Goal: Task Accomplishment & Management: Manage account settings

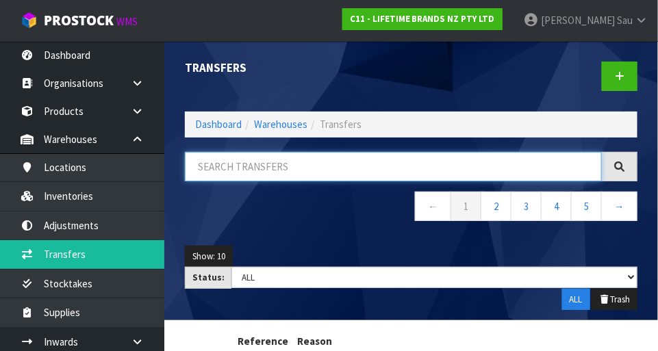
click at [411, 166] on input "text" at bounding box center [393, 166] width 417 height 29
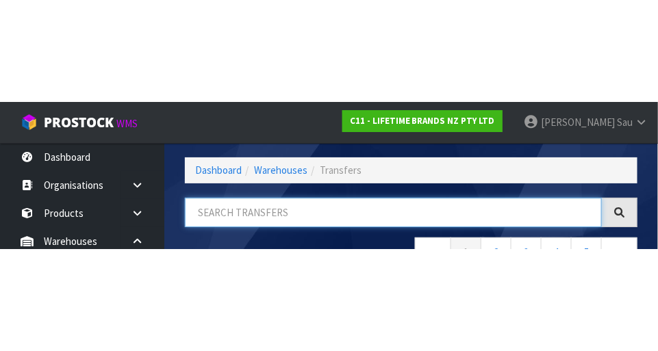
scroll to position [92, 0]
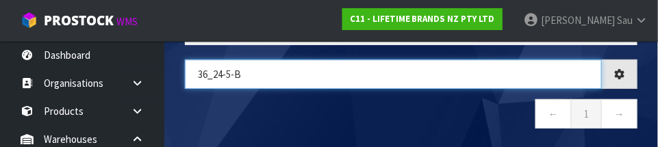
type input "36_24-5-B"
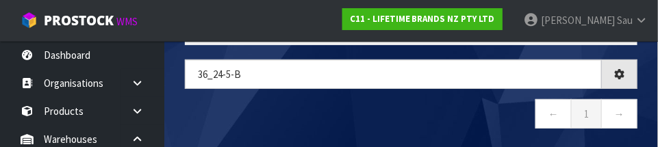
click at [411, 105] on nav "← 1 →" at bounding box center [411, 116] width 453 height 34
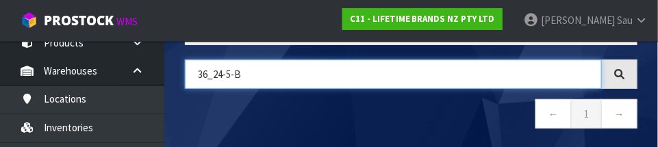
scroll to position [67, 0]
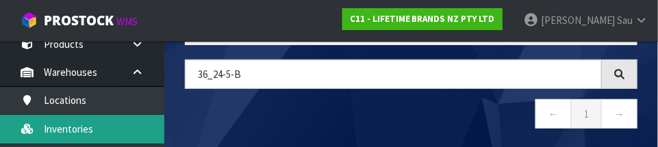
click at [63, 132] on link "Inventories" at bounding box center [82, 129] width 164 height 28
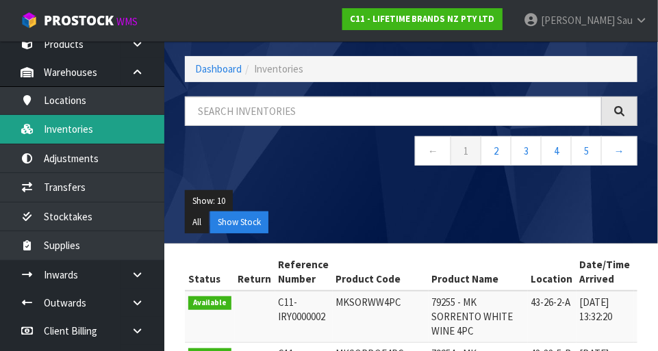
scroll to position [92, 0]
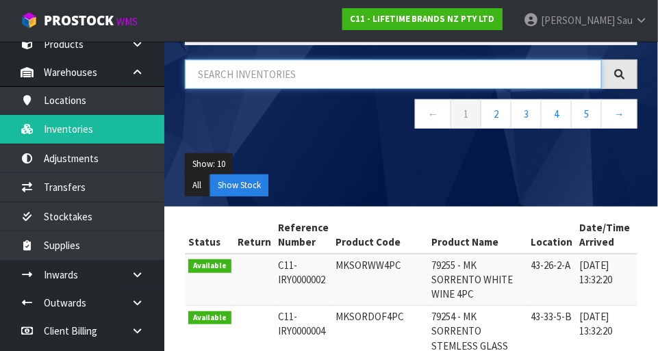
paste input "36_24-5-B"
type input "36_24-5-B"
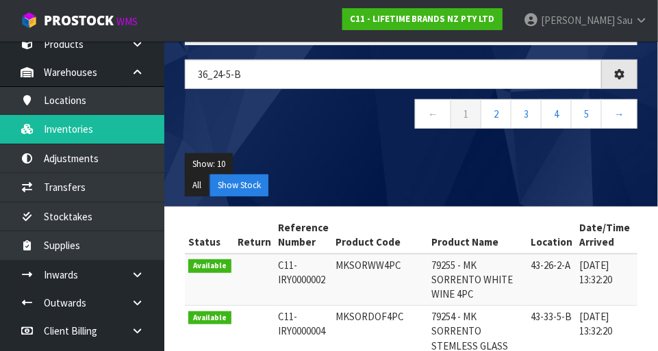
click at [411, 169] on ul "Show: 10 5 10 25 50" at bounding box center [411, 164] width 453 height 22
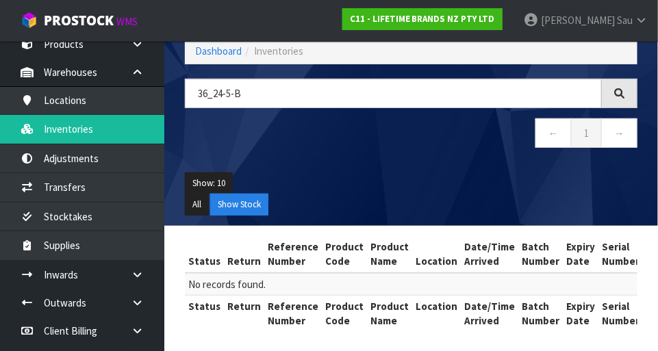
scroll to position [72, 0]
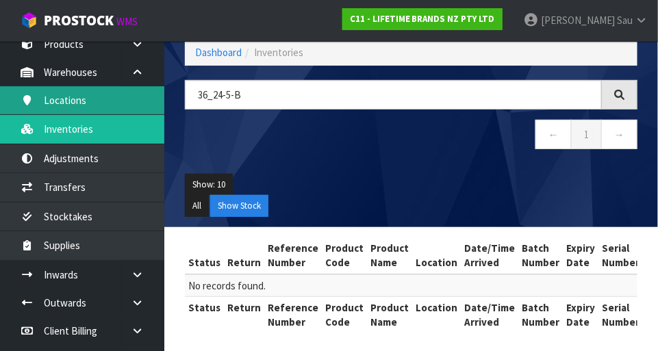
click at [68, 105] on link "Locations" at bounding box center [82, 100] width 164 height 28
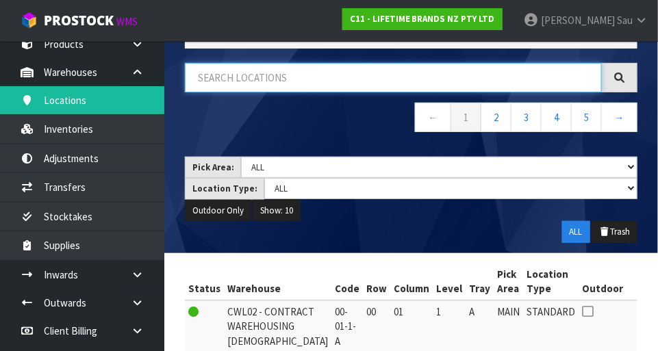
paste input "36_24-5-B"
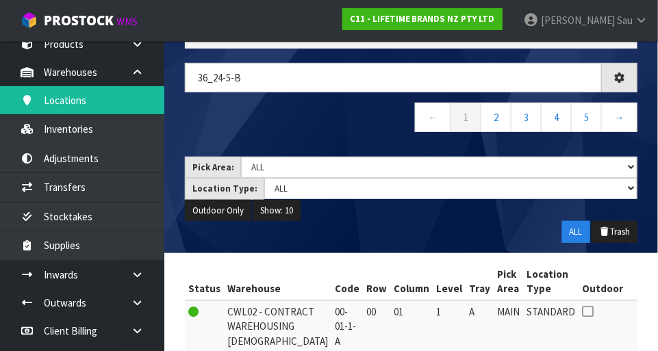
click at [363, 138] on div "36_24-5-B ← 1 2 3 4 5 →" at bounding box center [411, 105] width 473 height 84
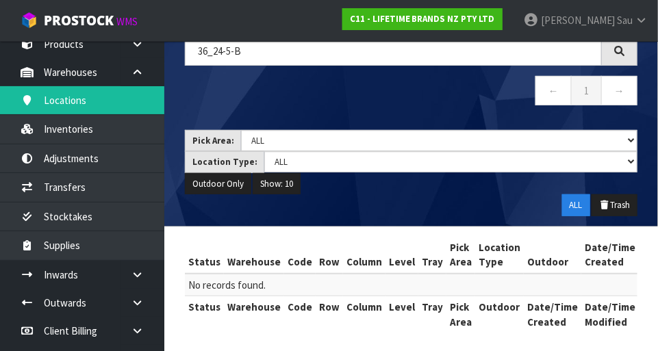
scroll to position [97, 0]
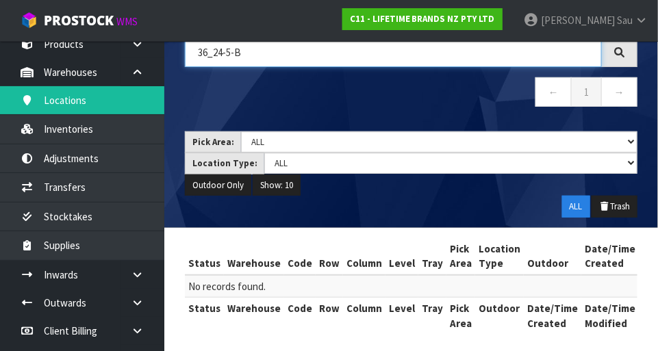
click at [235, 53] on input "36_24-5-B" at bounding box center [393, 52] width 417 height 29
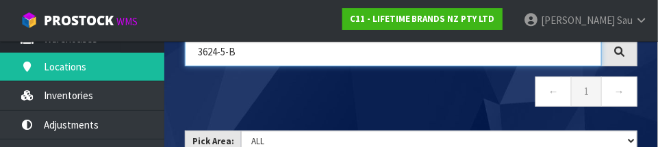
scroll to position [108, 0]
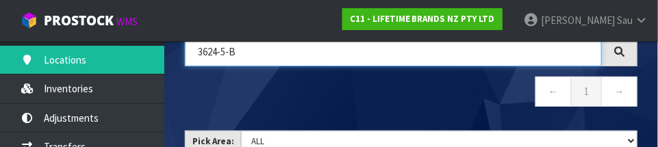
type input "3624-5-B"
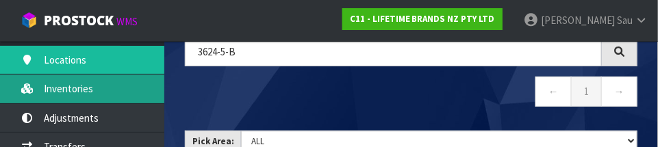
click at [63, 91] on link "Inventories" at bounding box center [82, 89] width 164 height 28
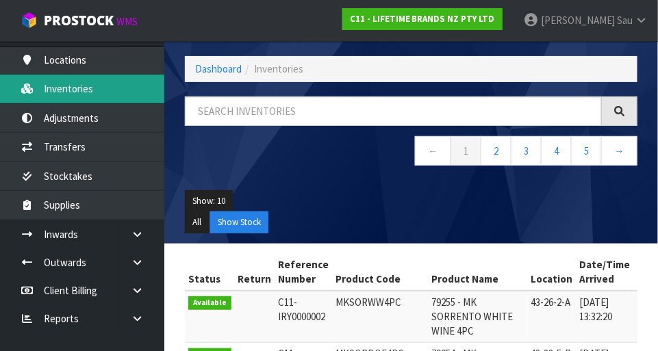
scroll to position [97, 0]
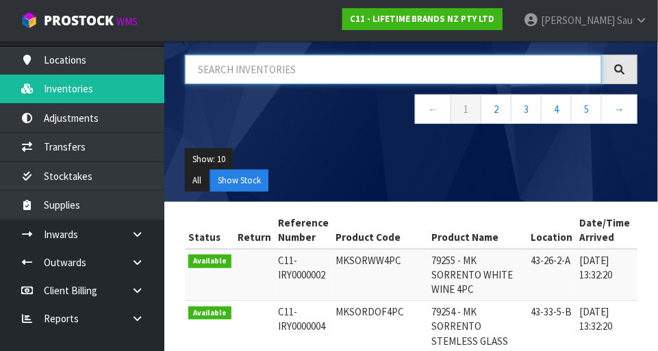
paste input "36_24-5-B"
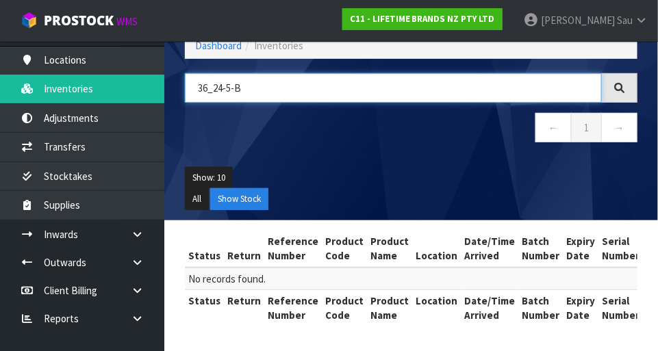
click at [212, 76] on input "36_24-5-B" at bounding box center [393, 87] width 417 height 29
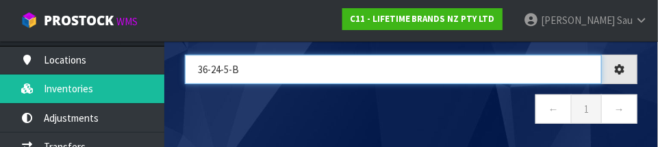
type input "36-24-5-B"
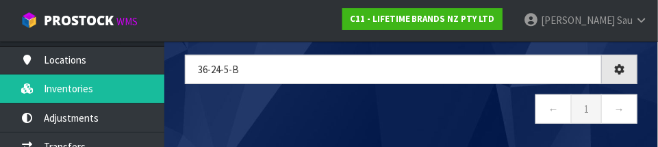
click at [411, 106] on nav "← 1 →" at bounding box center [411, 112] width 453 height 34
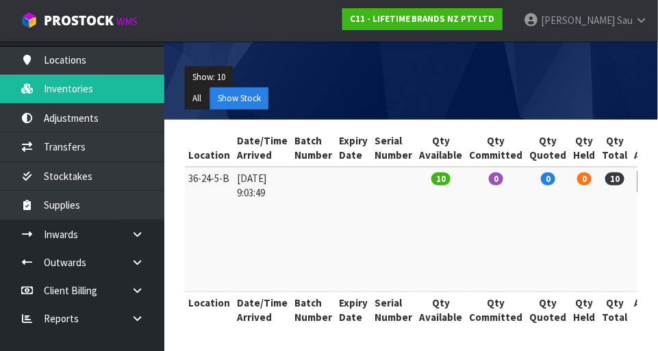
scroll to position [0, 0]
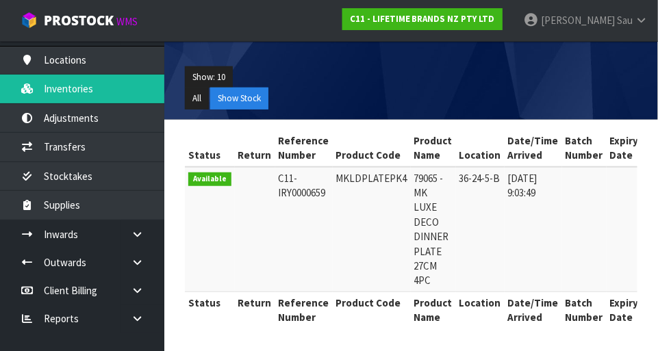
click at [343, 186] on td "MKLDPLATEPK4" at bounding box center [372, 229] width 78 height 125
copy td "MKLDPLATEPK4"
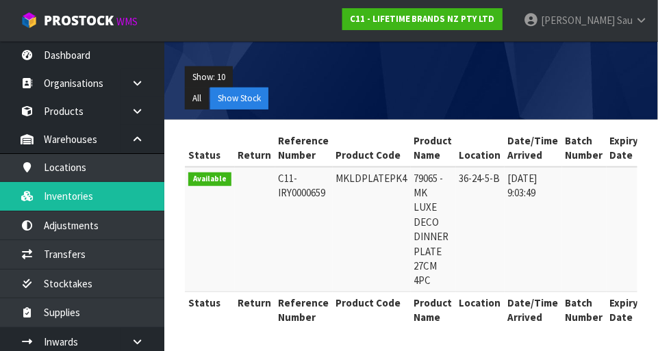
copy td "MKLDPLATEPK4"
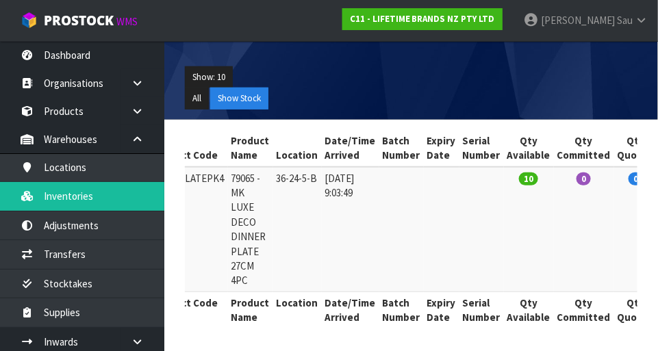
scroll to position [0, 188]
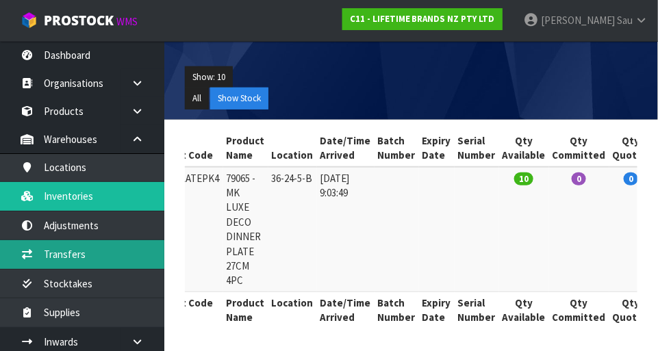
click at [70, 257] on link "Transfers" at bounding box center [82, 254] width 164 height 28
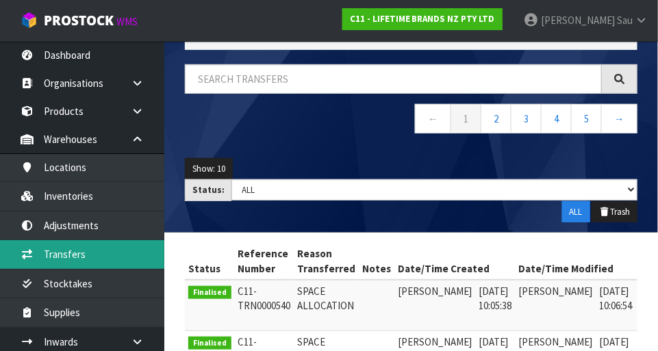
scroll to position [84, 0]
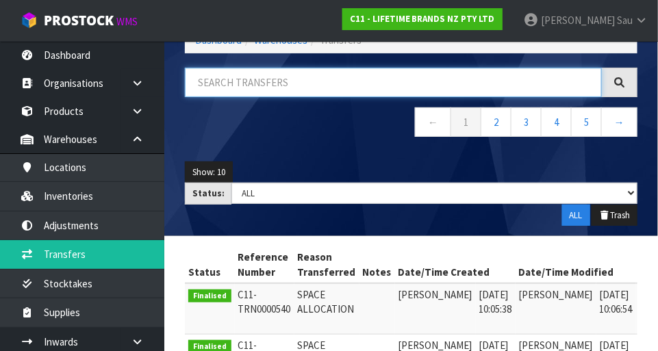
paste input "MKLDPLATEPK4"
type input "MKLDPLATEPK4"
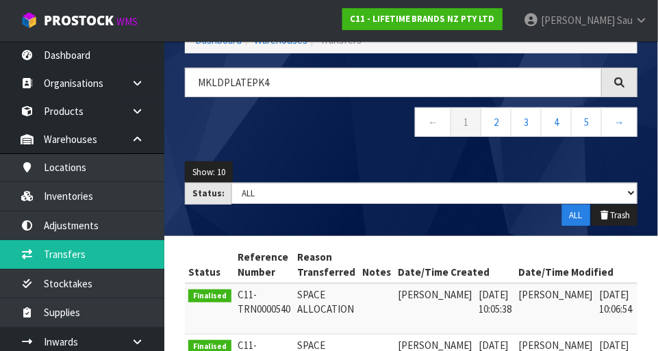
click at [308, 148] on div "MKLDPLATEPK4 ← 1 2 3 4 5 →" at bounding box center [411, 110] width 473 height 84
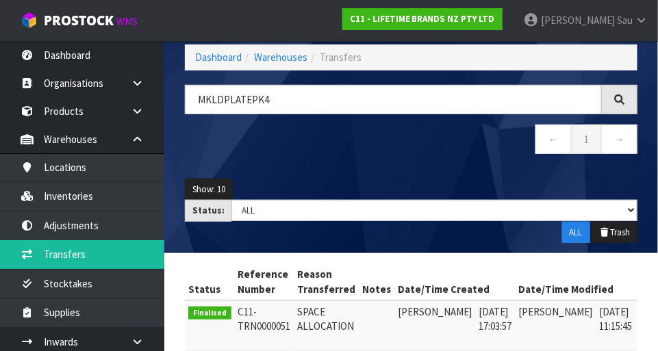
scroll to position [0, 0]
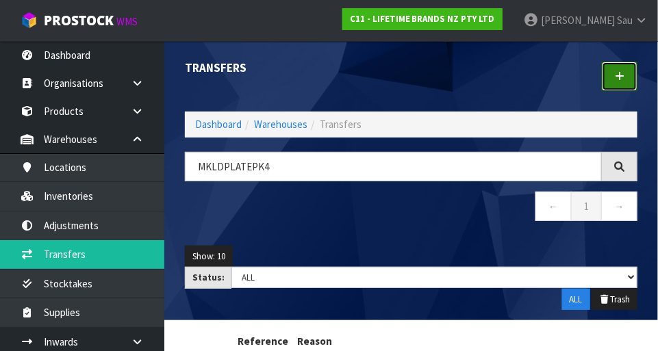
click at [411, 78] on icon at bounding box center [620, 76] width 10 height 10
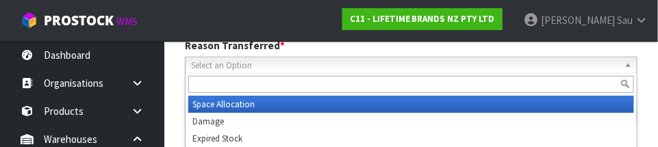
scroll to position [203, 0]
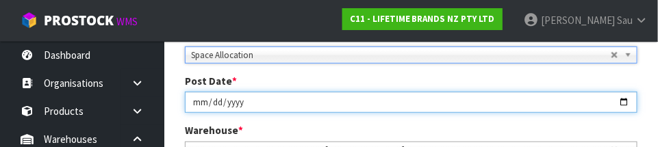
click at [411, 95] on input "[DATE]" at bounding box center [411, 102] width 453 height 21
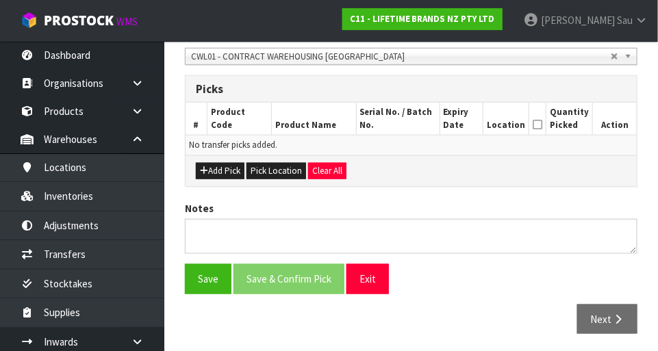
scroll to position [297, 0]
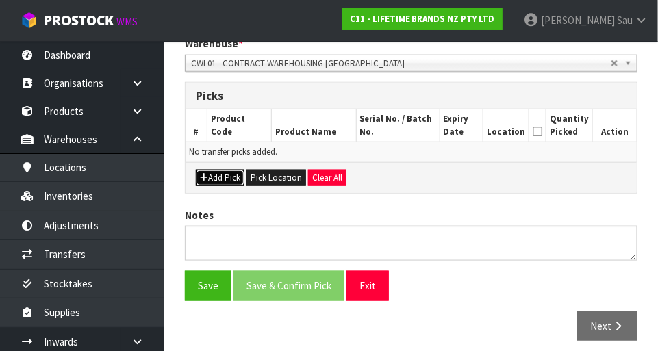
click at [221, 182] on button "Add Pick" at bounding box center [220, 178] width 49 height 16
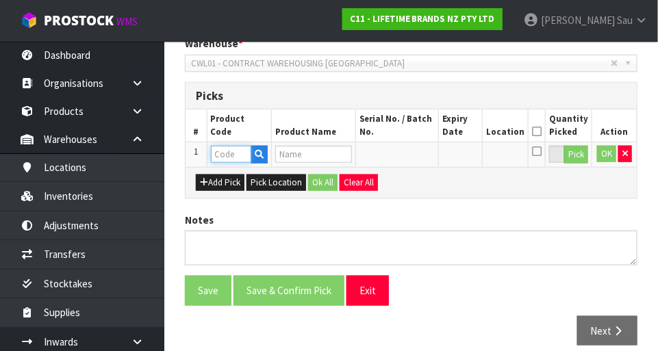
paste input "MKLDPLATEPK4"
type input "MKLDPLATEPK4"
type input "79065 - MK LUXE DECO DINNER PLATE 27CM 4PC"
type input "MKLDPLATEPK4"
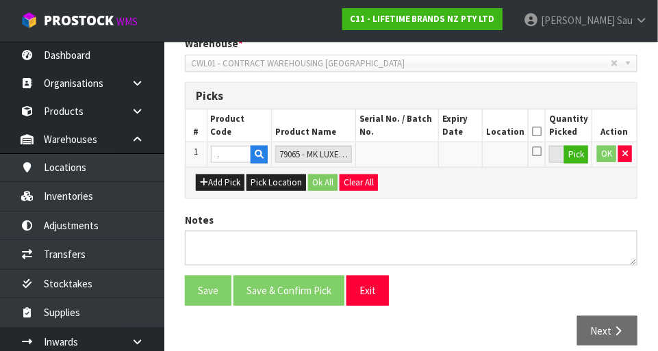
click at [411, 186] on div "Add Pick Pick Location Ok All Clear All" at bounding box center [411, 182] width 451 height 31
click at [411, 156] on button "Pick" at bounding box center [576, 155] width 24 height 18
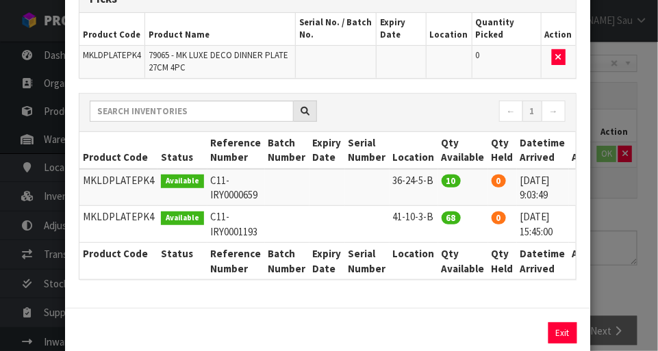
click at [411, 225] on div "Pick Line Picks Product Code Product Name Serial No. / Batch No. Expiry Date Lo…" at bounding box center [329, 175] width 658 height 351
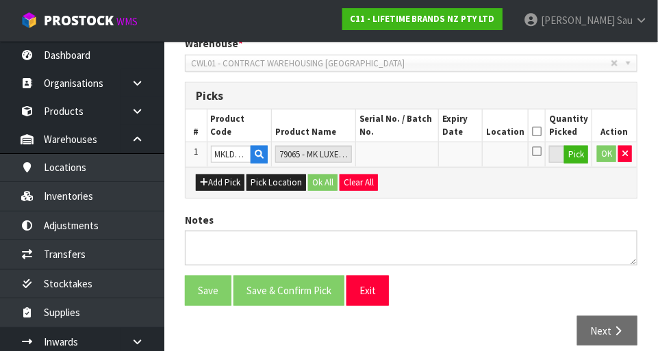
click at [411, 221] on div "Notes" at bounding box center [411, 239] width 473 height 53
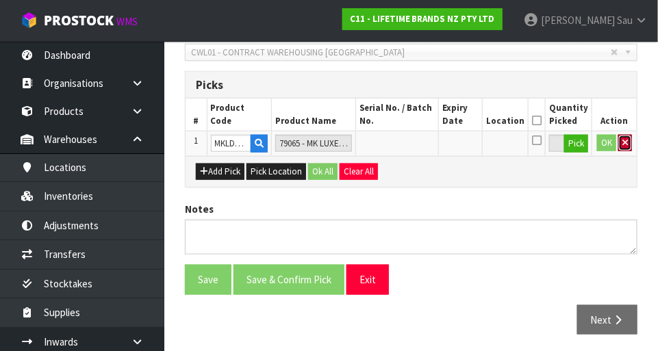
click at [411, 147] on button "button" at bounding box center [625, 143] width 14 height 16
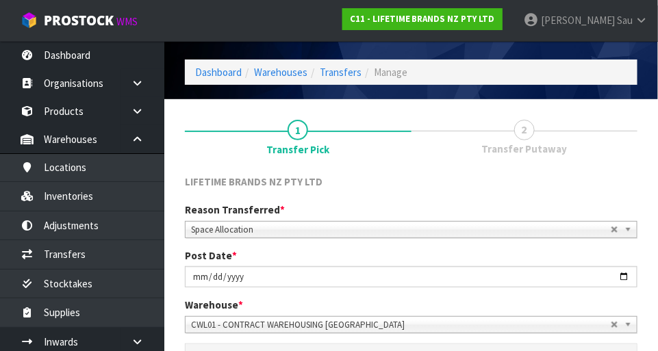
scroll to position [35, 0]
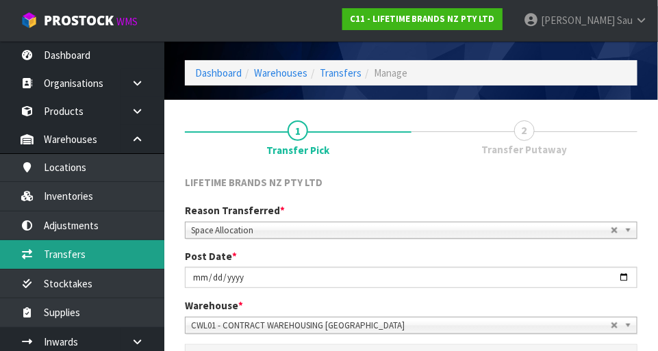
click at [60, 262] on link "Transfers" at bounding box center [82, 254] width 164 height 28
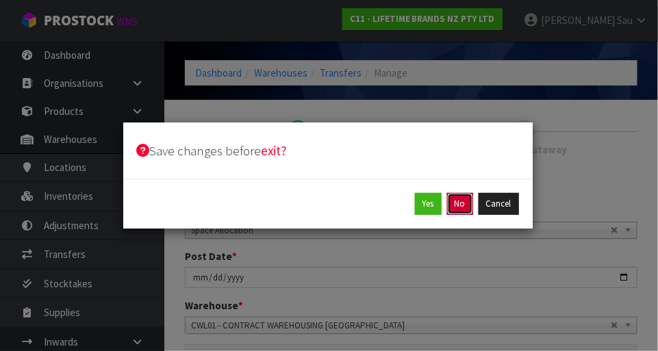
click at [411, 210] on button "No" at bounding box center [460, 204] width 26 height 22
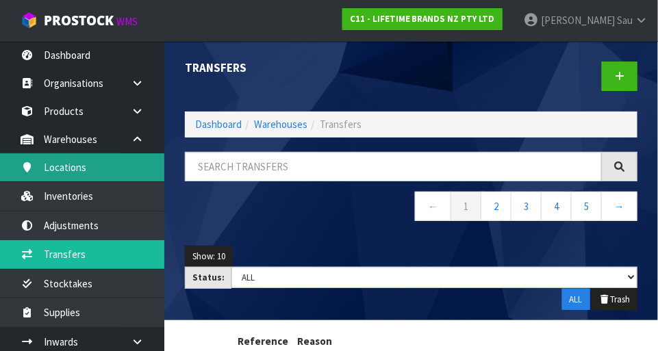
click at [60, 175] on link "Locations" at bounding box center [82, 167] width 164 height 28
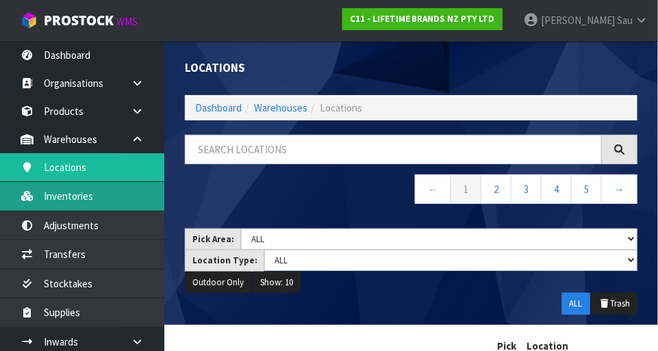
click at [74, 199] on link "Inventories" at bounding box center [82, 196] width 164 height 28
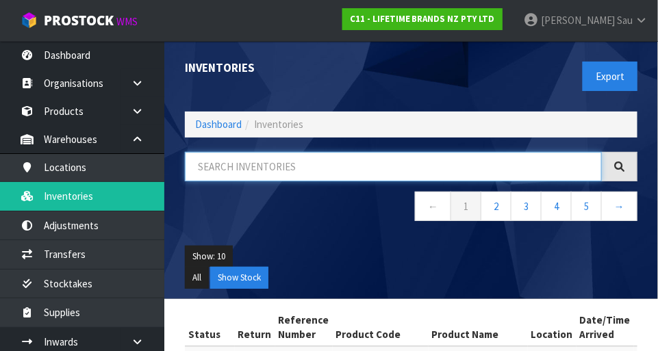
paste input "MKLDPLATEPK4"
type input "MKLDPLATEPK4"
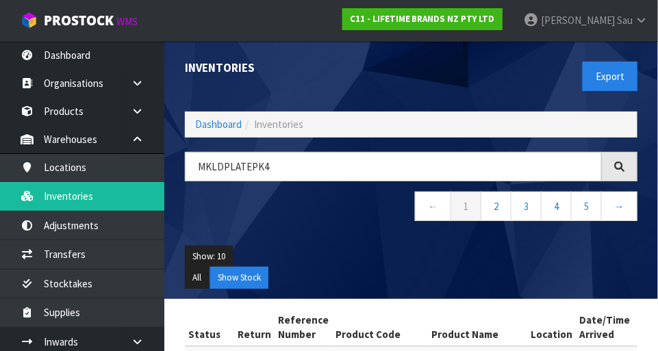
click at [411, 258] on ul "Show: 10 5 10 25 50" at bounding box center [411, 257] width 453 height 22
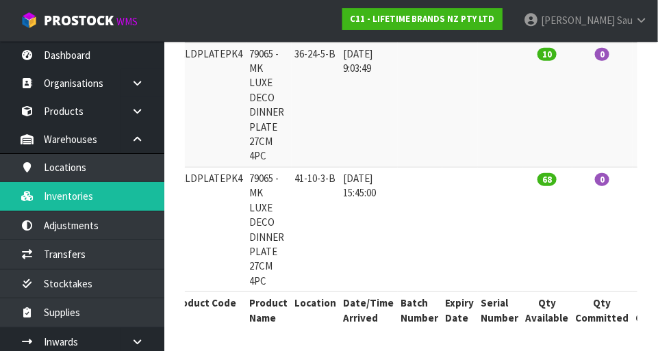
scroll to position [0, 271]
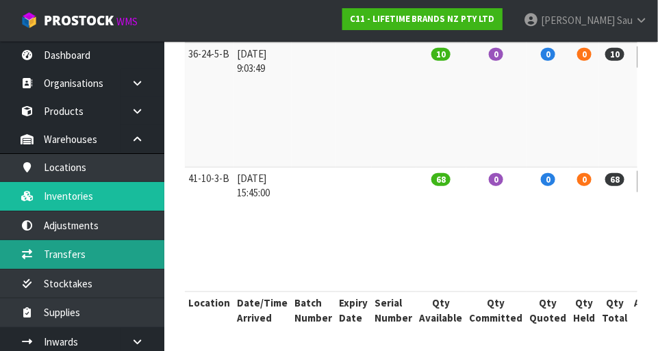
click at [68, 256] on link "Transfers" at bounding box center [82, 254] width 164 height 28
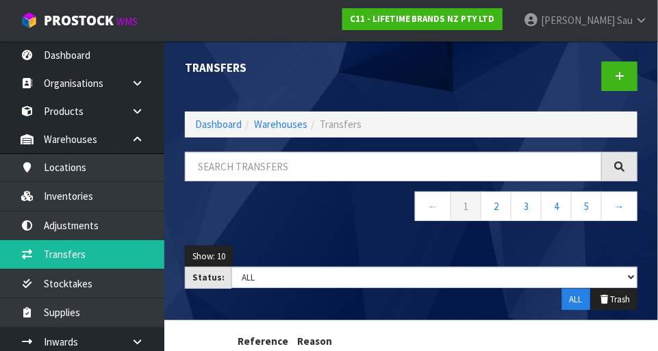
click at [411, 83] on div at bounding box center [530, 76] width 237 height 71
click at [411, 80] on link at bounding box center [620, 76] width 36 height 29
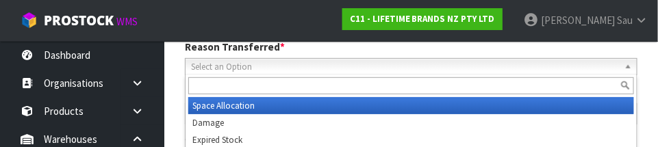
scroll to position [203, 0]
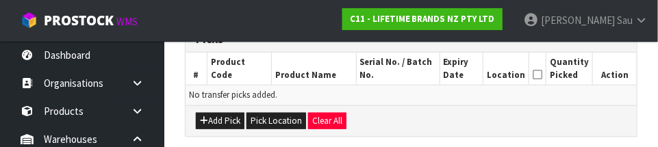
click at [411, 116] on div "Add Pick Pick Location Clear All" at bounding box center [411, 120] width 451 height 31
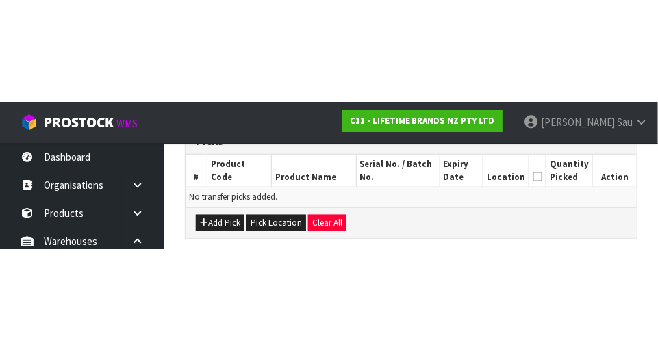
scroll to position [304, 0]
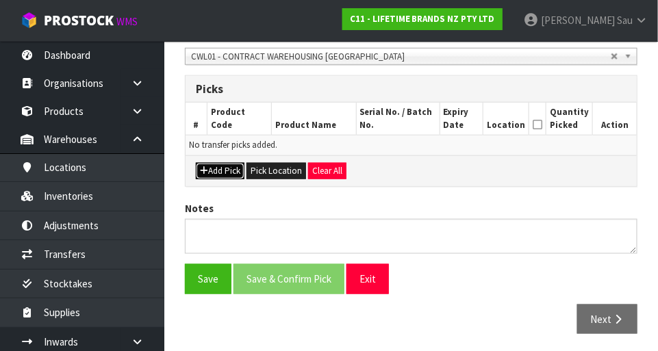
click at [221, 175] on button "Add Pick" at bounding box center [220, 171] width 49 height 16
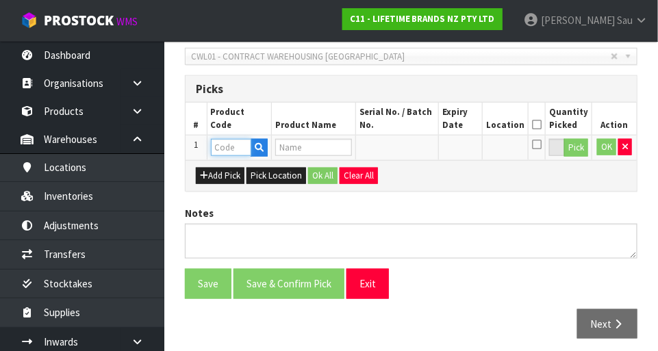
paste input "MKLDPLATEPK4"
type input "MKLDPLATEPK4"
type input "79065 - MK LUXE DECO DINNER PLATE 27CM 4PC"
type input "MKLDPLATEPK4"
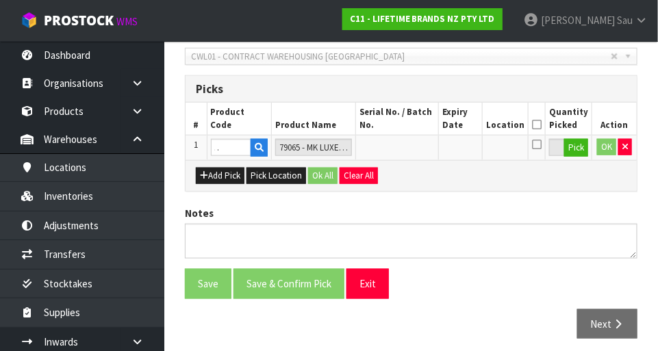
click at [411, 202] on div "LIFETIME BRANDS NZ PTY LTD Reason Transferred * Space Allocation Damage Expired…" at bounding box center [411, 127] width 453 height 443
click at [411, 152] on button "Pick" at bounding box center [576, 148] width 24 height 18
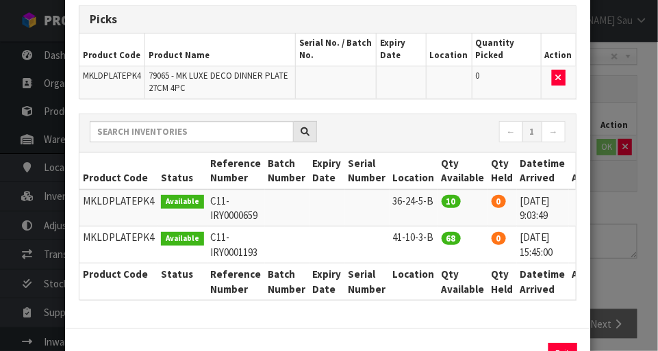
scroll to position [0, 16]
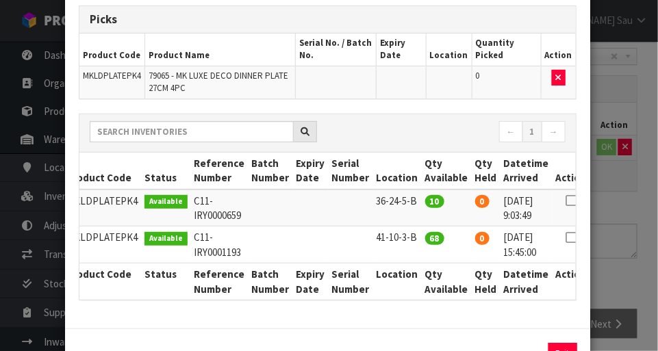
click at [411, 201] on icon at bounding box center [571, 201] width 11 height 1
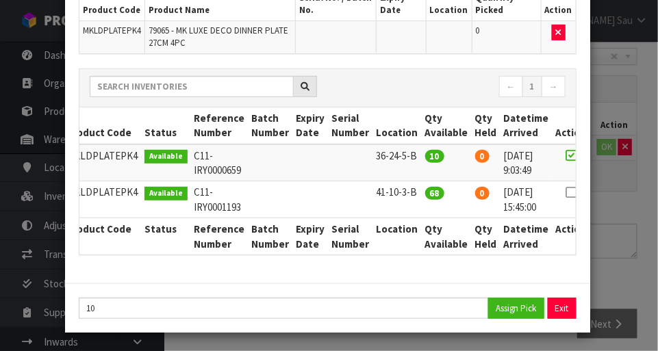
scroll to position [119, 0]
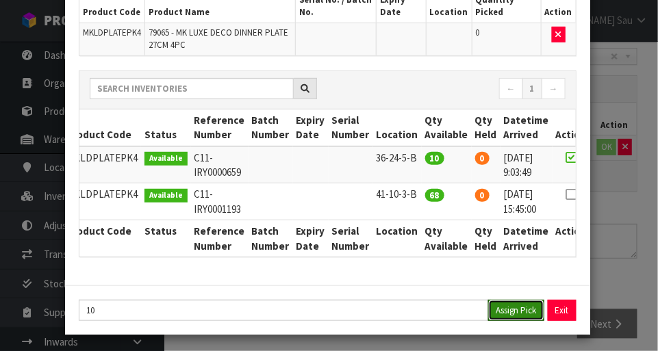
click at [411, 316] on button "Assign Pick" at bounding box center [516, 310] width 56 height 21
type input "10"
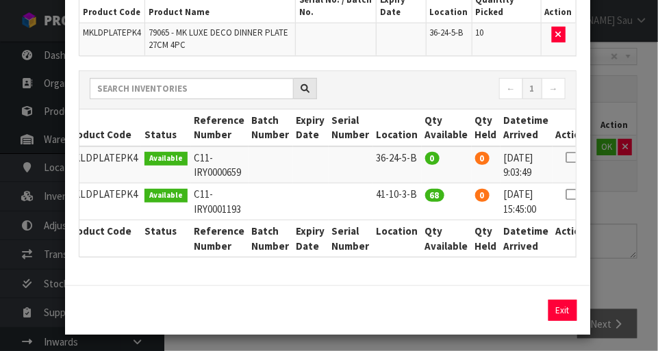
click at [411, 198] on div "Pick Line Picks Product Code Product Name Serial No. / Batch No. Expiry Date Lo…" at bounding box center [329, 175] width 658 height 351
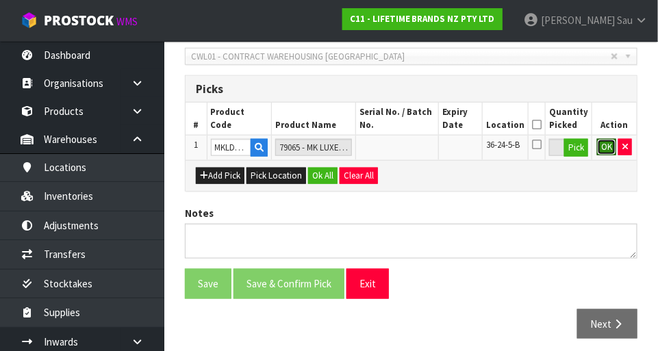
click at [411, 147] on button "OK" at bounding box center [606, 147] width 19 height 16
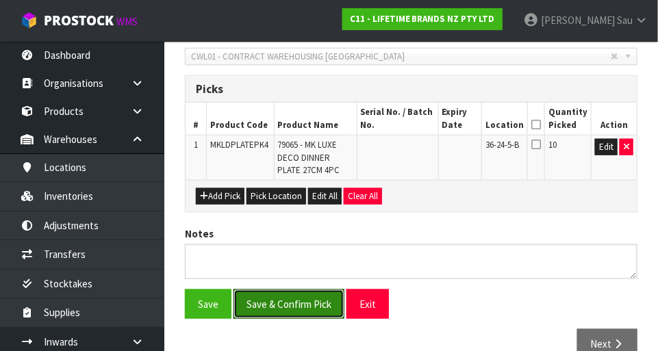
click at [272, 297] on button "Save & Confirm Pick" at bounding box center [289, 304] width 111 height 29
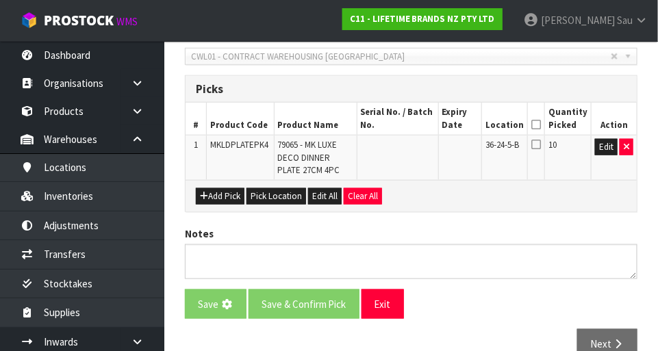
scroll to position [0, 0]
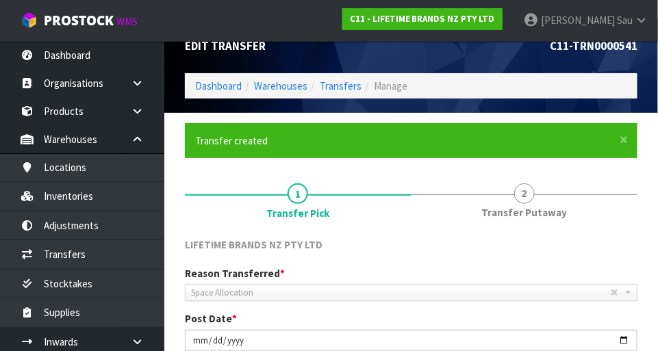
click at [411, 205] on span "Transfer Putaway" at bounding box center [524, 212] width 86 height 14
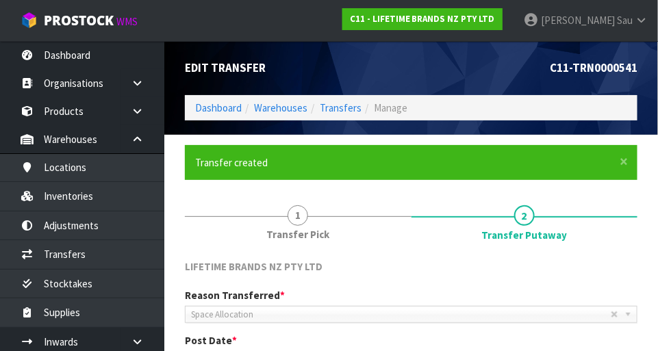
click at [293, 229] on span "Transfer Pick" at bounding box center [297, 234] width 63 height 14
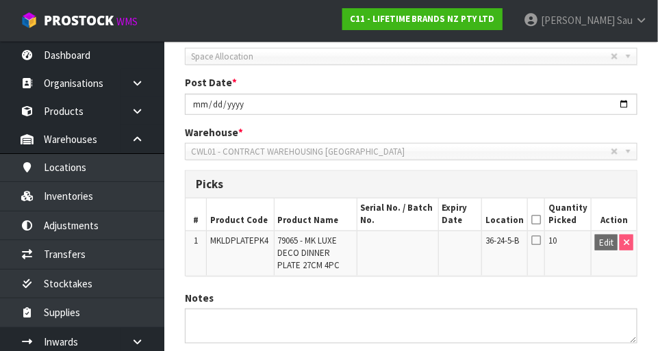
click at [411, 220] on icon at bounding box center [536, 220] width 10 height 1
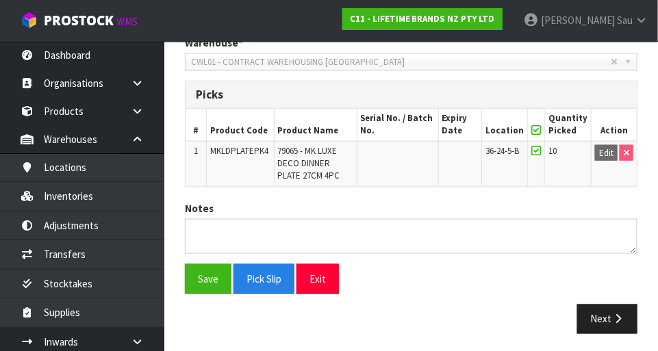
scroll to position [349, 0]
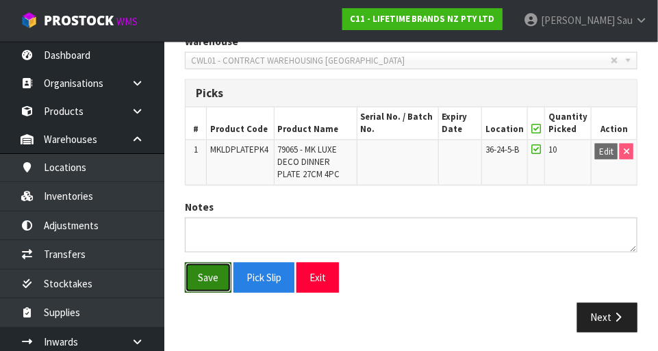
click at [208, 275] on button "Save" at bounding box center [208, 277] width 47 height 29
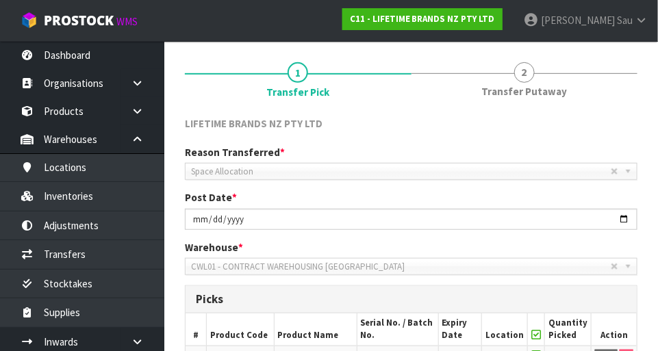
scroll to position [0, 0]
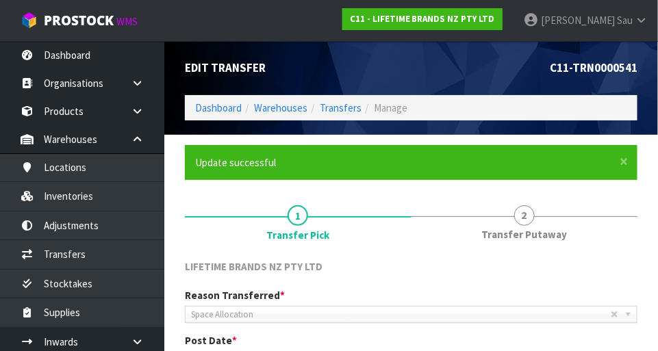
click at [411, 229] on span "Transfer Putaway" at bounding box center [524, 234] width 86 height 14
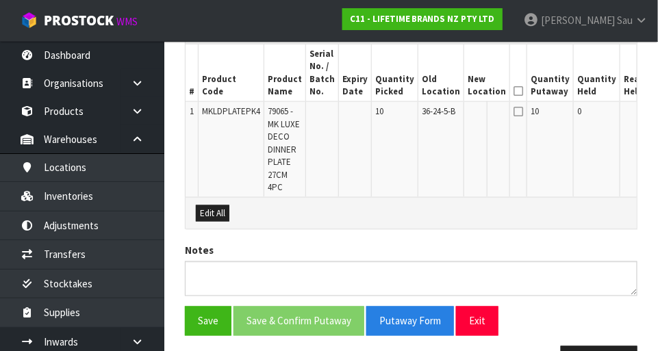
scroll to position [408, 0]
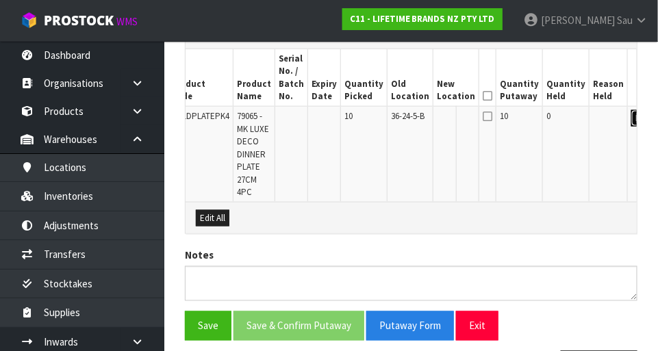
click at [411, 120] on button "Edit" at bounding box center [642, 118] width 23 height 16
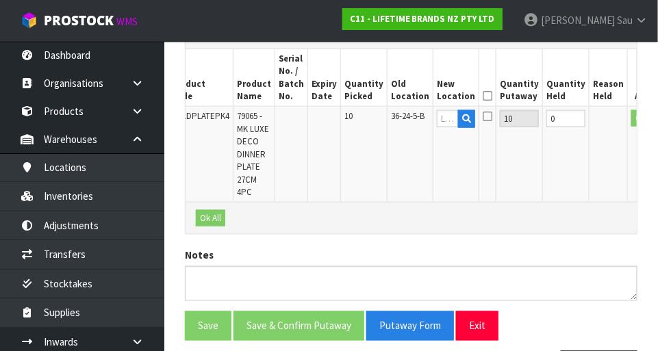
scroll to position [0, 27]
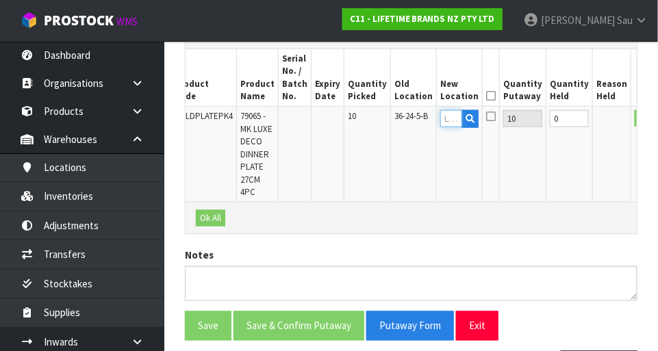
click at [411, 119] on input "text" at bounding box center [451, 118] width 22 height 17
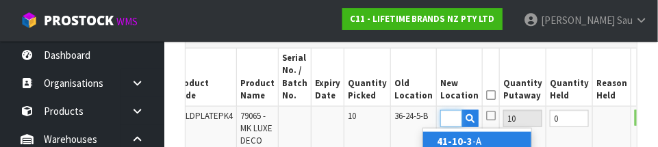
scroll to position [0, 21]
type input "41-10-3-B"
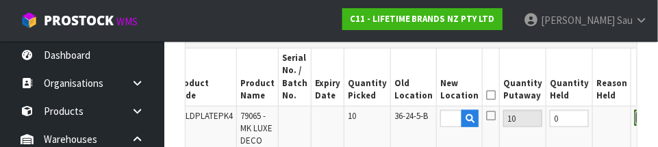
click at [411, 115] on button "OK" at bounding box center [644, 118] width 19 height 16
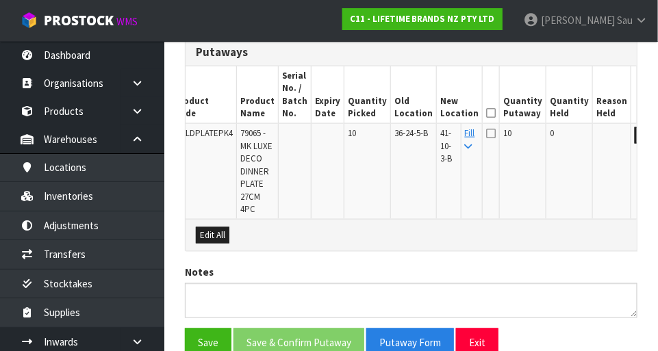
scroll to position [394, 0]
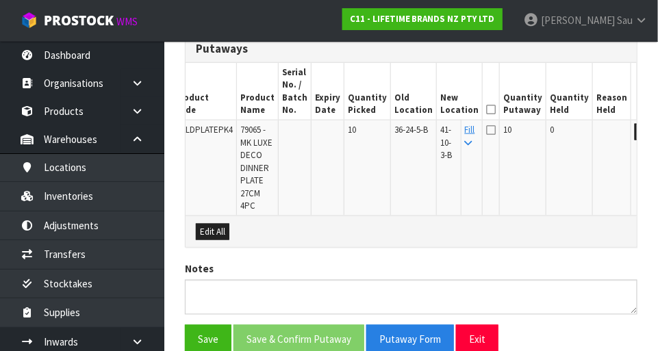
click at [411, 110] on icon at bounding box center [491, 110] width 10 height 1
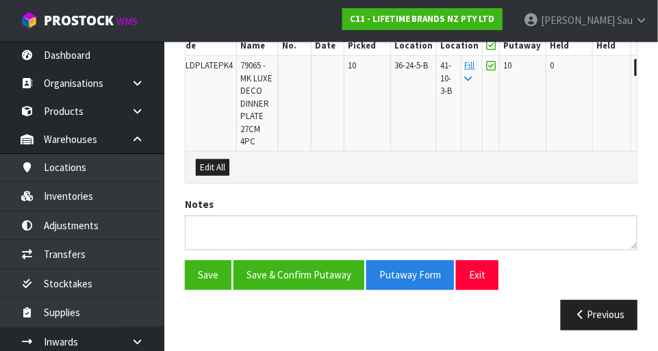
scroll to position [456, 0]
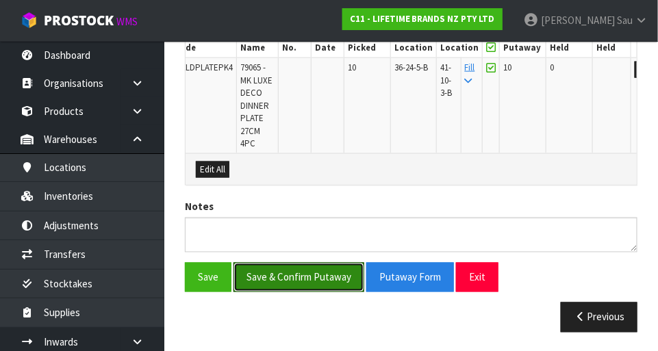
click at [277, 289] on button "Save & Confirm Putaway" at bounding box center [299, 277] width 131 height 29
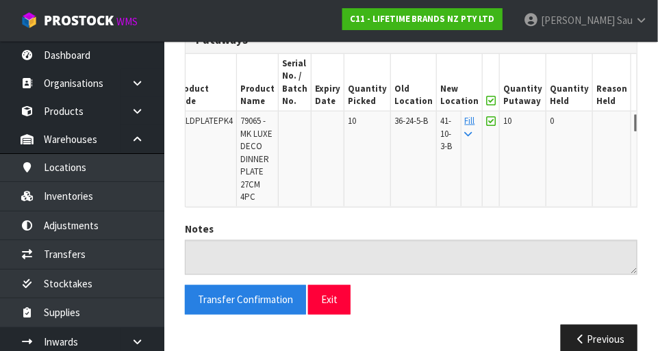
scroll to position [438, 0]
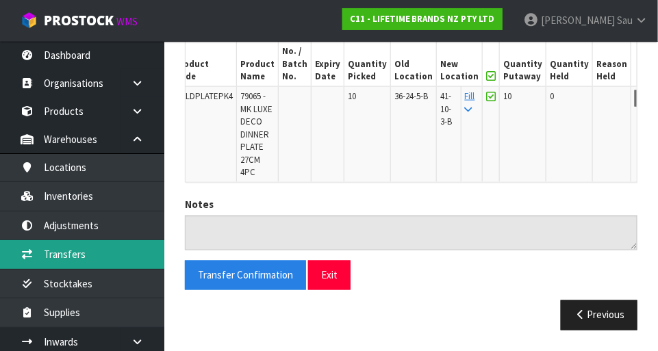
click at [60, 250] on link "Transfers" at bounding box center [82, 254] width 164 height 28
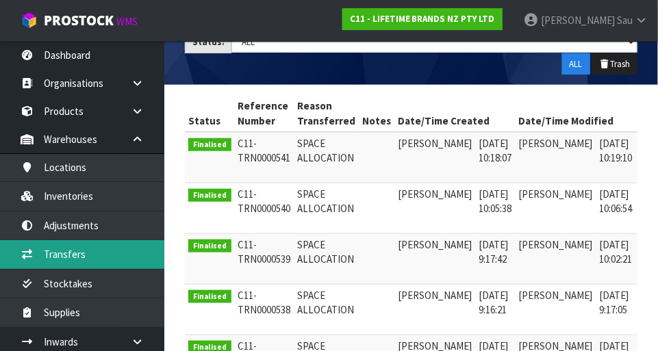
scroll to position [0, 21]
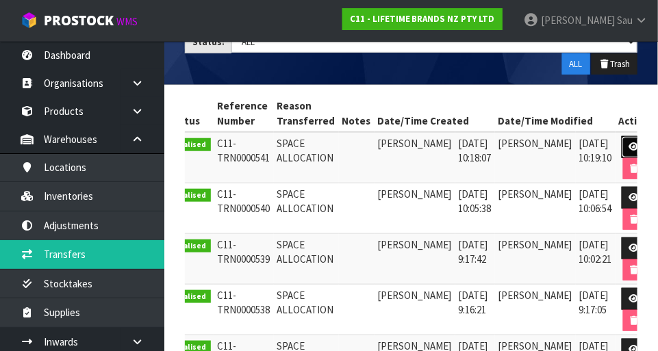
click at [411, 144] on icon at bounding box center [634, 146] width 10 height 9
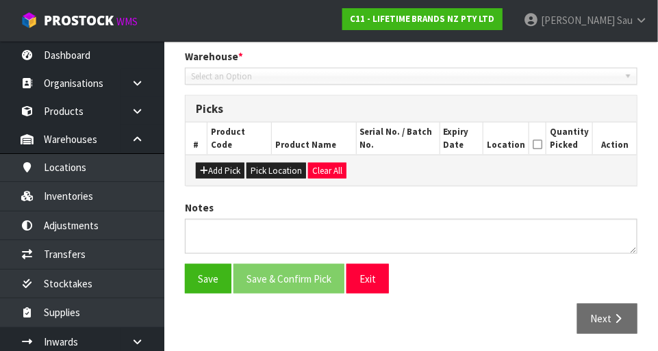
type input "2025-08-27"
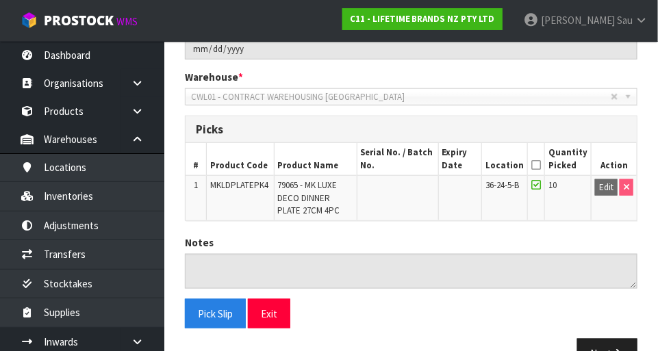
scroll to position [260, 0]
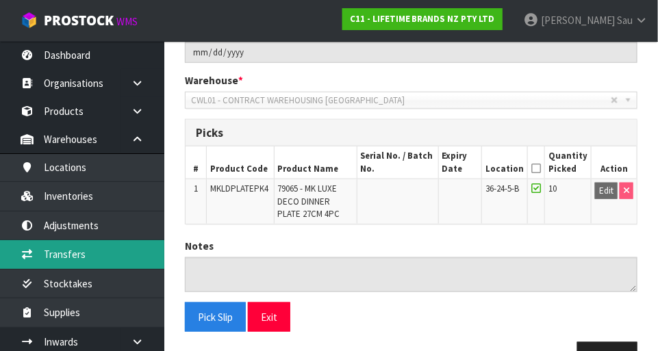
click at [63, 251] on link "Transfers" at bounding box center [82, 254] width 164 height 28
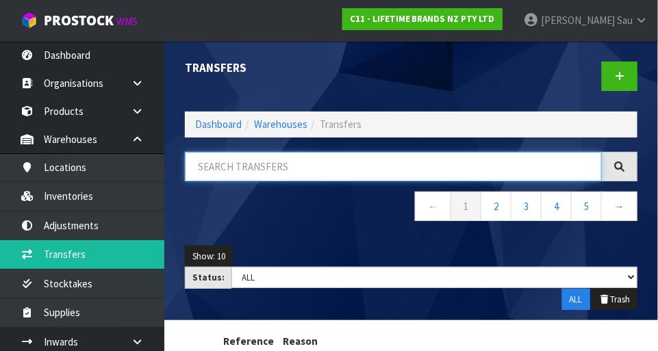
click at [411, 170] on input "text" at bounding box center [393, 166] width 417 height 29
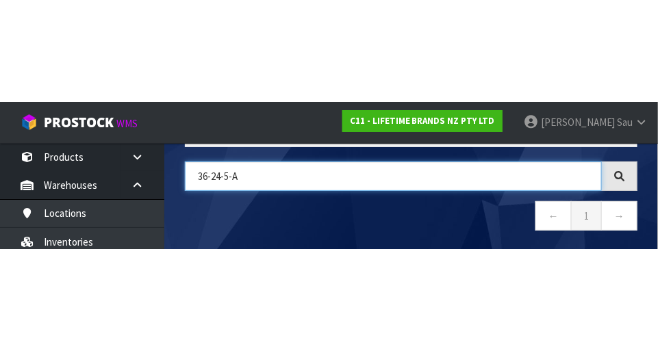
scroll to position [57, 0]
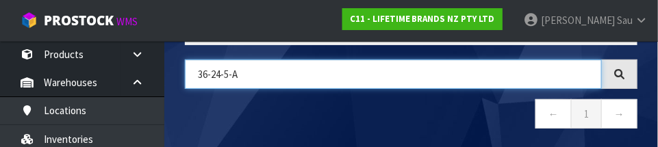
type input "36-24-5-A"
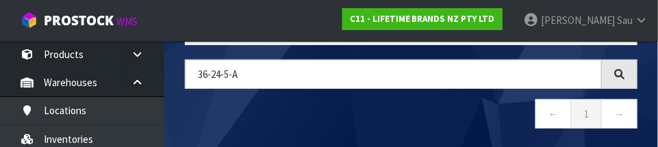
click at [411, 109] on nav "← 1 →" at bounding box center [411, 116] width 453 height 34
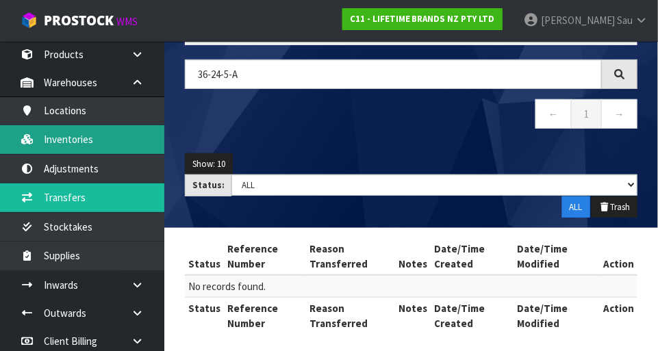
click at [61, 138] on link "Inventories" at bounding box center [82, 139] width 164 height 28
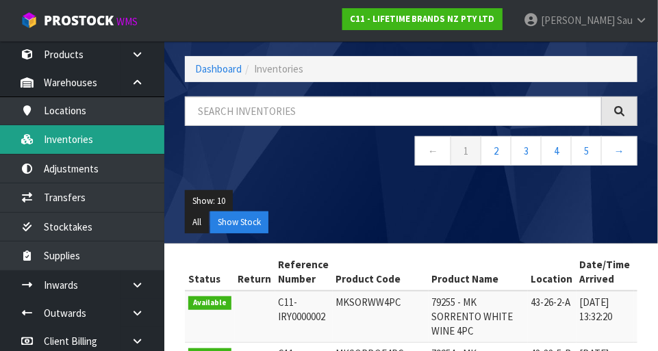
scroll to position [92, 0]
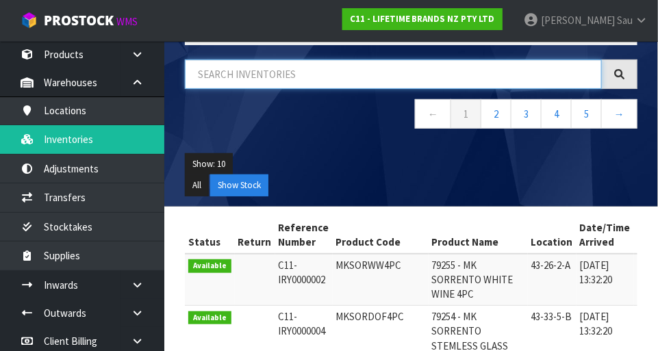
click at [411, 79] on input "text" at bounding box center [393, 74] width 417 height 29
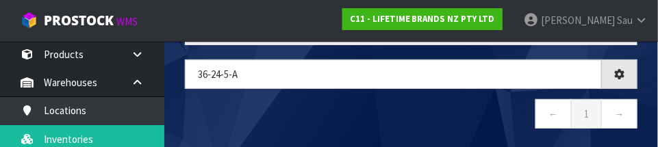
click at [411, 110] on nav "← 1 →" at bounding box center [411, 116] width 453 height 34
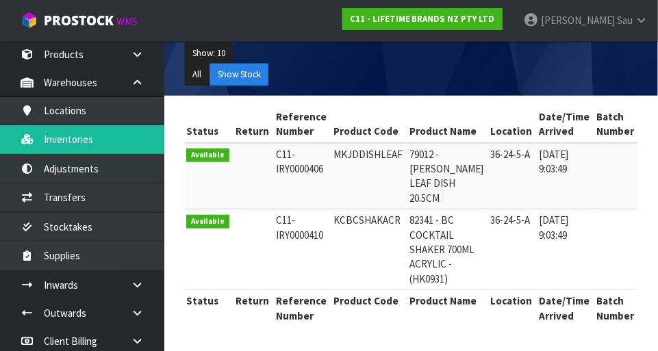
scroll to position [0, 0]
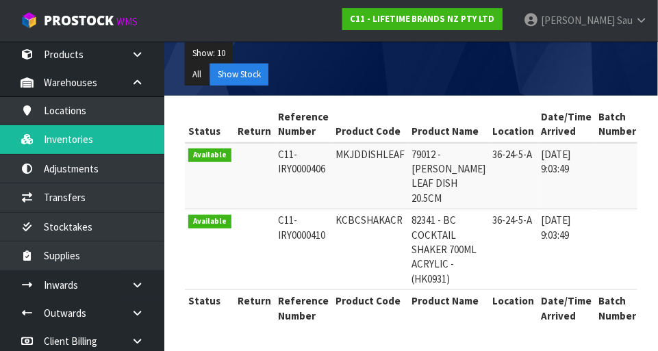
copy td "MKJDDISHLEAF"
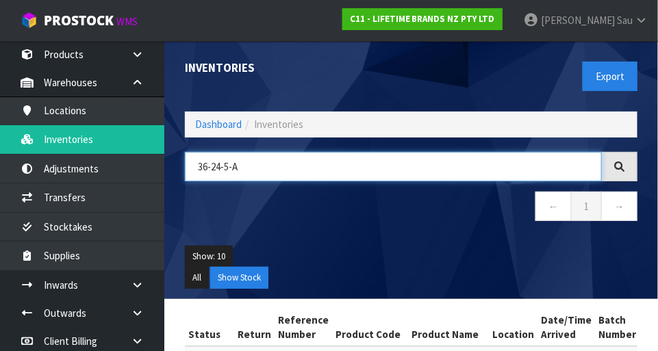
click at [411, 166] on input "36-24-5-A" at bounding box center [393, 166] width 417 height 29
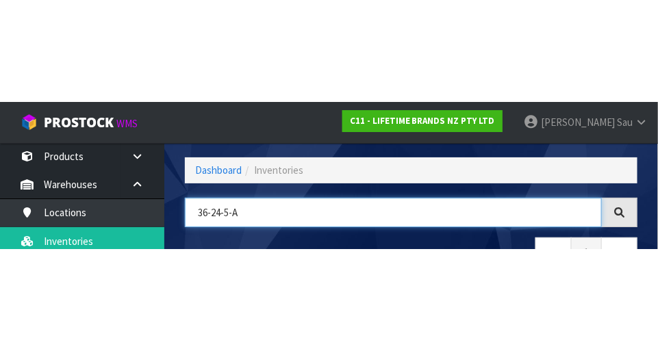
scroll to position [92, 0]
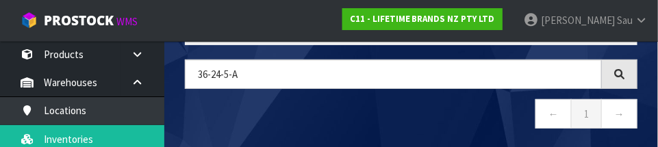
click at [411, 117] on nav "← 1 →" at bounding box center [411, 116] width 453 height 34
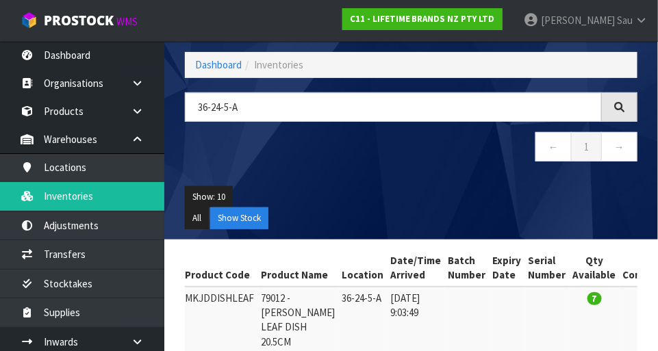
scroll to position [59, 0]
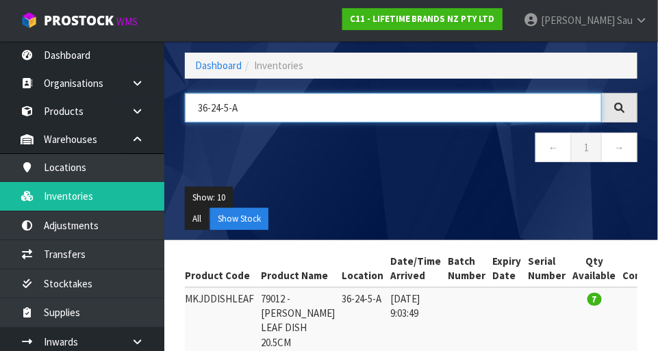
click at [411, 120] on input "36-24-5-A" at bounding box center [393, 107] width 417 height 29
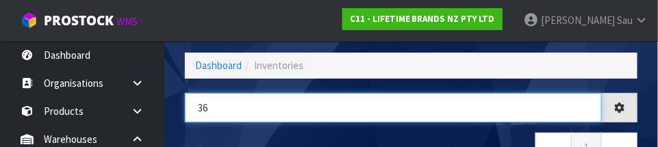
type input "3"
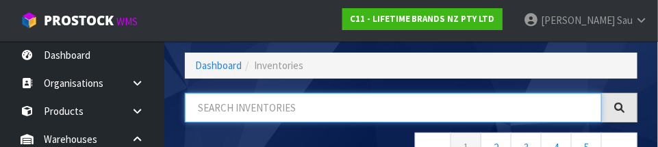
paste input "MKJDDISHLEAF"
type input "MKJDDISHLEAF"
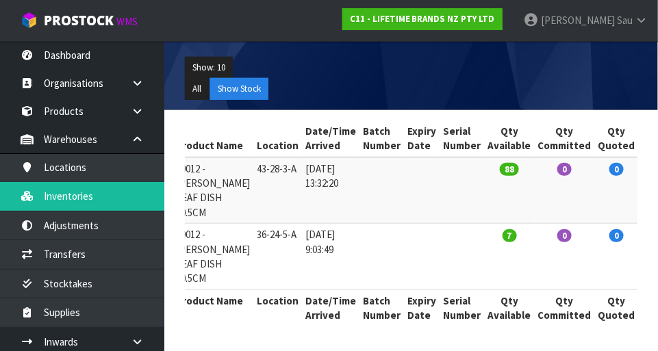
scroll to position [0, 268]
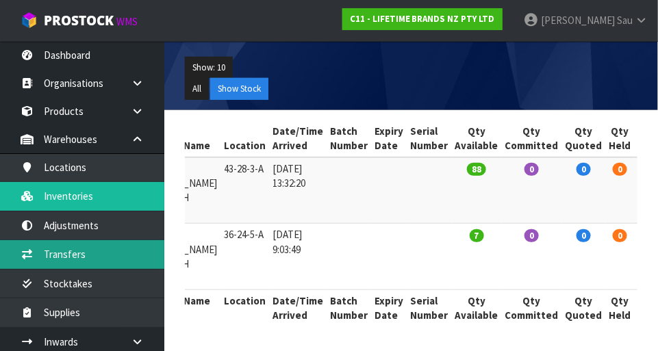
click at [59, 250] on link "Transfers" at bounding box center [82, 254] width 164 height 28
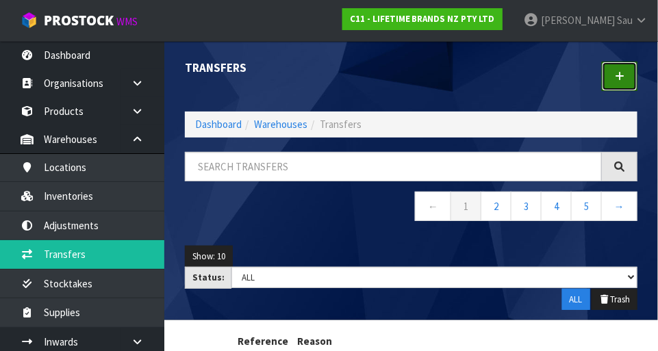
click at [411, 84] on link at bounding box center [620, 76] width 36 height 29
click at [411, 86] on link at bounding box center [620, 76] width 36 height 29
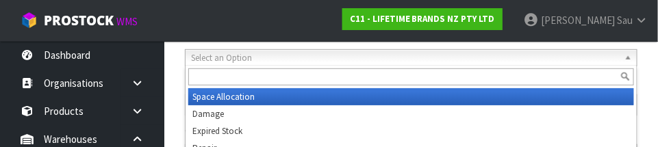
scroll to position [203, 0]
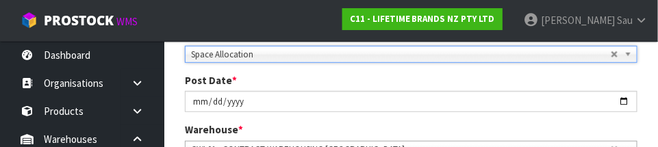
click at [411, 81] on div "Post Date * 2025-08-27" at bounding box center [411, 92] width 473 height 39
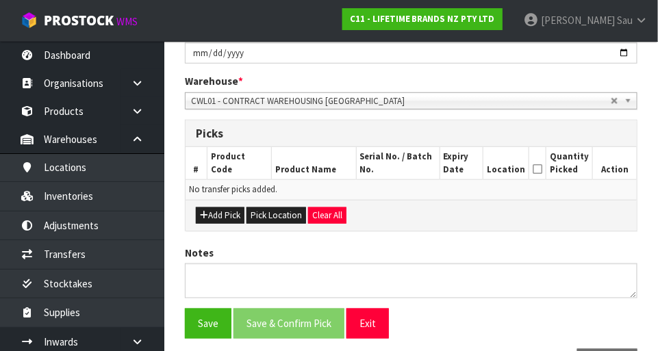
scroll to position [264, 0]
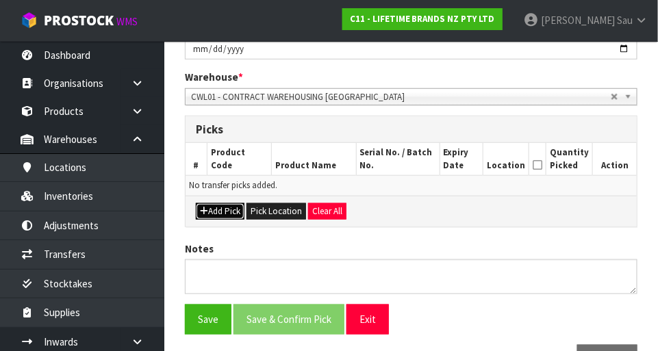
click at [219, 212] on button "Add Pick" at bounding box center [220, 211] width 49 height 16
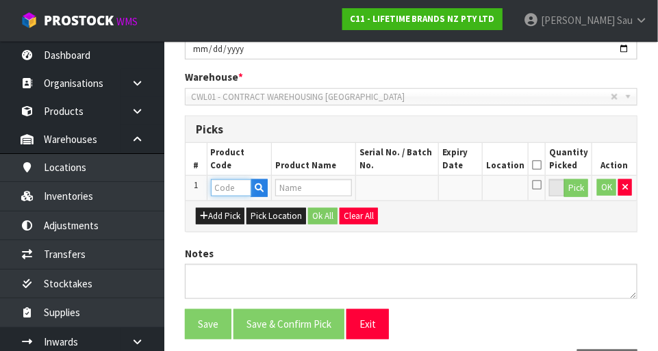
paste input "MKJDDISHLEAF"
type input "MKJDDISHLEAF"
type input "79012 - MK JARDIN LEAF DISH 20.5CM"
type input "MKJDDISHLEAF"
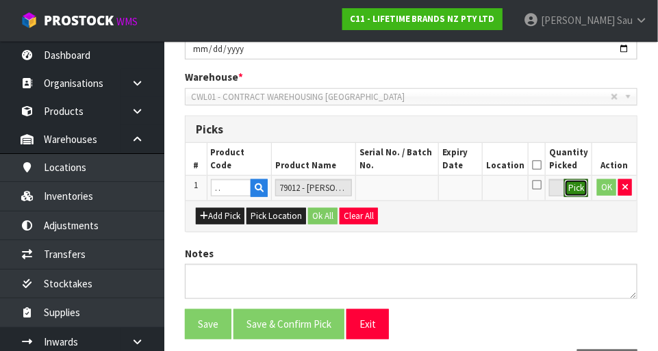
click at [411, 192] on button "Pick" at bounding box center [576, 188] width 24 height 18
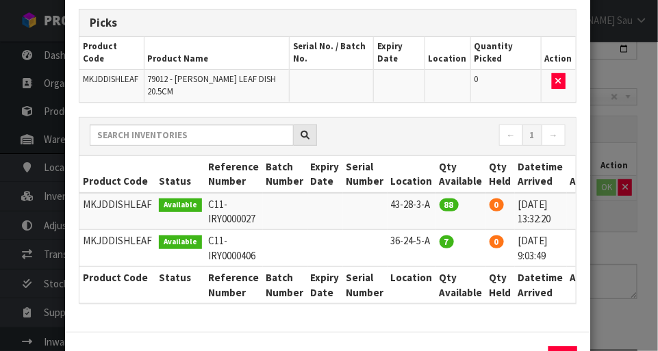
scroll to position [0, 14]
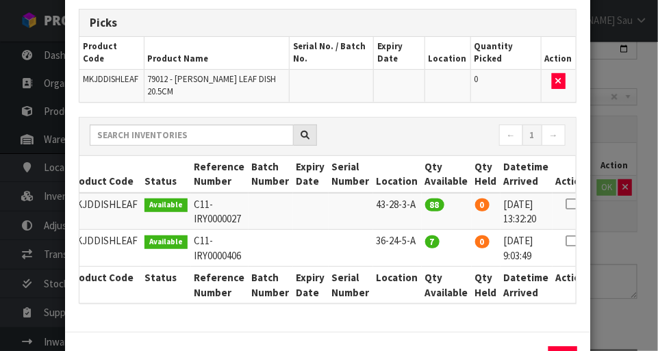
click at [411, 241] on icon at bounding box center [571, 241] width 11 height 1
click at [411, 347] on button "Assign Pick" at bounding box center [516, 357] width 56 height 21
type input "7"
click at [411, 234] on div "Pick Line Picks Product Code Product Name Serial No. / Batch No. Expiry Date Lo…" at bounding box center [329, 175] width 658 height 351
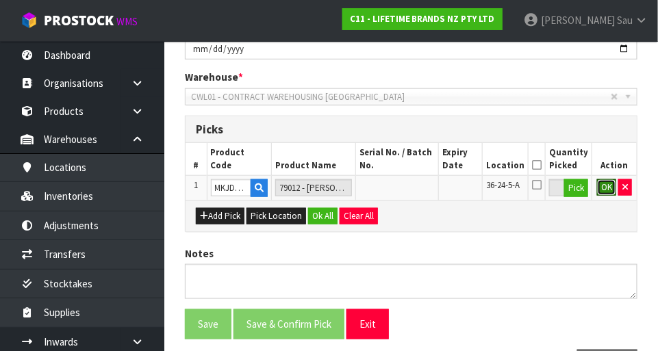
click at [411, 194] on button "OK" at bounding box center [606, 187] width 19 height 16
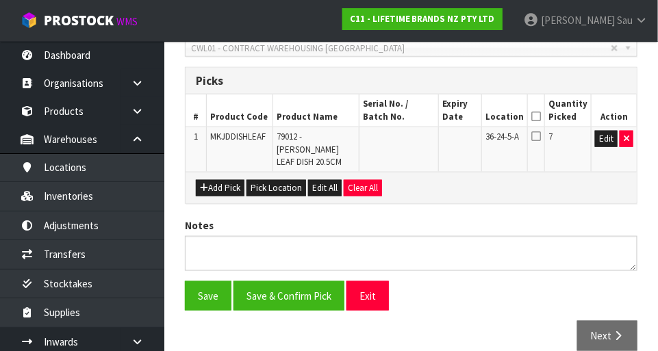
scroll to position [314, 0]
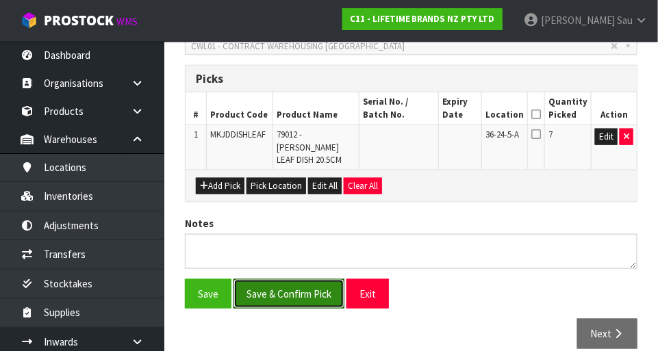
click at [264, 281] on button "Save & Confirm Pick" at bounding box center [289, 293] width 111 height 29
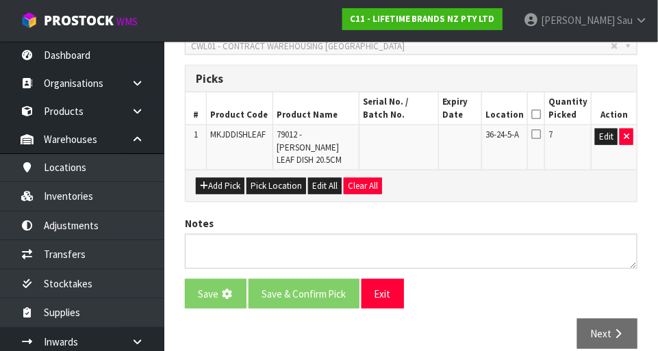
scroll to position [0, 0]
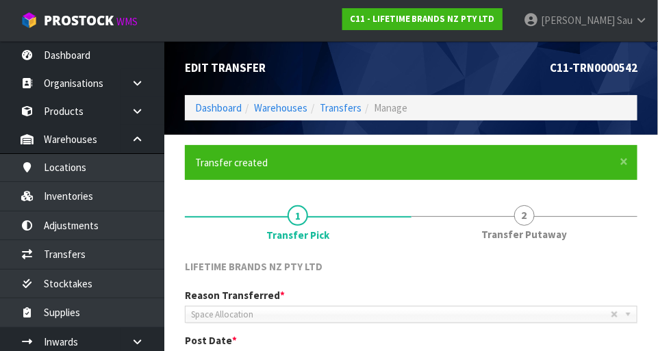
scroll to position [336, 0]
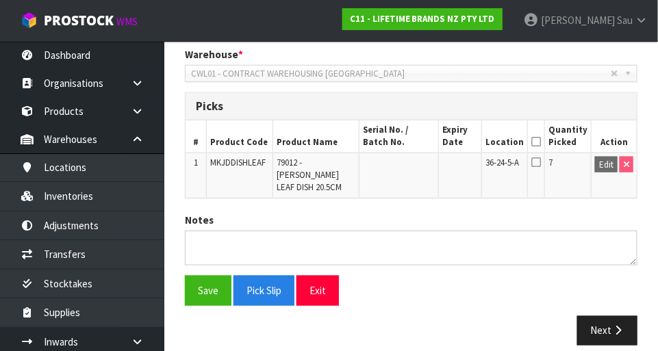
click at [411, 159] on icon at bounding box center [536, 162] width 10 height 11
click at [411, 157] on icon at bounding box center [536, 162] width 10 height 11
click at [411, 150] on th "Location" at bounding box center [504, 137] width 46 height 32
click at [411, 157] on icon at bounding box center [536, 162] width 10 height 11
click at [411, 142] on icon at bounding box center [536, 142] width 10 height 1
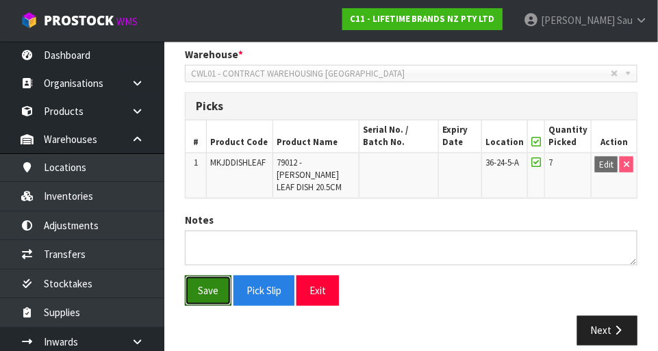
click at [212, 281] on button "Save" at bounding box center [208, 290] width 47 height 29
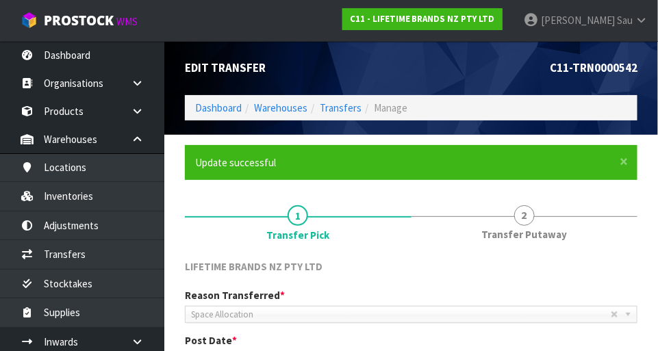
click at [411, 230] on span "Transfer Putaway" at bounding box center [524, 234] width 86 height 14
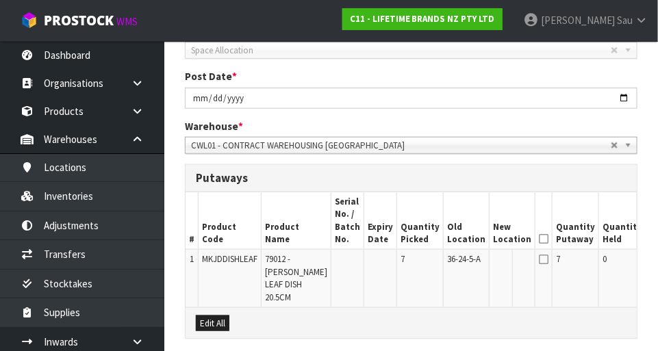
scroll to position [264, 0]
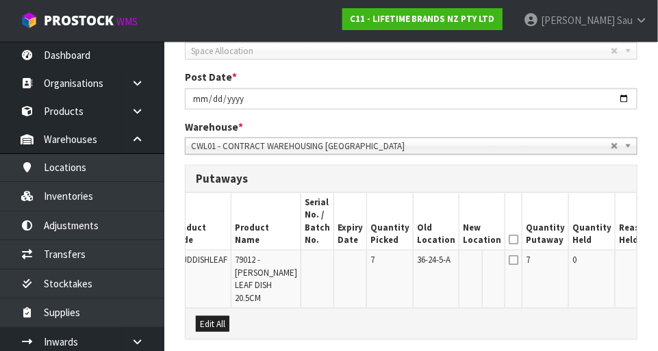
click at [411, 263] on button "Edit" at bounding box center [669, 262] width 23 height 16
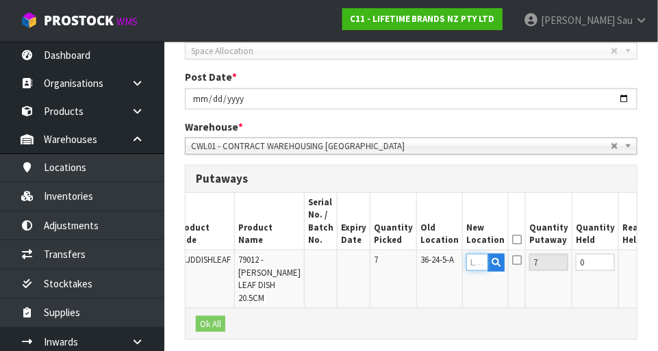
click at [411, 261] on input "text" at bounding box center [477, 262] width 22 height 17
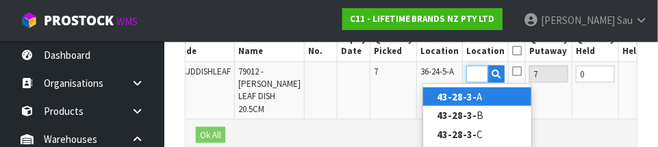
scroll to position [0, 25]
type input "43-28-3-A"
click at [411, 119] on td at bounding box center [638, 91] width 38 height 58
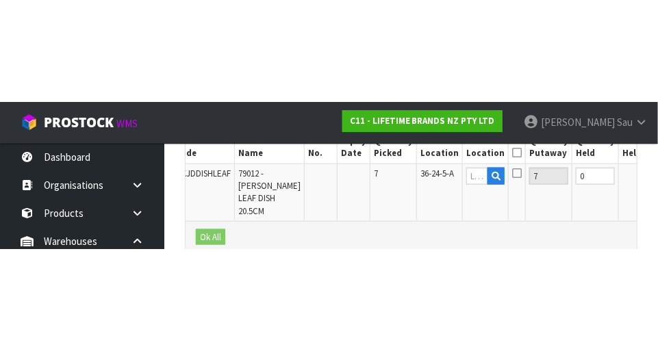
scroll to position [442, 0]
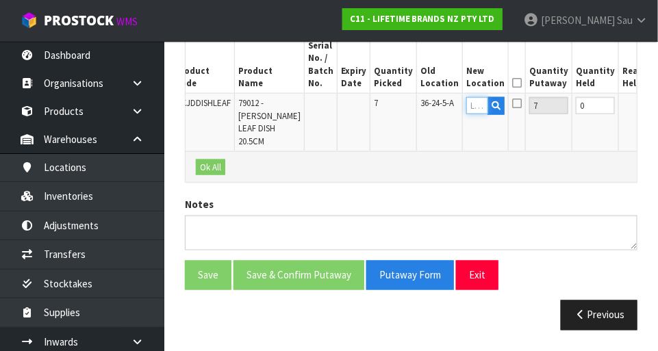
click at [411, 97] on input "text" at bounding box center [477, 105] width 22 height 17
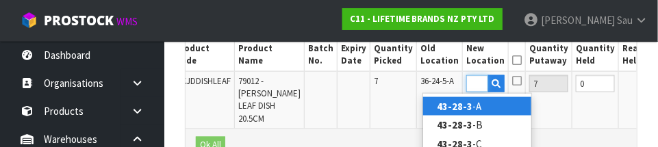
scroll to position [0, 21]
type input "43-28-3-A"
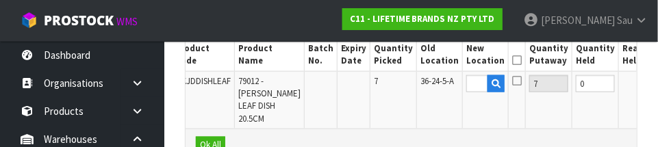
click at [411, 86] on button "OK" at bounding box center [670, 83] width 19 height 16
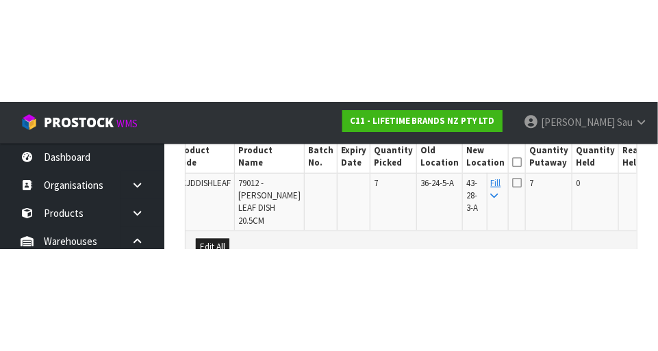
scroll to position [442, 0]
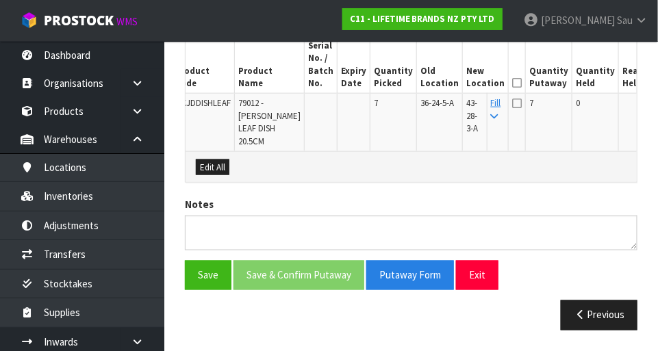
click at [411, 94] on td at bounding box center [517, 123] width 17 height 58
click at [411, 98] on icon at bounding box center [517, 103] width 10 height 11
click at [0, 0] on input "checkbox" at bounding box center [0, 0] width 0 height 0
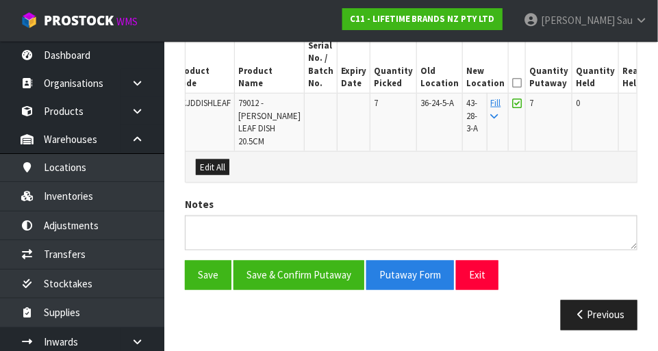
click at [411, 83] on icon at bounding box center [517, 83] width 10 height 1
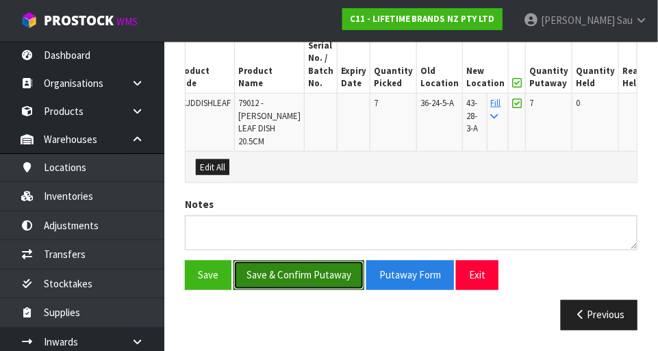
click at [303, 277] on button "Save & Confirm Putaway" at bounding box center [299, 275] width 131 height 29
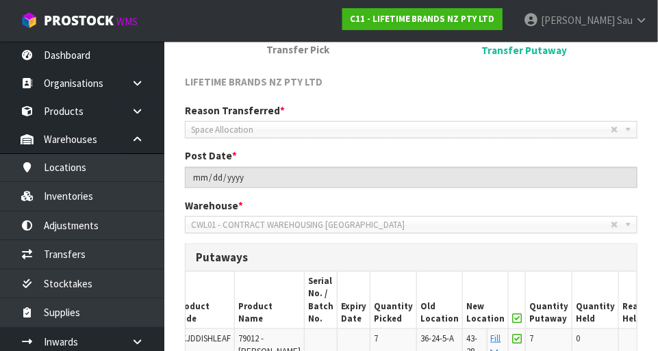
scroll to position [412, 0]
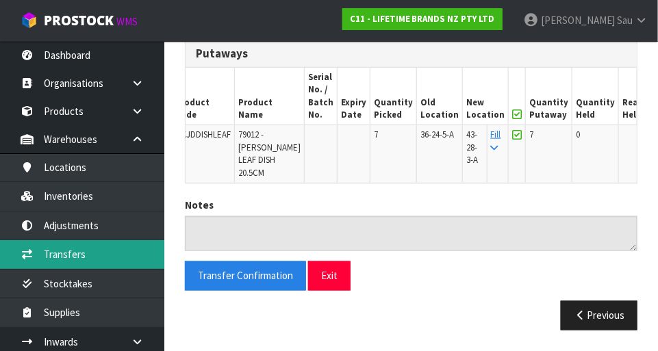
click at [63, 263] on link "Transfers" at bounding box center [82, 254] width 164 height 28
click at [64, 255] on link "Transfers" at bounding box center [82, 254] width 164 height 28
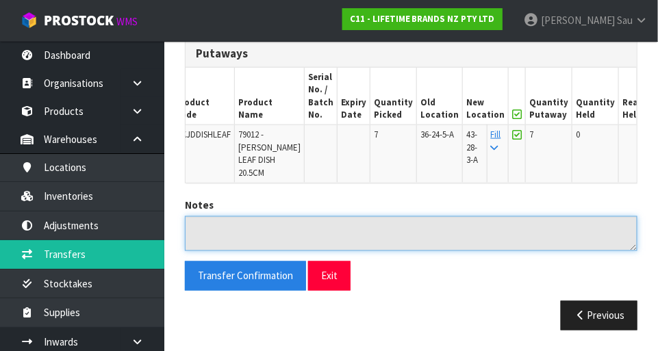
click at [411, 229] on textarea at bounding box center [411, 233] width 453 height 35
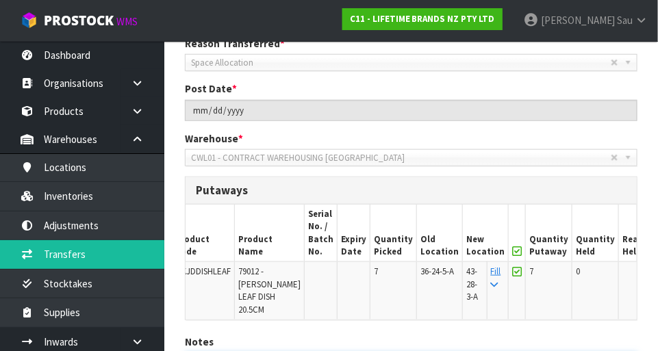
scroll to position [412, 0]
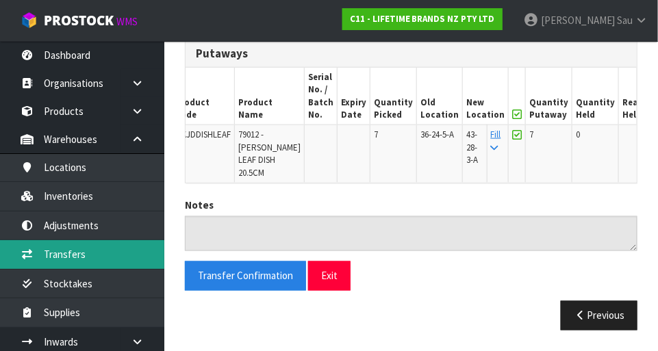
click at [64, 258] on link "Transfers" at bounding box center [82, 254] width 164 height 28
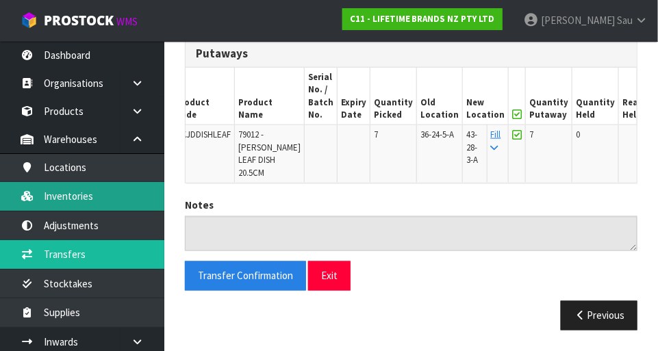
click at [68, 194] on link "Inventories" at bounding box center [82, 196] width 164 height 28
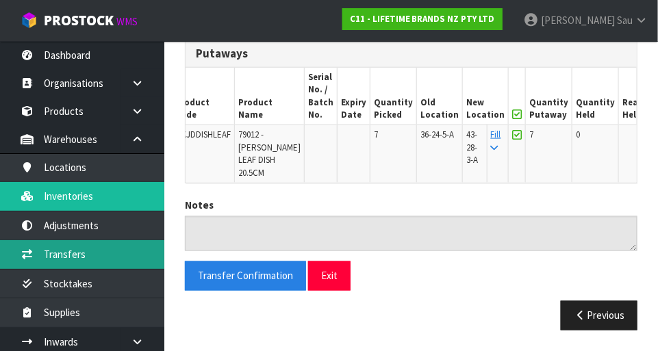
click at [74, 255] on link "Transfers" at bounding box center [82, 254] width 164 height 28
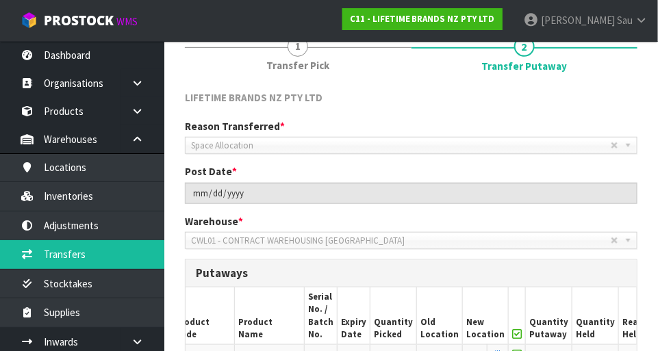
scroll to position [175, 0]
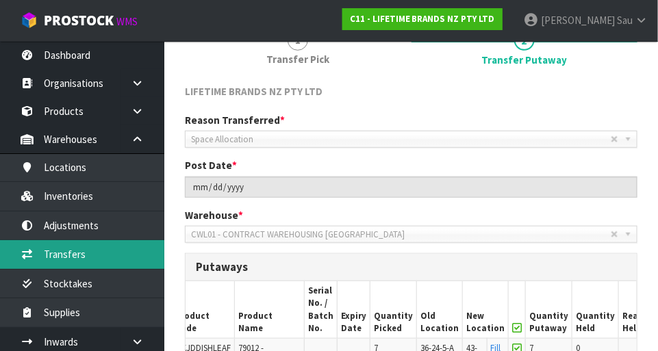
click at [64, 255] on link "Transfers" at bounding box center [82, 254] width 164 height 28
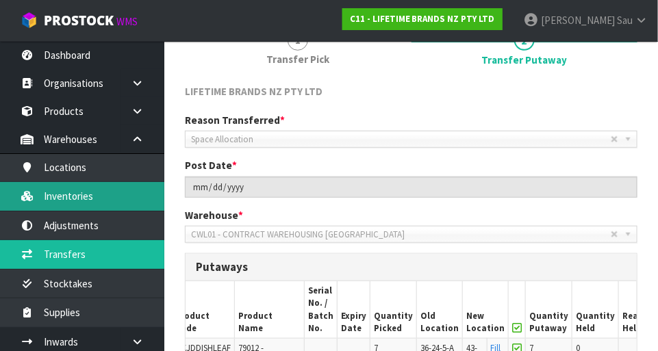
click at [67, 200] on link "Inventories" at bounding box center [82, 196] width 164 height 28
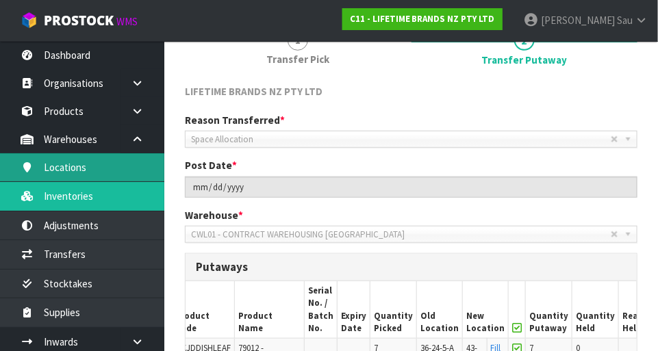
click at [71, 161] on link "Locations" at bounding box center [82, 167] width 164 height 28
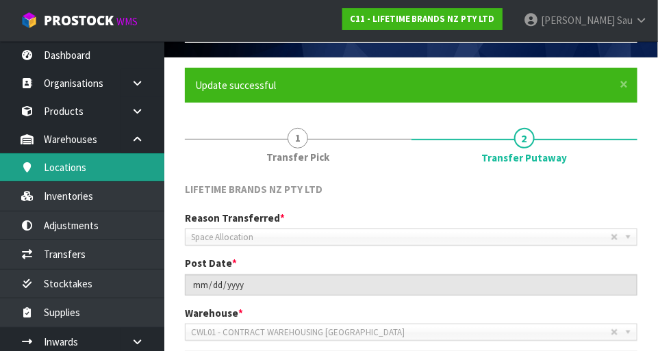
scroll to position [68, 0]
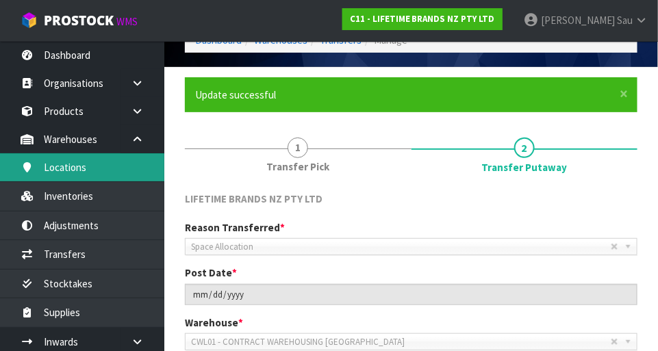
click at [72, 169] on link "Locations" at bounding box center [82, 167] width 164 height 28
click at [73, 168] on link "Locations" at bounding box center [82, 167] width 164 height 28
click at [74, 172] on link "Locations" at bounding box center [82, 167] width 164 height 28
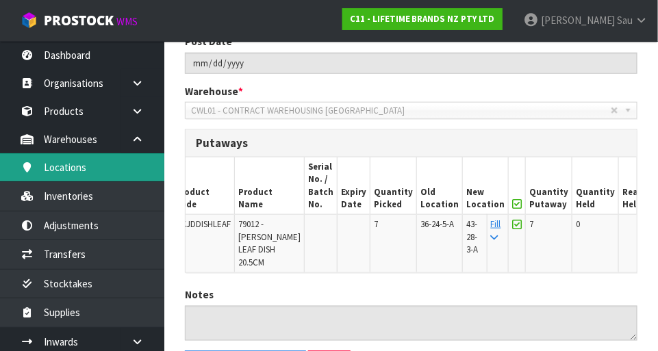
scroll to position [412, 0]
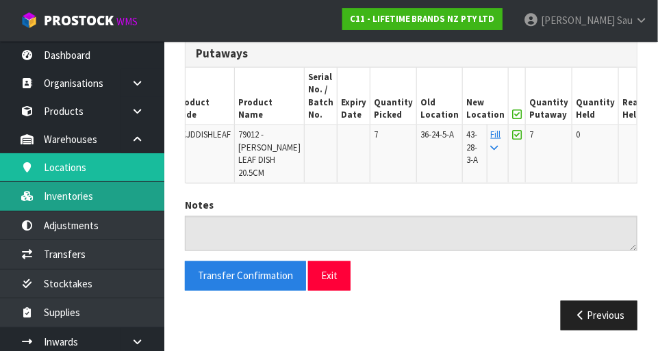
click at [63, 196] on link "Inventories" at bounding box center [82, 196] width 164 height 28
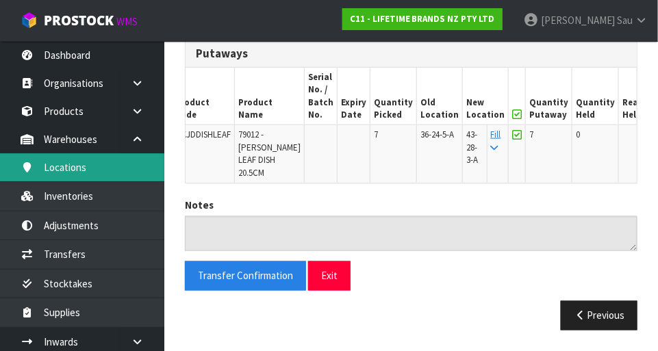
click at [57, 169] on link "Locations" at bounding box center [82, 167] width 164 height 28
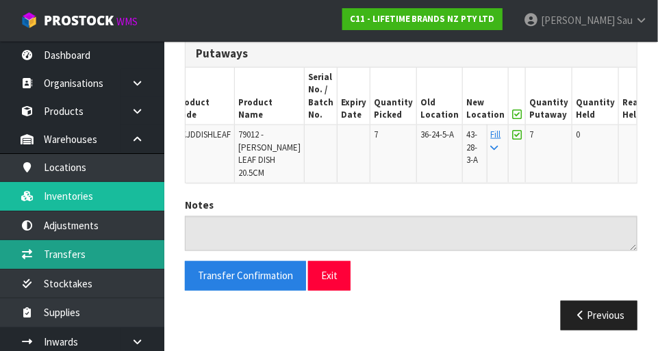
click at [62, 244] on link "Transfers" at bounding box center [82, 254] width 164 height 28
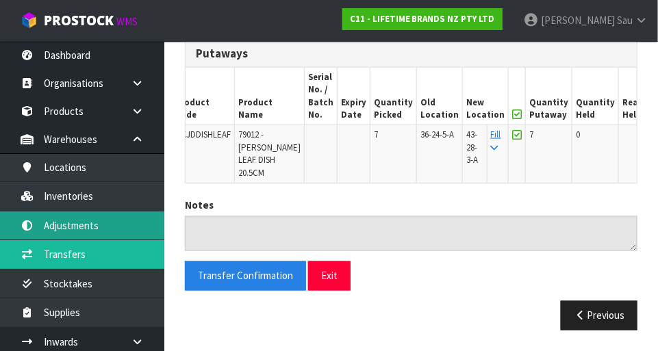
click at [64, 223] on link "Adjustments" at bounding box center [82, 226] width 164 height 28
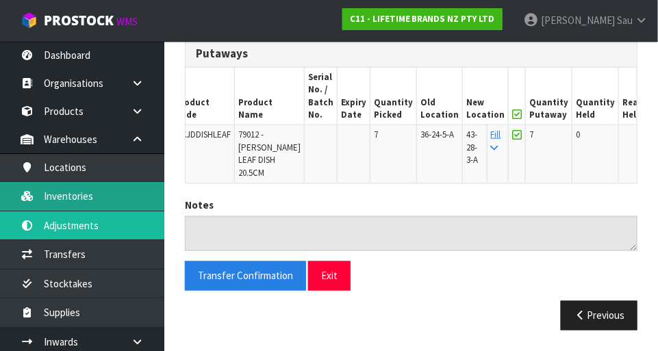
click at [64, 202] on link "Inventories" at bounding box center [82, 196] width 164 height 28
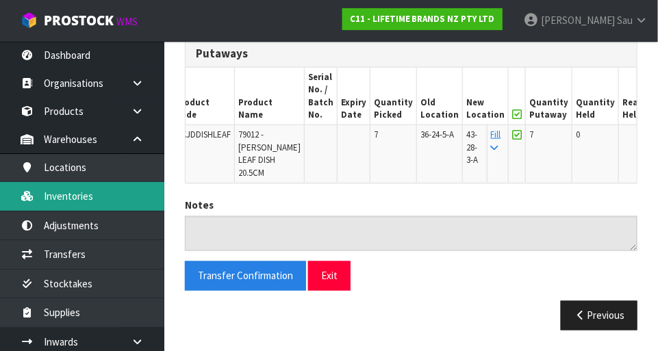
click at [64, 196] on link "Inventories" at bounding box center [82, 196] width 164 height 28
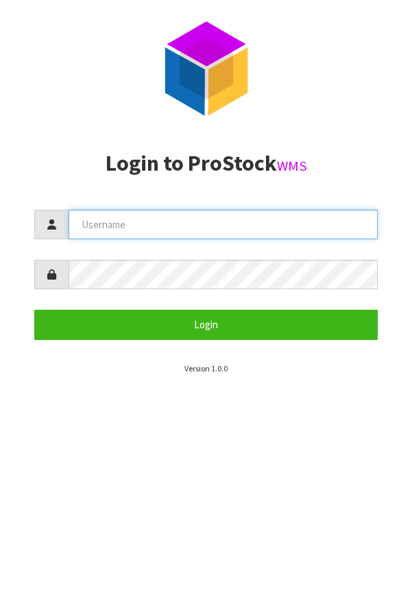
click at [121, 230] on input "text" at bounding box center [222, 224] width 309 height 29
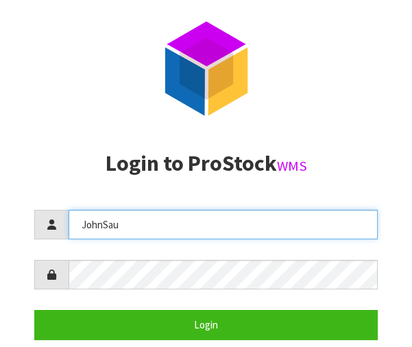
type input "JohnSau"
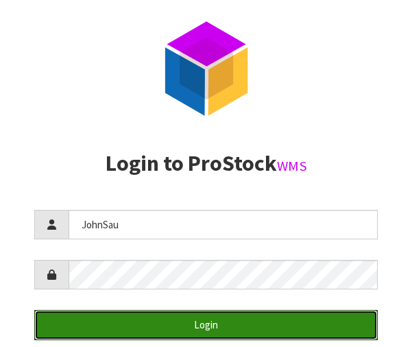
click at [234, 325] on button "Login" at bounding box center [205, 324] width 343 height 29
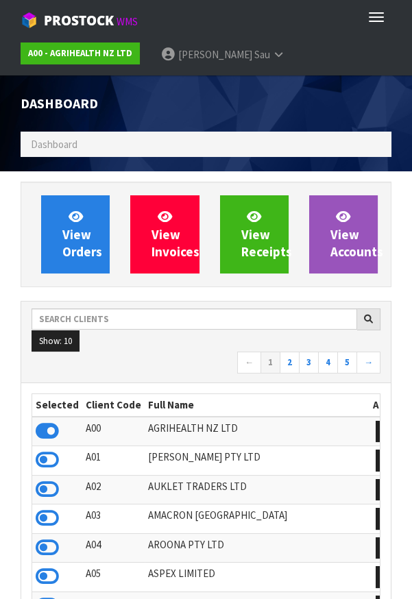
scroll to position [1078, 390]
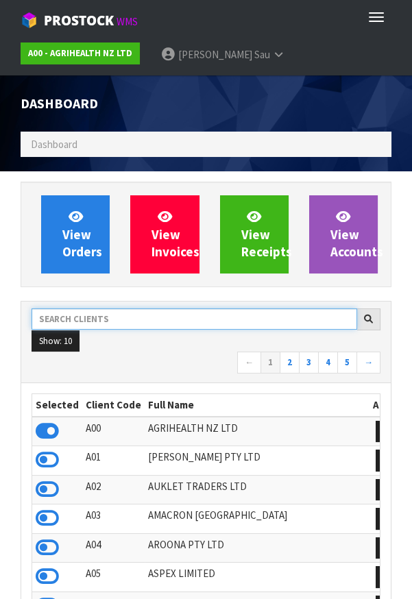
click at [83, 320] on input "text" at bounding box center [194, 318] width 325 height 21
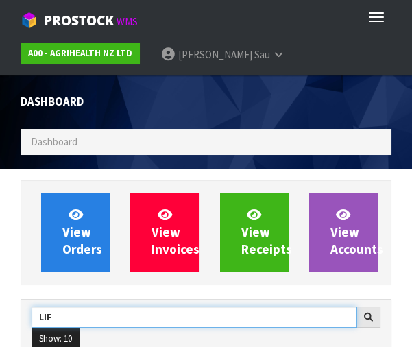
type input "LIF"
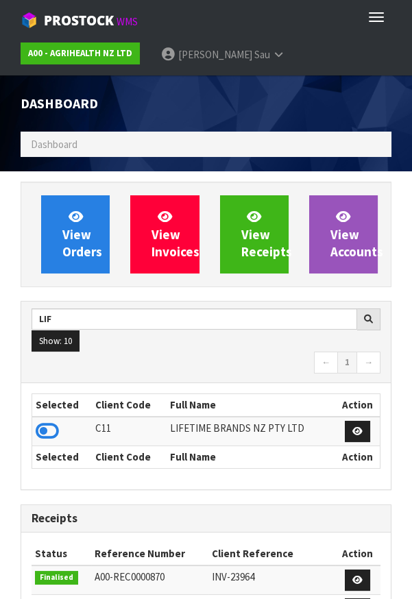
click at [40, 431] on icon at bounding box center [47, 431] width 23 height 21
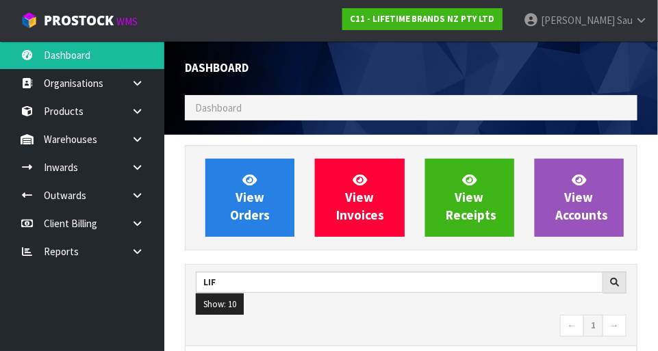
scroll to position [1110, 473]
click at [136, 146] on link at bounding box center [143, 139] width 44 height 28
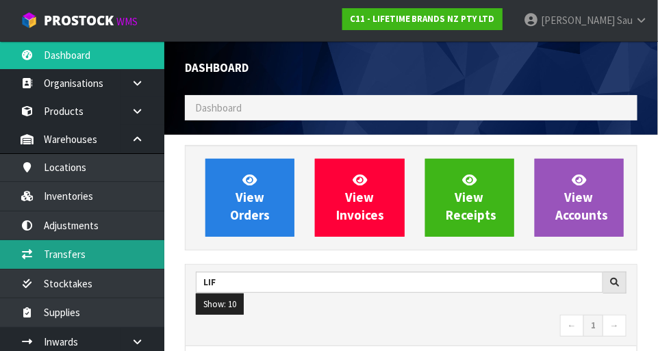
click at [62, 253] on link "Transfers" at bounding box center [82, 254] width 164 height 28
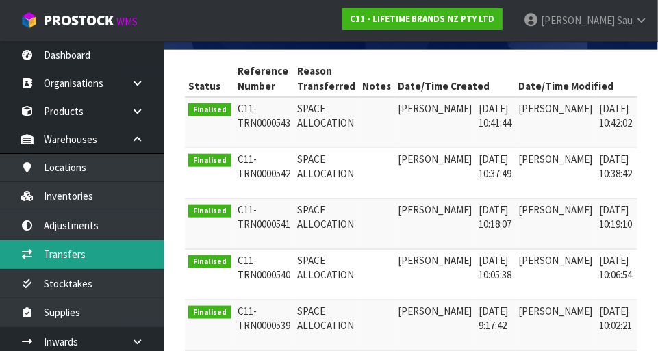
scroll to position [0, 21]
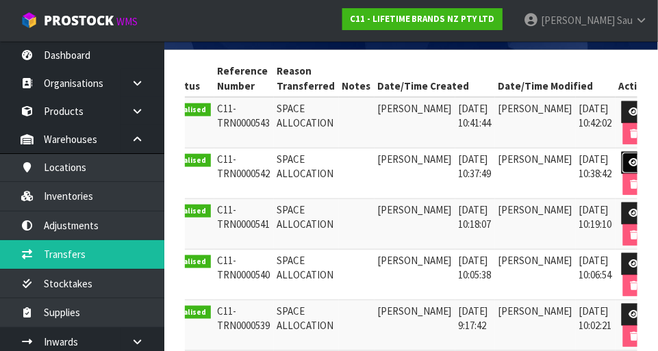
click at [411, 157] on link at bounding box center [634, 163] width 25 height 22
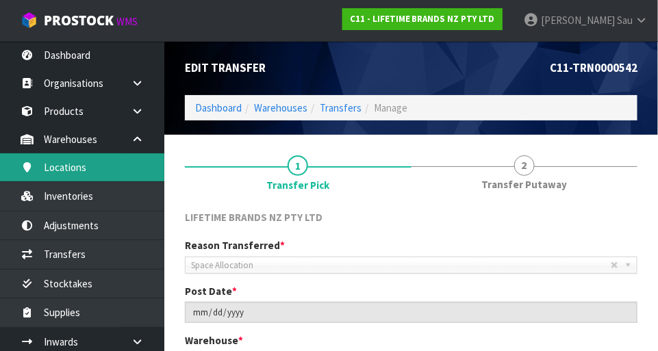
click at [66, 171] on link "Locations" at bounding box center [82, 167] width 164 height 28
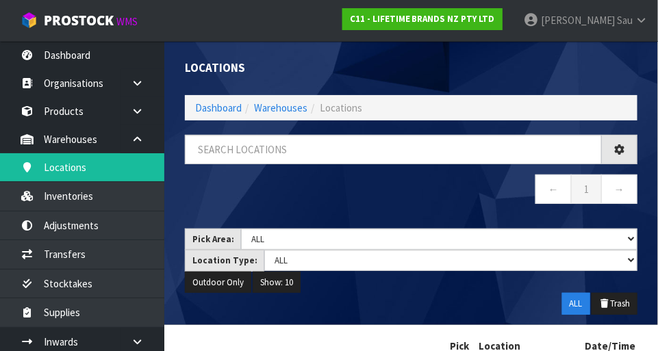
click at [67, 192] on div "Locations Dashboard Warehouses Locations ← 1 → Pick Area: Main Refurb Damaged P…" at bounding box center [329, 217] width 658 height 434
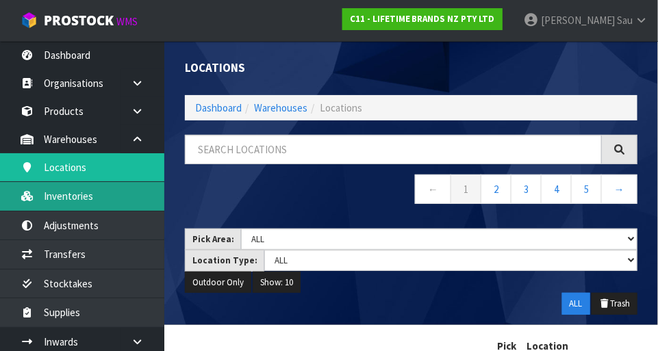
click at [68, 201] on link "Inventories" at bounding box center [82, 196] width 164 height 28
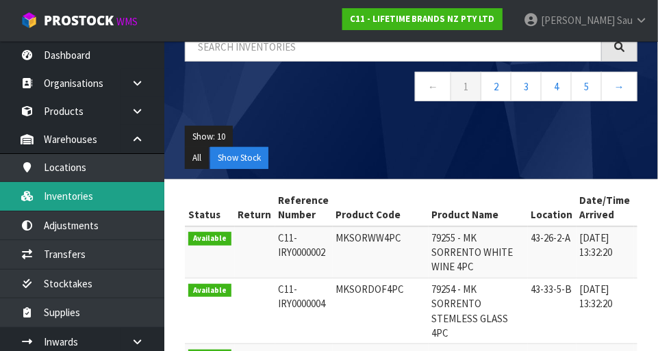
scroll to position [78, 0]
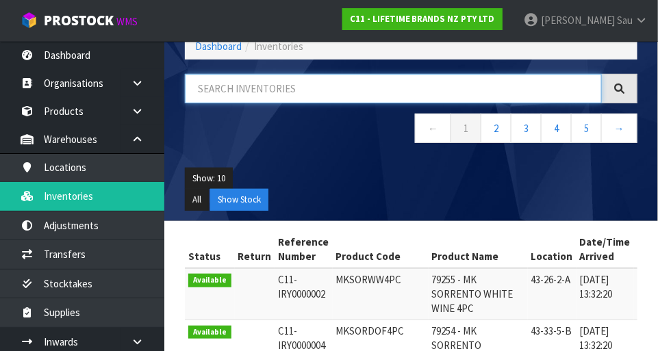
click at [411, 88] on input "text" at bounding box center [393, 88] width 417 height 29
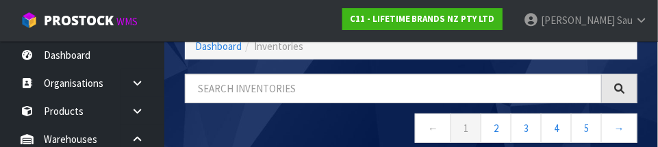
click at [190, 121] on nav "← 1 2 3 4 5 →" at bounding box center [411, 131] width 453 height 34
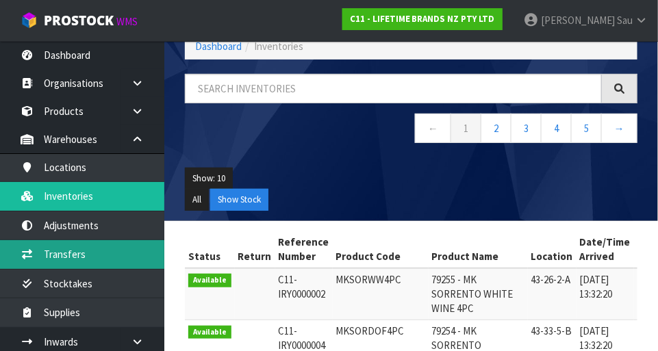
click at [53, 256] on link "Transfers" at bounding box center [82, 254] width 164 height 28
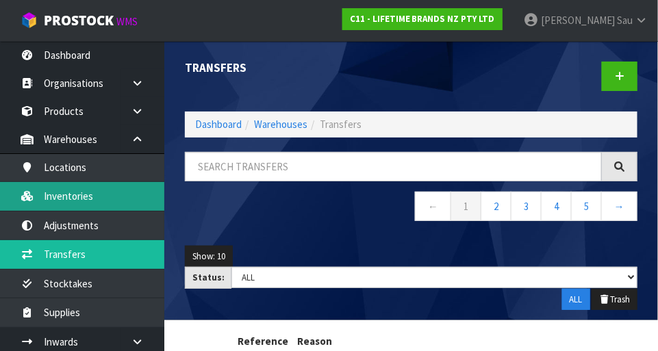
click at [60, 200] on link "Inventories" at bounding box center [82, 196] width 164 height 28
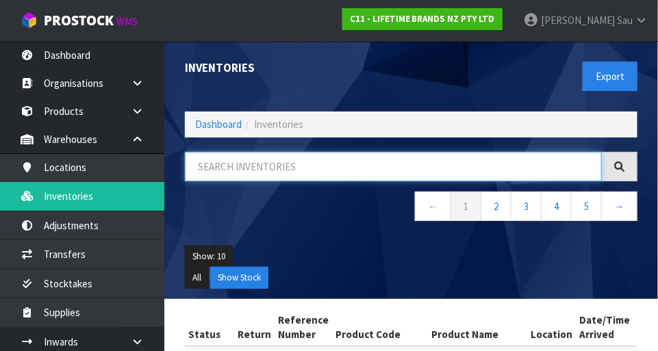
click at [411, 162] on input "text" at bounding box center [393, 166] width 417 height 29
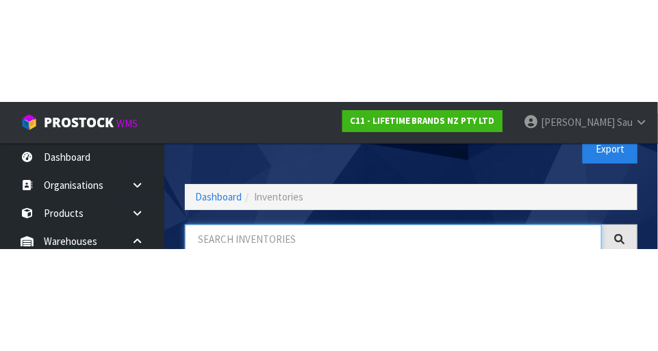
scroll to position [92, 0]
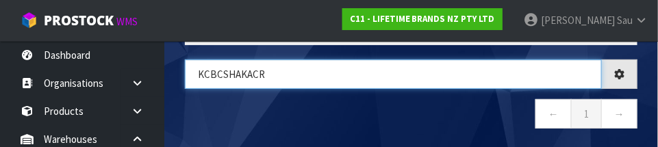
type input "KCBCSHAKACR"
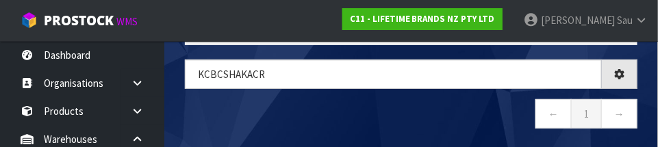
click at [411, 111] on nav "← 1 →" at bounding box center [411, 116] width 453 height 34
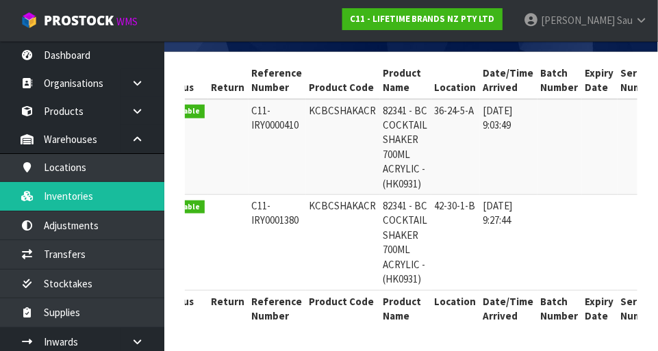
scroll to position [0, 6]
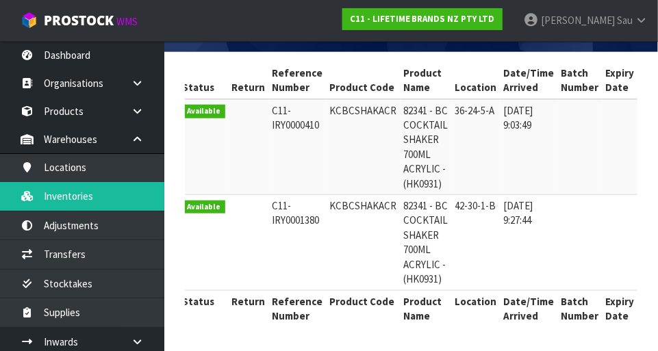
copy td "KCBCSHAKACR"
click at [411, 223] on td at bounding box center [621, 243] width 36 height 96
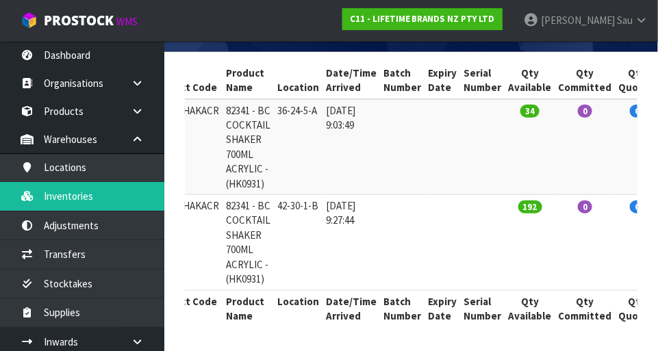
scroll to position [0, 185]
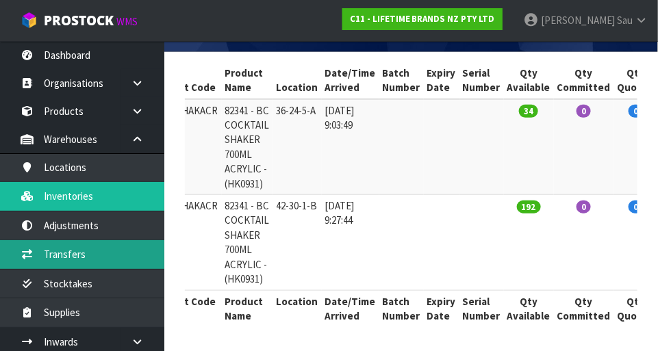
click at [61, 260] on link "Transfers" at bounding box center [82, 254] width 164 height 28
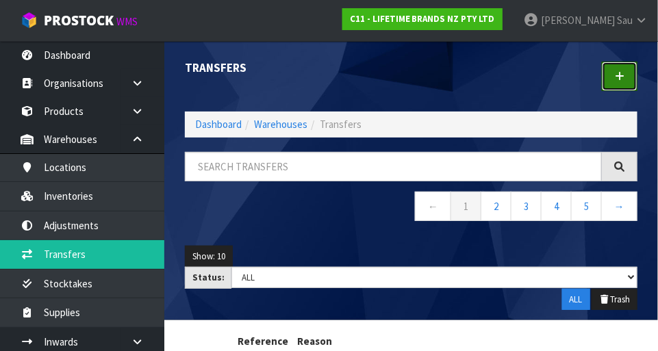
click at [411, 81] on icon at bounding box center [620, 76] width 10 height 10
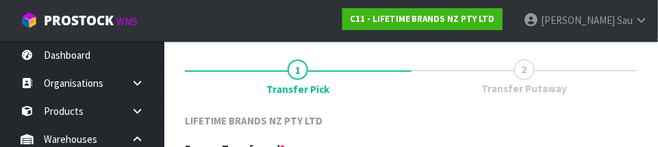
scroll to position [203, 0]
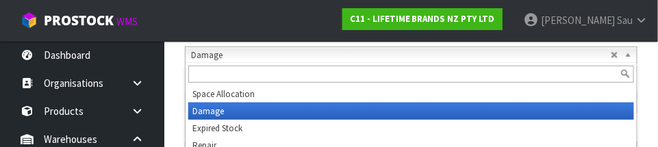
click at [411, 60] on span "Damage" at bounding box center [401, 55] width 420 height 16
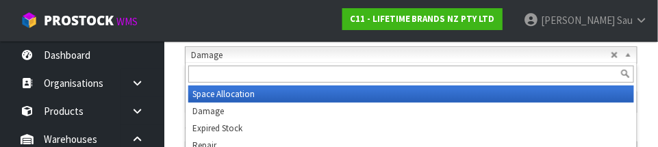
scroll to position [208, 0]
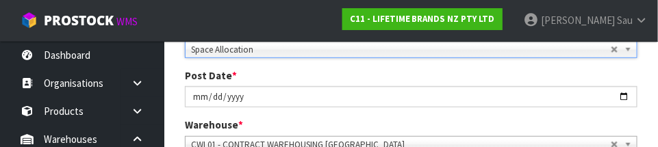
click at [411, 74] on div "Post Date * 2025-08-27" at bounding box center [411, 87] width 473 height 39
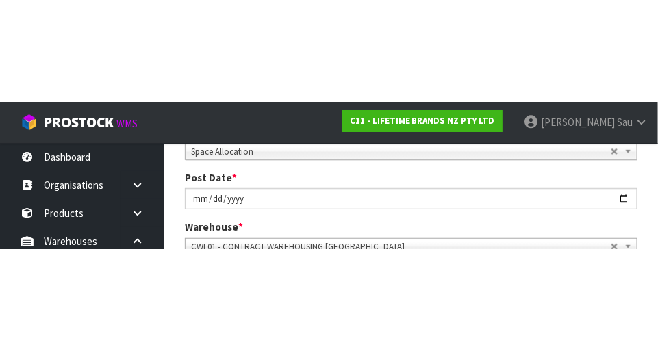
scroll to position [214, 0]
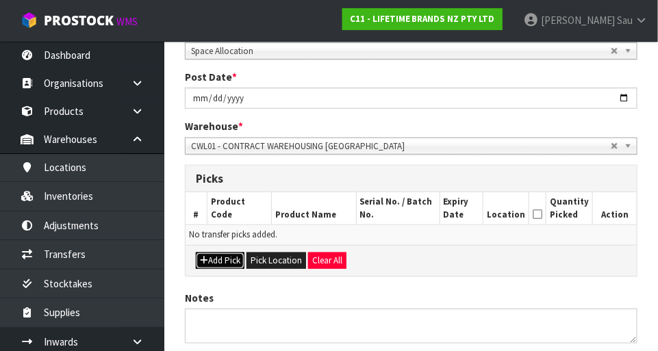
click at [227, 263] on button "Add Pick" at bounding box center [220, 261] width 49 height 16
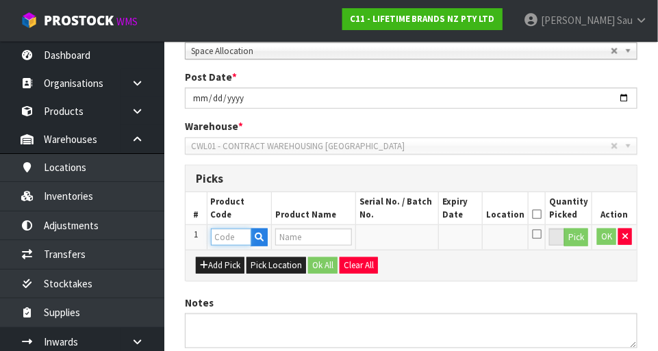
paste input "KCBCSHAKACR"
type input "KCBCSHAKACR"
type input "82341 - BC COCKTAIL SHAKER 700ML ACRYLIC - (HK0931)"
type input "KCBCSHAKACR"
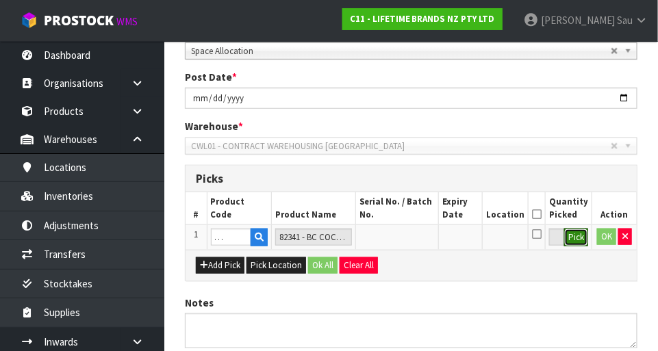
click at [411, 238] on button "Pick" at bounding box center [576, 238] width 24 height 18
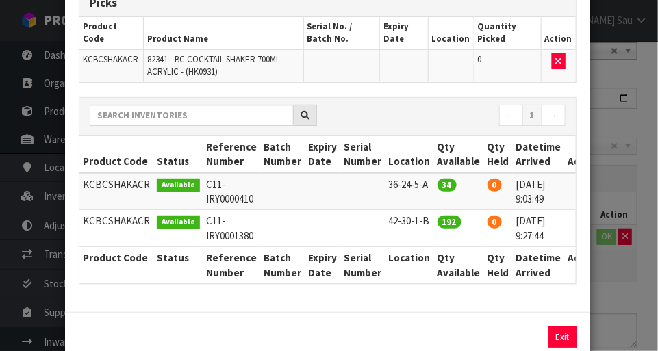
scroll to position [0, 12]
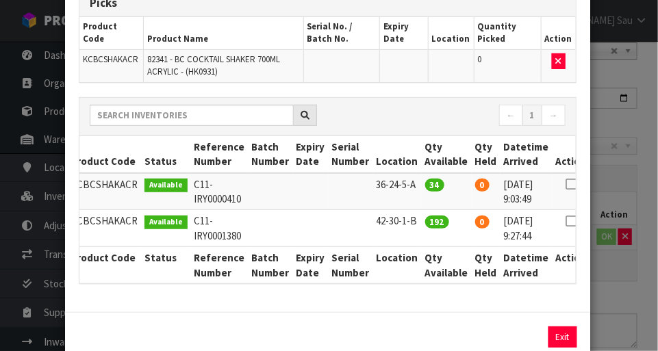
click at [411, 184] on icon at bounding box center [571, 184] width 11 height 1
click at [411, 335] on button "Assign Pick" at bounding box center [516, 337] width 56 height 21
type input "34"
click at [411, 246] on div "Pick Line Picks Product Code Product Name Serial No. / Batch No. Expiry Date Lo…" at bounding box center [329, 175] width 658 height 351
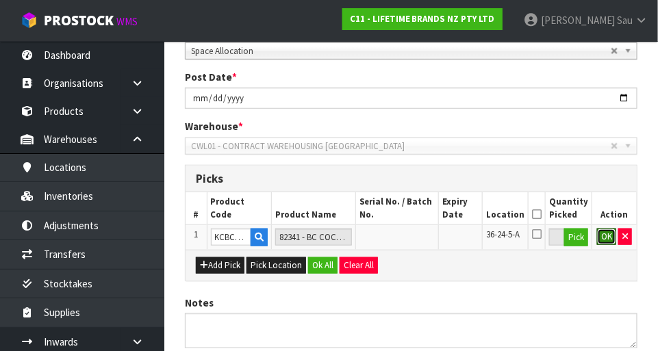
click at [411, 238] on button "OK" at bounding box center [606, 237] width 19 height 16
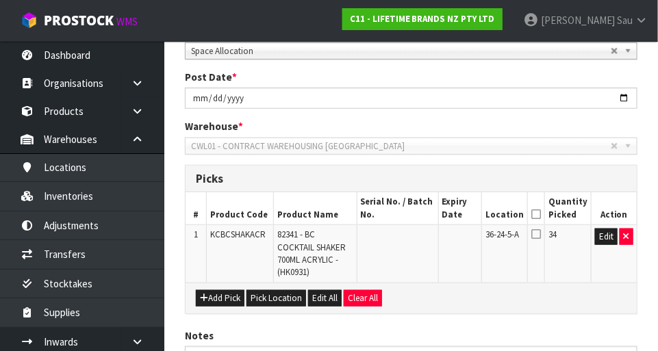
click at [411, 215] on icon at bounding box center [536, 214] width 10 height 1
click at [411, 237] on icon at bounding box center [536, 234] width 10 height 11
click at [0, 0] on input "checkbox" at bounding box center [0, 0] width 0 height 0
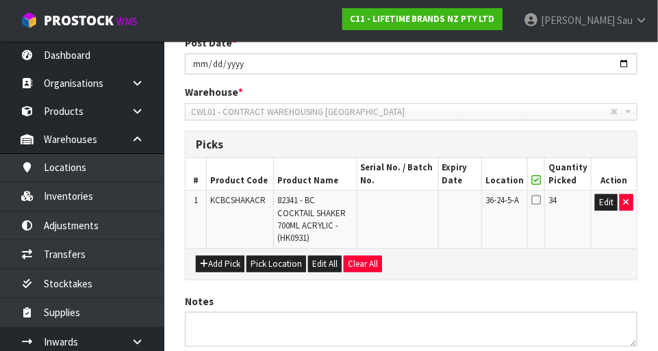
click at [411, 203] on icon at bounding box center [536, 200] width 10 height 11
click at [0, 0] on input "checkbox" at bounding box center [0, 0] width 0 height 0
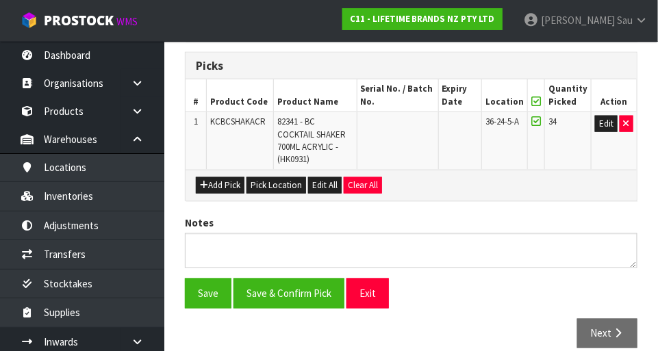
scroll to position [329, 0]
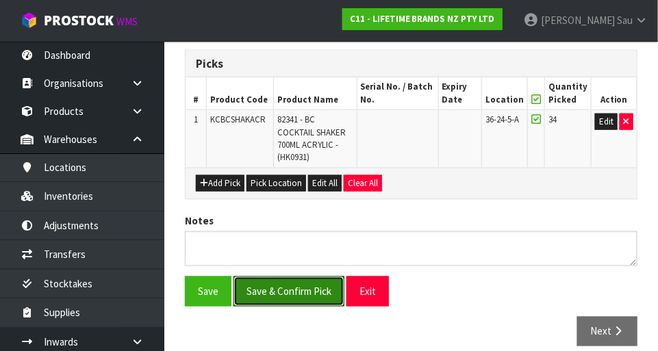
click at [279, 279] on button "Save & Confirm Pick" at bounding box center [289, 291] width 111 height 29
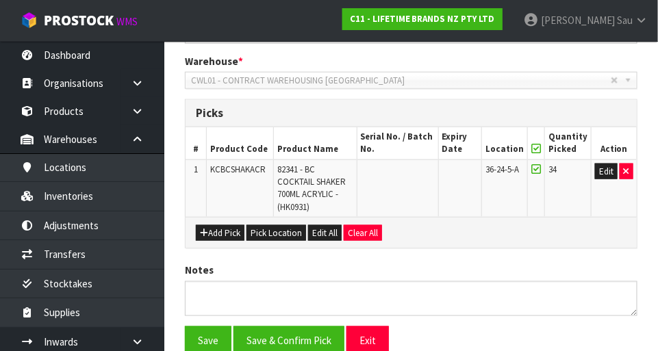
scroll to position [0, 0]
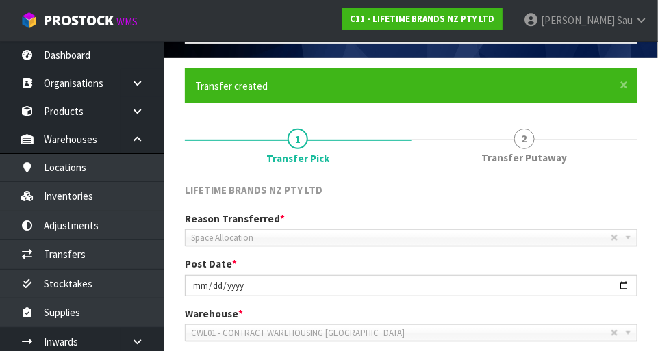
scroll to position [88, 0]
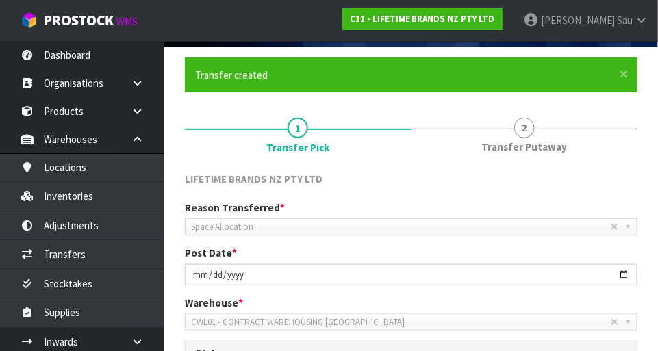
click at [411, 132] on span "2" at bounding box center [524, 128] width 21 height 21
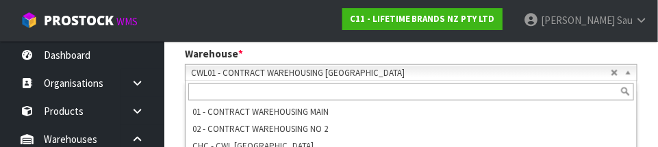
scroll to position [348, 0]
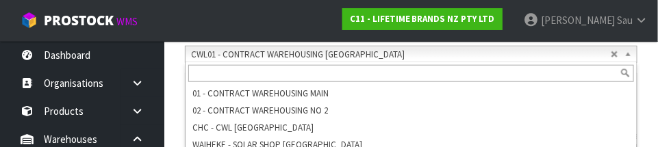
click at [411, 95] on section "× Close Transfer created 1 Transfer Pick 2 Transfer Putaway LIFETIME BRANDS NZ …" at bounding box center [411, 116] width 494 height 675
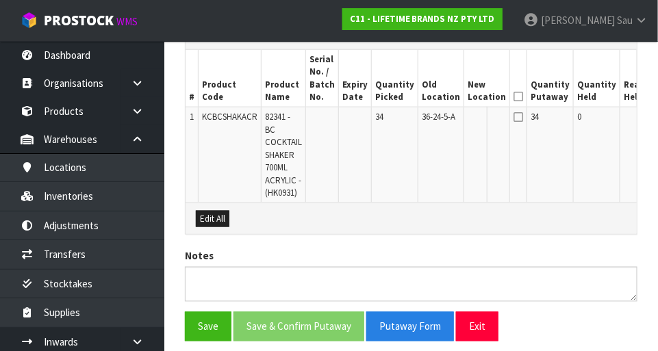
scroll to position [405, 0]
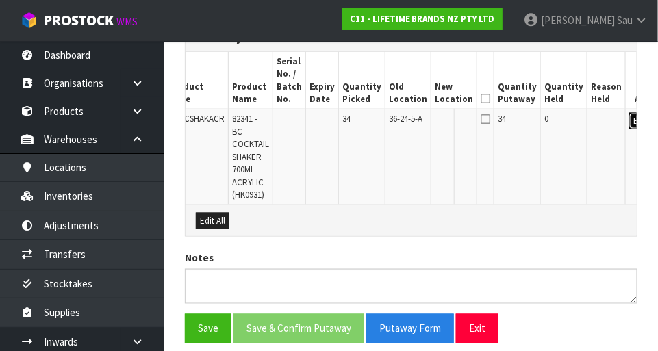
click at [411, 126] on button "Edit" at bounding box center [640, 121] width 23 height 16
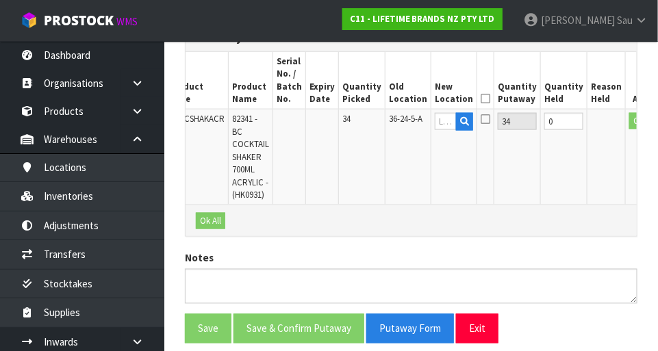
scroll to position [0, 29]
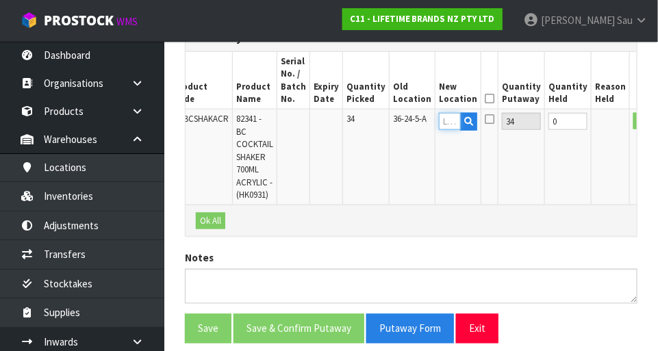
click at [411, 124] on input "text" at bounding box center [450, 121] width 22 height 17
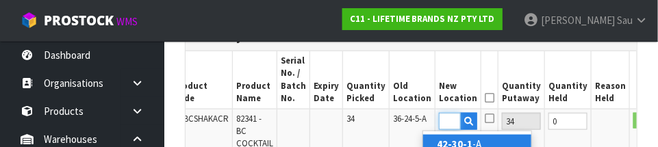
scroll to position [0, 21]
type input "42-30-1-B"
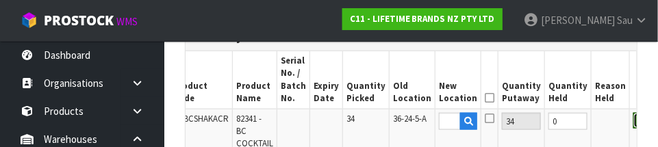
click at [411, 125] on button "OK" at bounding box center [643, 121] width 19 height 16
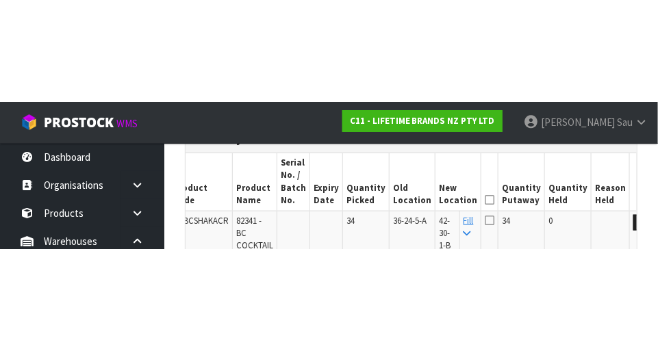
scroll to position [405, 0]
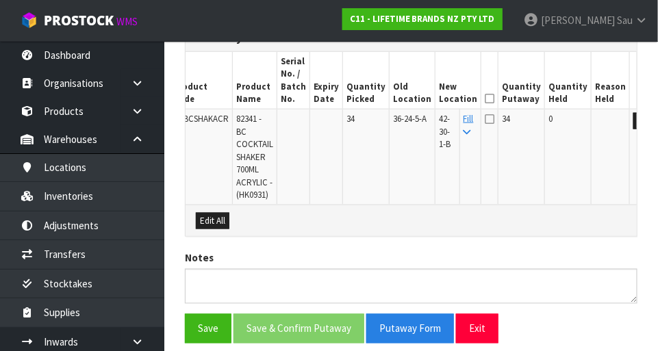
click at [411, 99] on icon at bounding box center [490, 99] width 10 height 1
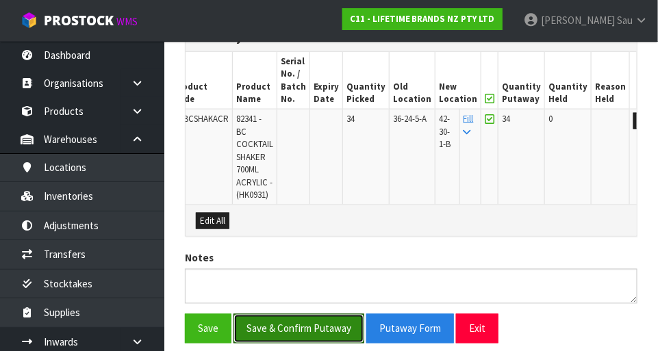
click at [301, 328] on button "Save & Confirm Putaway" at bounding box center [299, 328] width 131 height 29
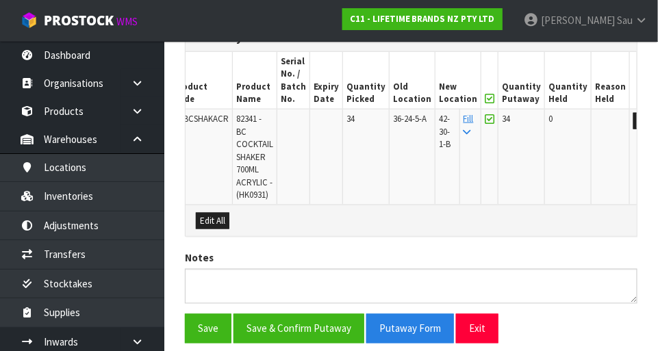
scroll to position [0, 0]
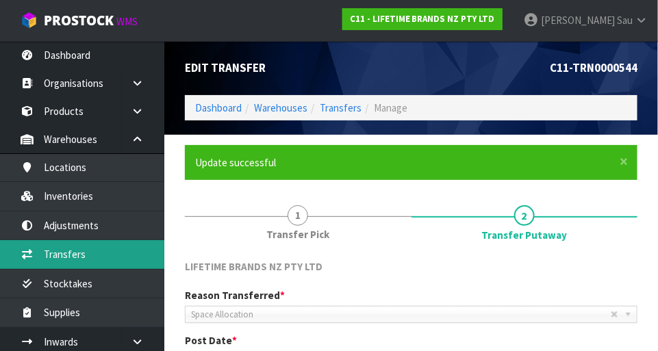
click at [68, 259] on link "Transfers" at bounding box center [82, 254] width 164 height 28
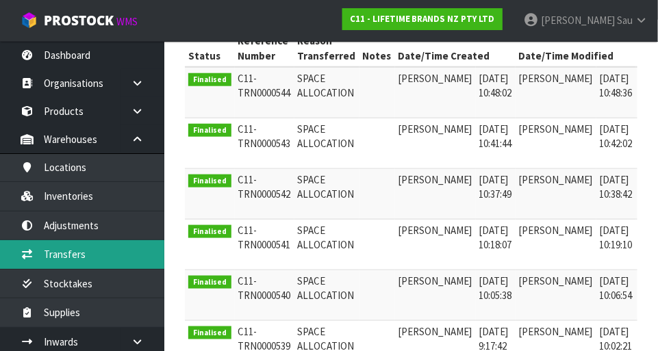
scroll to position [0, 21]
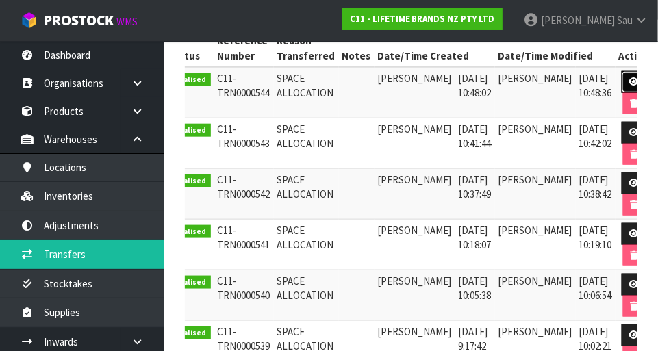
click at [411, 83] on icon at bounding box center [634, 81] width 10 height 9
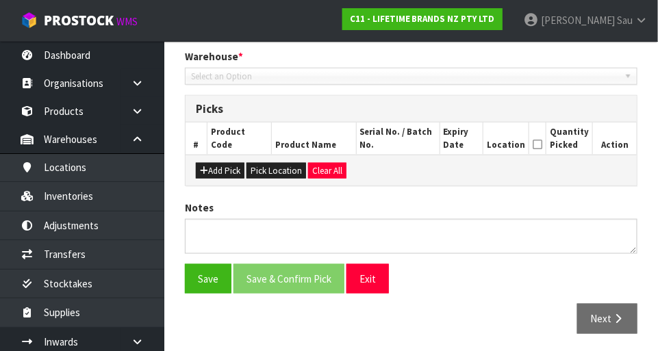
scroll to position [299, 0]
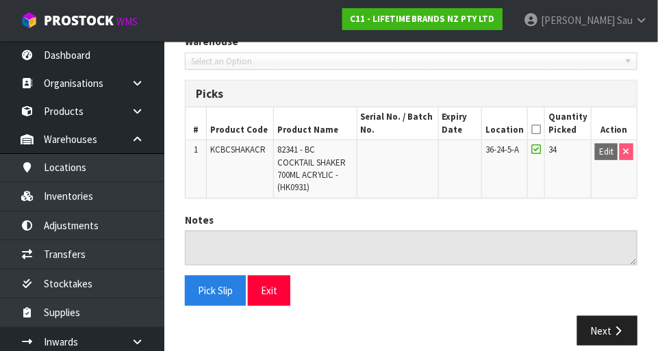
type input "2025-08-27"
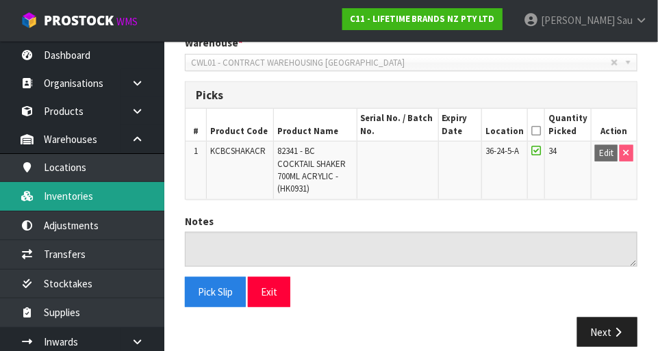
click at [66, 198] on link "Inventories" at bounding box center [82, 196] width 164 height 28
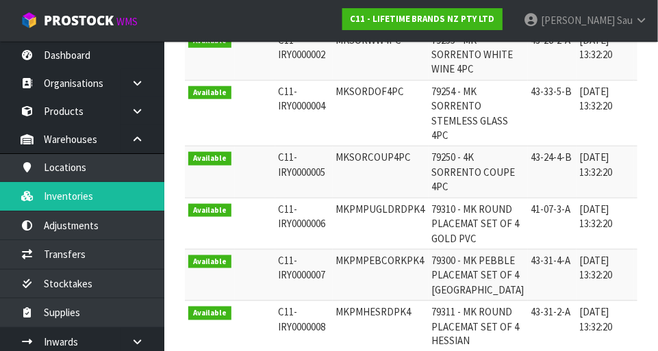
scroll to position [315, 0]
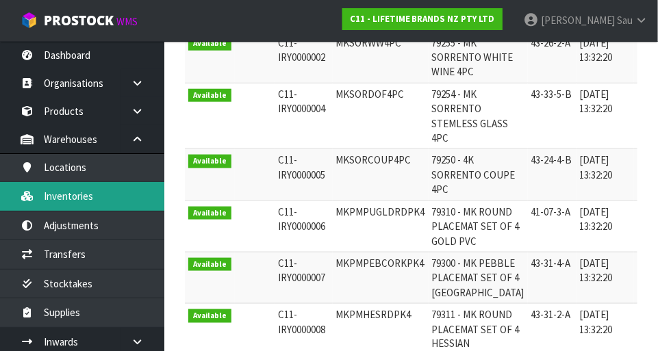
click at [60, 199] on link "Inventories" at bounding box center [82, 196] width 164 height 28
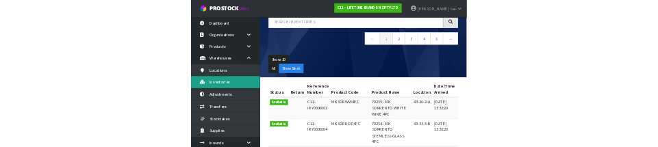
scroll to position [0, 0]
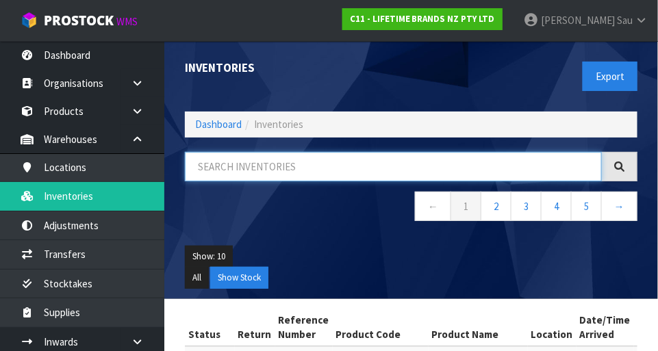
click at [411, 163] on input "text" at bounding box center [393, 166] width 417 height 29
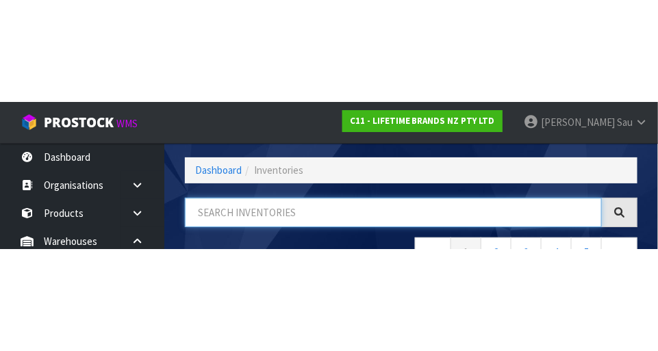
scroll to position [92, 0]
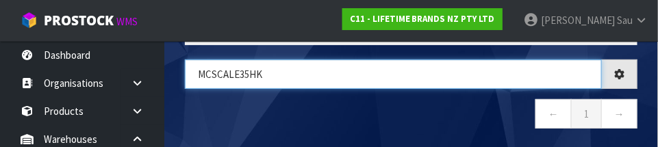
type input "MCSCALE35HK"
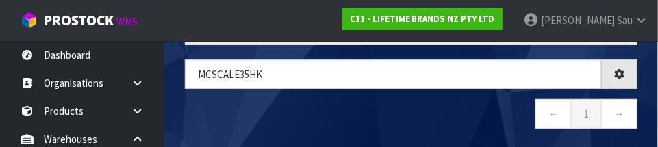
click at [411, 120] on nav "← 1 →" at bounding box center [411, 116] width 453 height 34
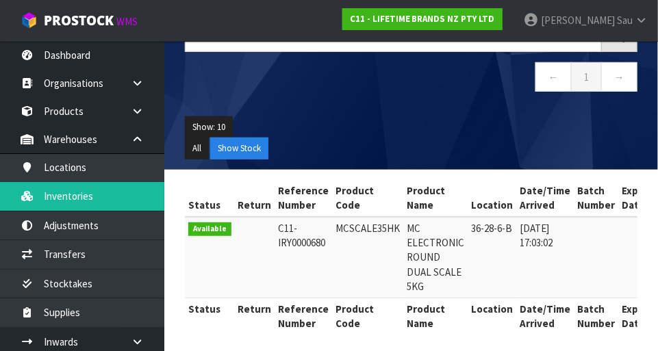
scroll to position [129, 0]
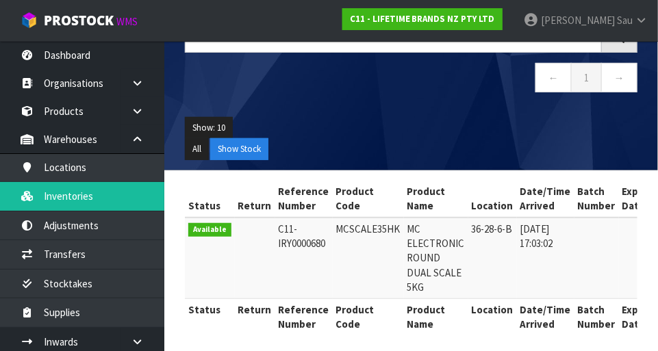
copy td "MCSCALE35HK"
click at [388, 120] on ul "Show: 10 5 10 25 50" at bounding box center [411, 128] width 453 height 22
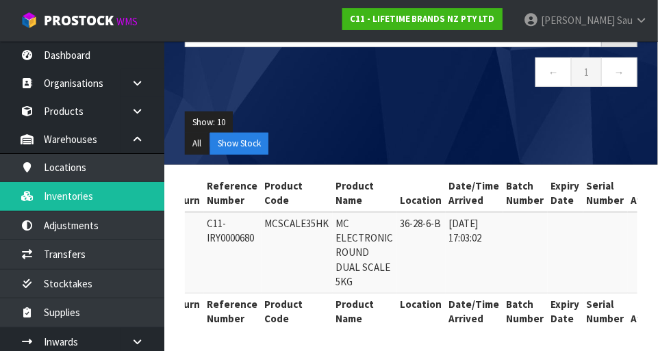
scroll to position [0, 0]
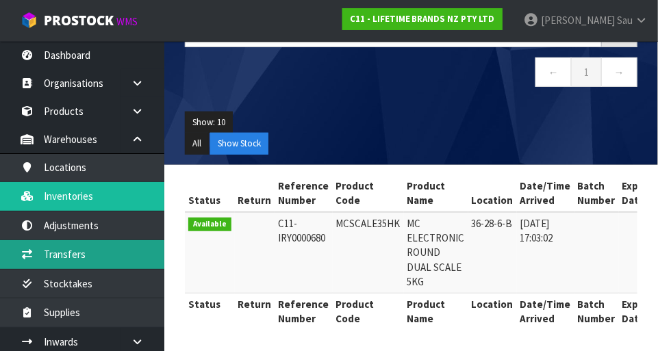
click at [64, 254] on link "Transfers" at bounding box center [82, 254] width 164 height 28
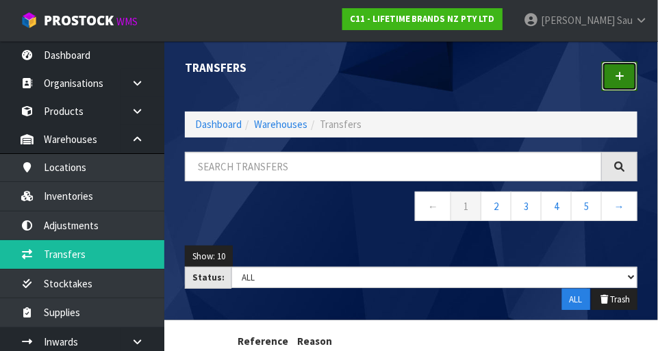
click at [411, 73] on link at bounding box center [620, 76] width 36 height 29
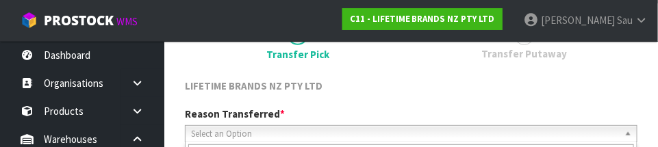
scroll to position [203, 0]
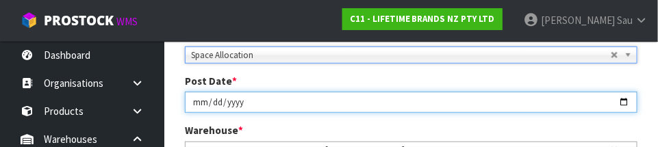
click at [316, 92] on input "2025-08-27" at bounding box center [411, 102] width 453 height 21
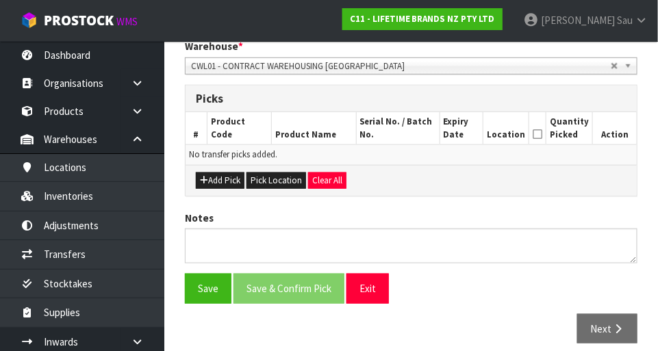
scroll to position [293, 0]
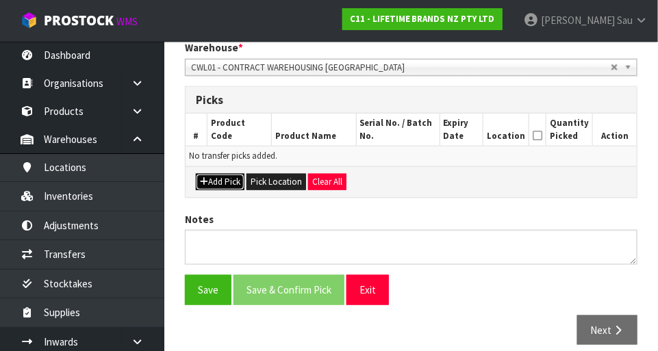
click at [227, 186] on button "Add Pick" at bounding box center [220, 182] width 49 height 16
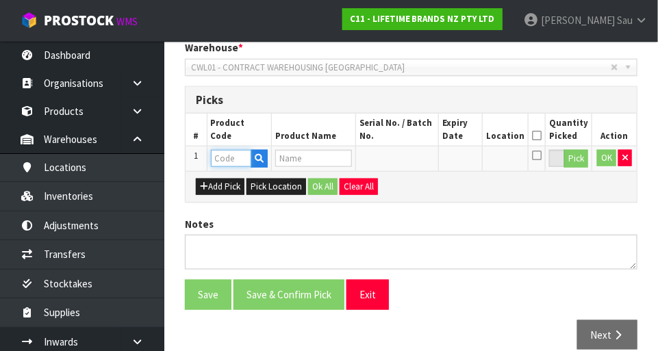
paste input "MCSCALE35HK"
type input "MCSCALE35HK"
type input "MC ELECTRONIC ROUND DUAL SCALE 5KG"
type input "MCSCALE35HK"
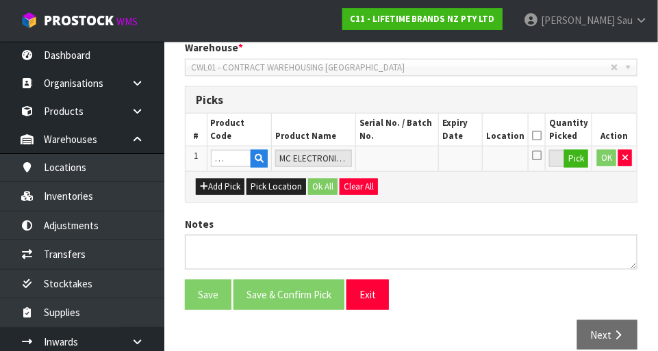
click at [411, 198] on div "Add Pick Pick Location Ok All Clear All" at bounding box center [411, 186] width 451 height 31
click at [411, 160] on button "Pick" at bounding box center [576, 159] width 24 height 18
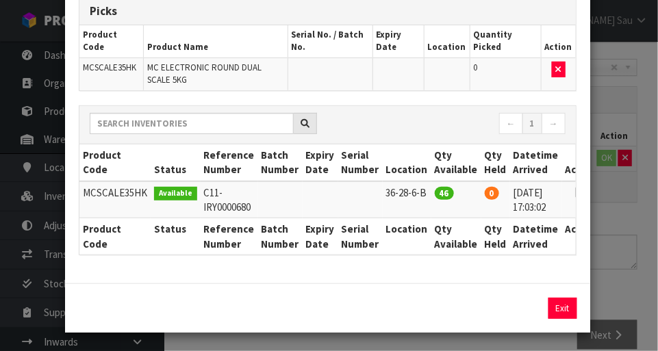
click at [411, 192] on icon at bounding box center [580, 192] width 11 height 1
click at [411, 310] on button "Assign Pick" at bounding box center [516, 308] width 56 height 21
type input "46"
click at [411, 209] on div "Pick Line Picks Product Code Product Name Serial No. / Batch No. Expiry Date Lo…" at bounding box center [329, 175] width 658 height 351
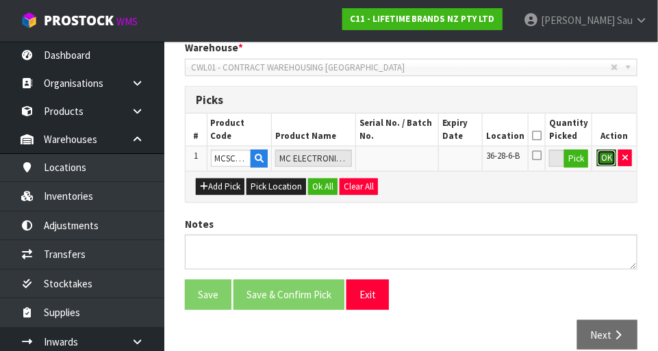
click at [411, 161] on button "OK" at bounding box center [606, 158] width 19 height 16
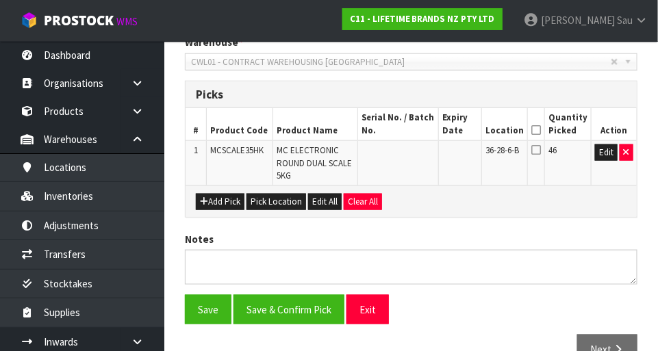
scroll to position [301, 0]
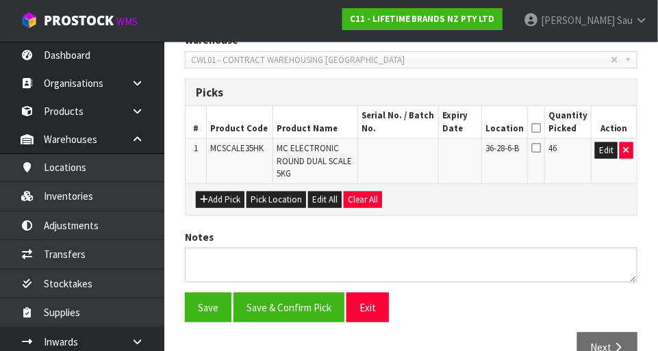
click at [411, 129] on icon at bounding box center [536, 128] width 10 height 1
click at [411, 151] on icon at bounding box center [536, 147] width 10 height 11
click at [0, 0] on input "checkbox" at bounding box center [0, 0] width 0 height 0
click at [411, 148] on icon at bounding box center [536, 147] width 10 height 11
click at [0, 0] on input "checkbox" at bounding box center [0, 0] width 0 height 0
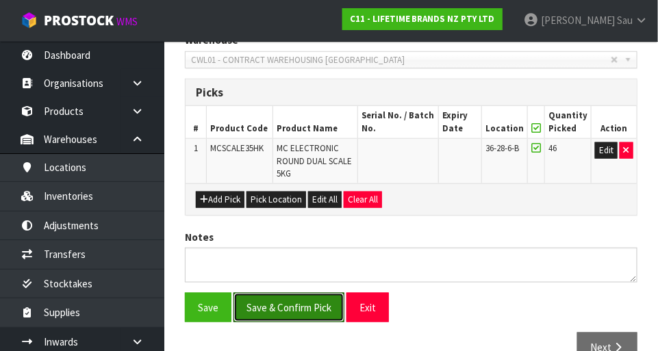
click at [279, 308] on button "Save & Confirm Pick" at bounding box center [289, 307] width 111 height 29
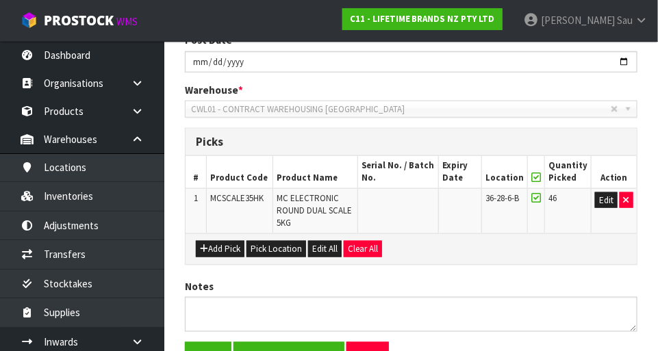
scroll to position [0, 0]
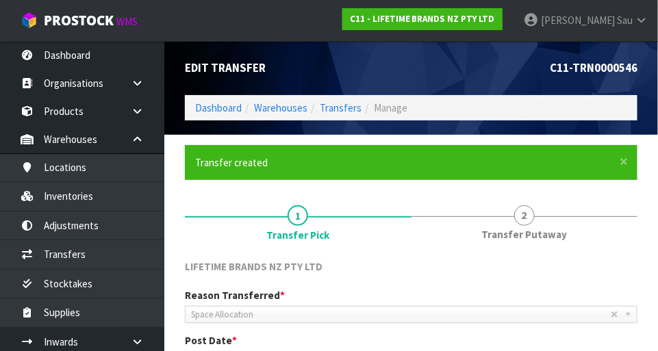
click at [411, 220] on span "2" at bounding box center [524, 215] width 21 height 21
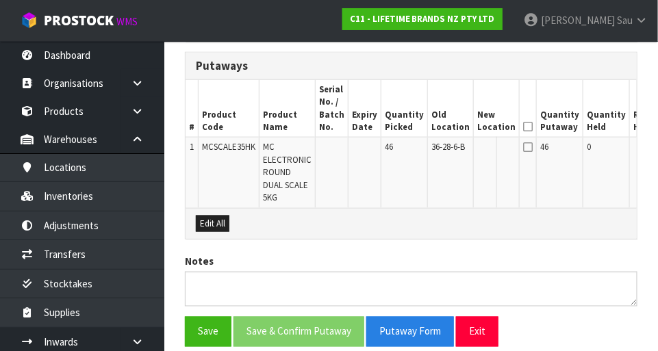
scroll to position [386, 0]
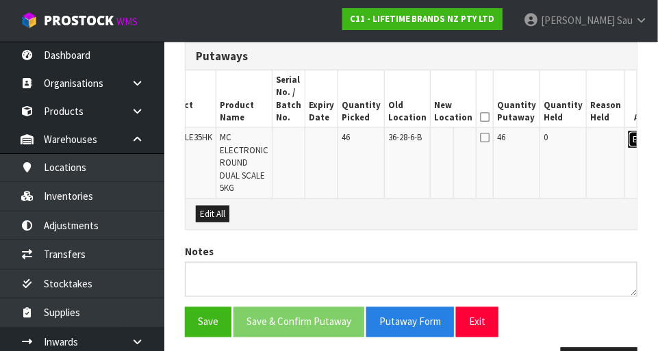
click at [411, 142] on button "Edit" at bounding box center [640, 140] width 23 height 16
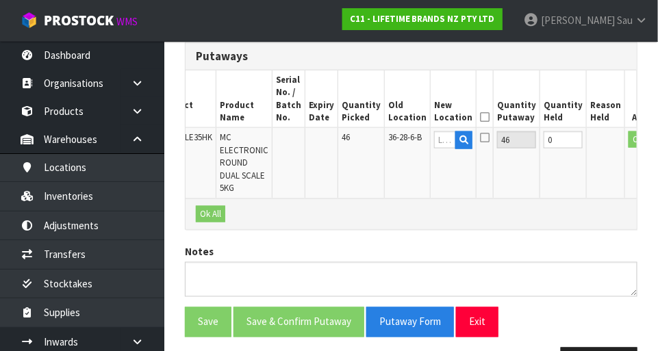
scroll to position [0, 39]
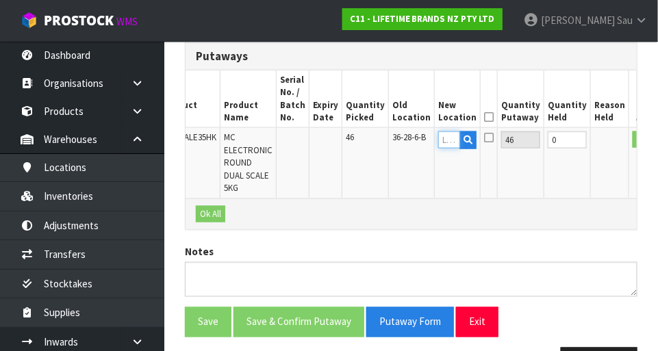
click at [411, 142] on input "text" at bounding box center [449, 140] width 22 height 17
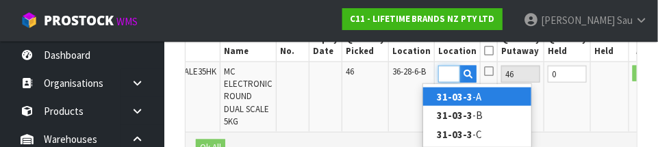
scroll to position [0, 21]
type input "31-03-3-C"
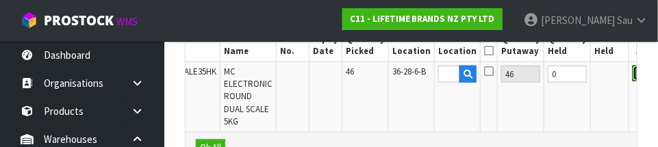
click at [411, 75] on button "OK" at bounding box center [642, 74] width 19 height 16
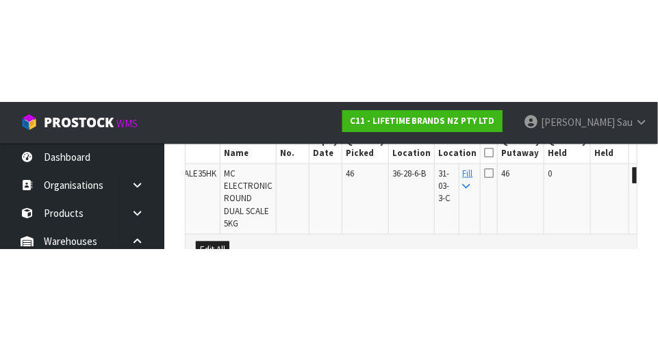
scroll to position [429, 0]
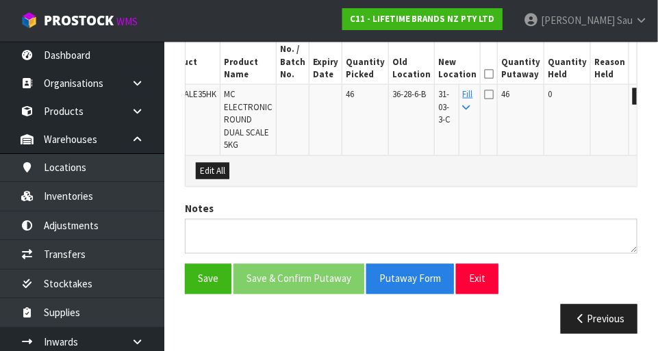
click at [411, 74] on icon at bounding box center [489, 74] width 10 height 1
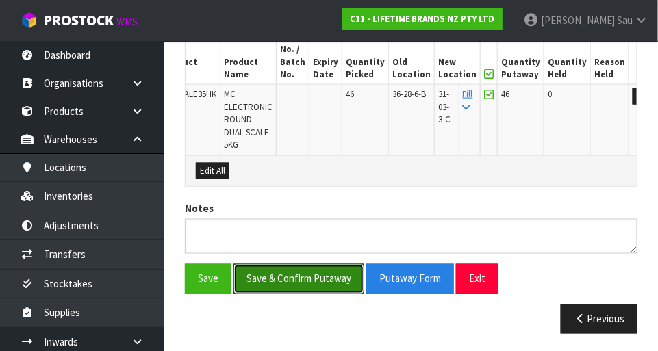
click at [273, 286] on button "Save & Confirm Putaway" at bounding box center [299, 278] width 131 height 29
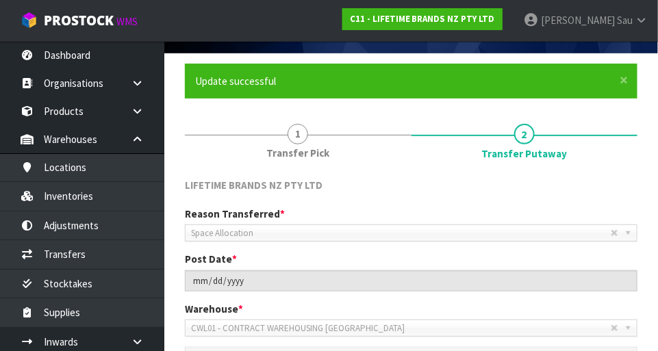
scroll to position [399, 0]
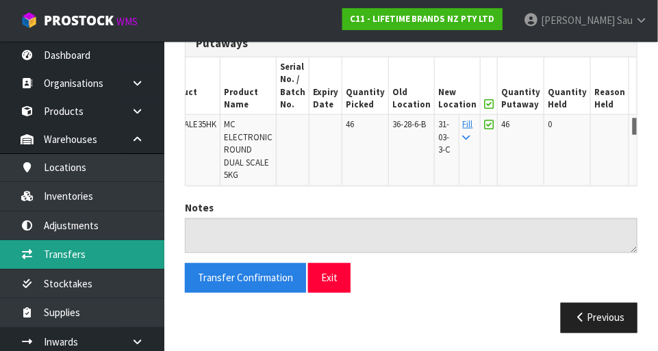
click at [58, 255] on link "Transfers" at bounding box center [82, 254] width 164 height 28
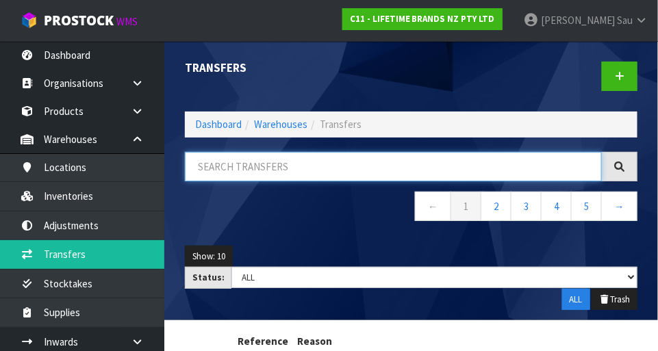
click at [411, 169] on input "text" at bounding box center [393, 166] width 417 height 29
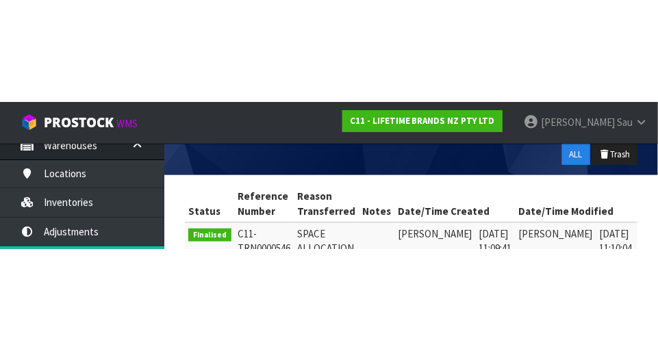
scroll to position [92, 0]
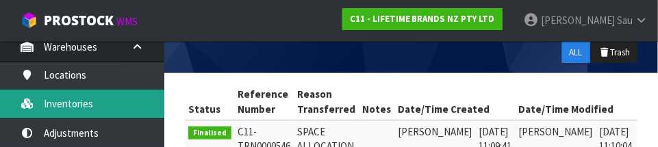
click at [90, 108] on link "Inventories" at bounding box center [82, 104] width 164 height 28
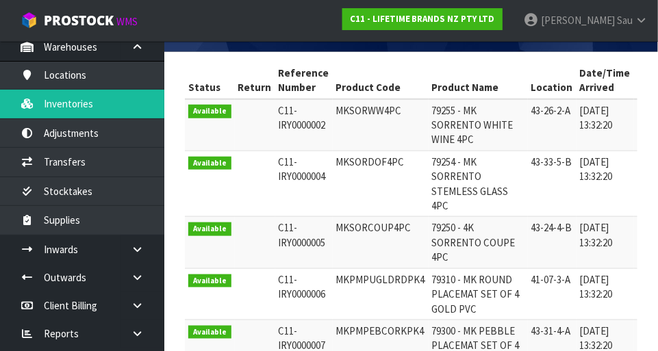
click at [364, 108] on td "MKSORWW4PC" at bounding box center [381, 125] width 96 height 52
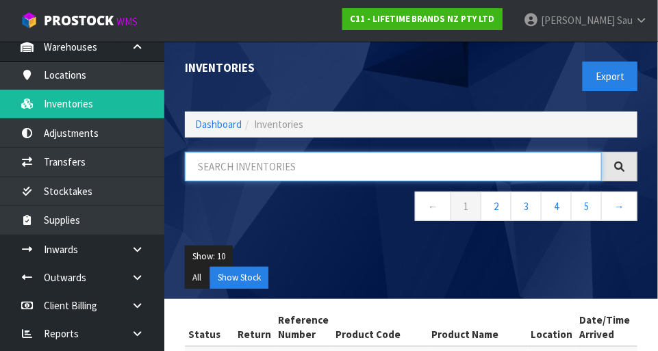
click at [325, 162] on input "text" at bounding box center [393, 166] width 417 height 29
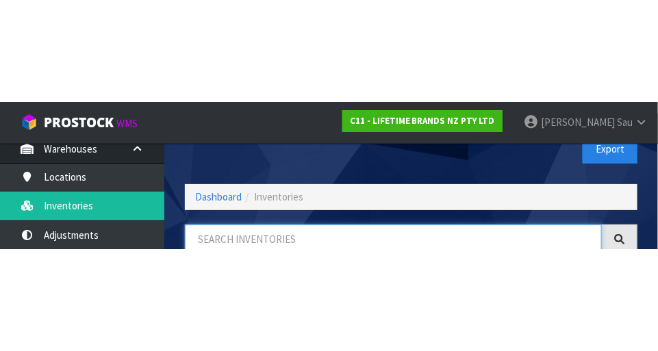
scroll to position [92, 0]
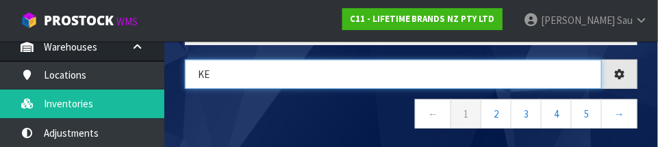
type input "KE"
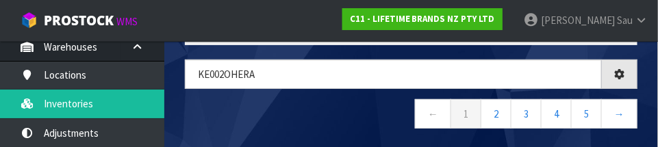
click at [355, 102] on nav "← 1 2 3 4 5 →" at bounding box center [411, 116] width 453 height 34
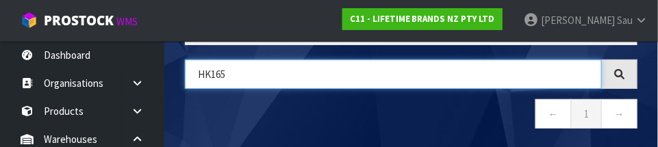
click at [210, 68] on input "HK165" at bounding box center [393, 74] width 417 height 29
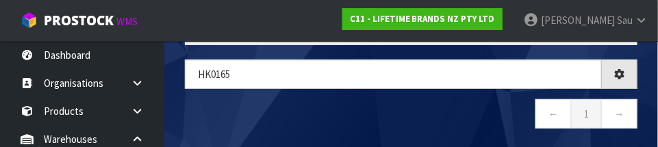
click at [385, 118] on nav "← 1 →" at bounding box center [411, 116] width 453 height 34
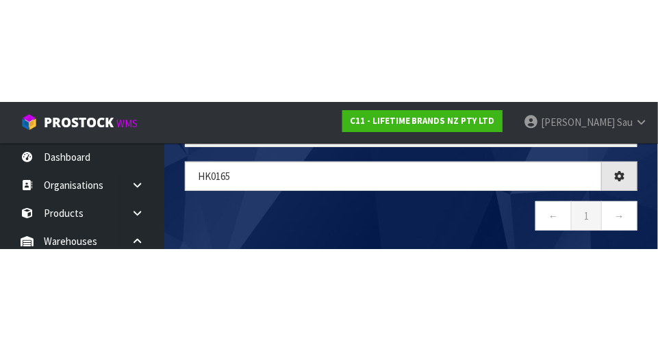
scroll to position [77, 0]
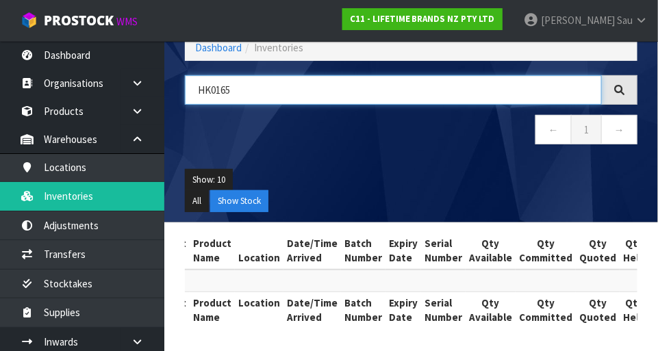
click at [220, 86] on input "HK0165" at bounding box center [393, 89] width 417 height 29
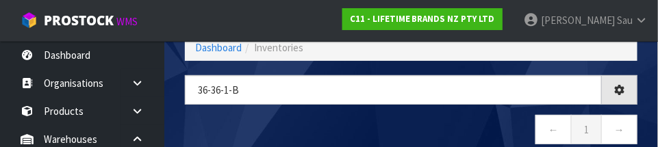
click at [403, 118] on nav "← 1 →" at bounding box center [411, 132] width 453 height 34
type input "36-36-1-B"
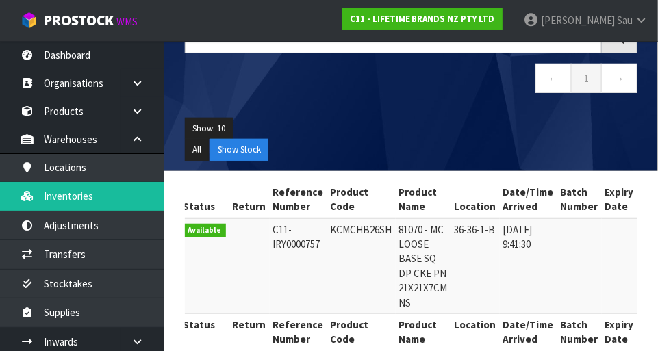
scroll to position [121, 0]
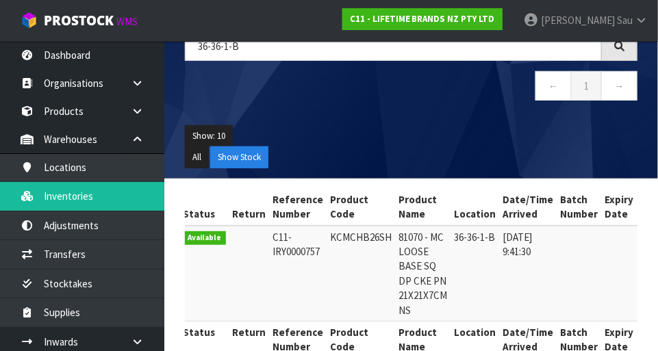
copy td "KCMCHB26SH"
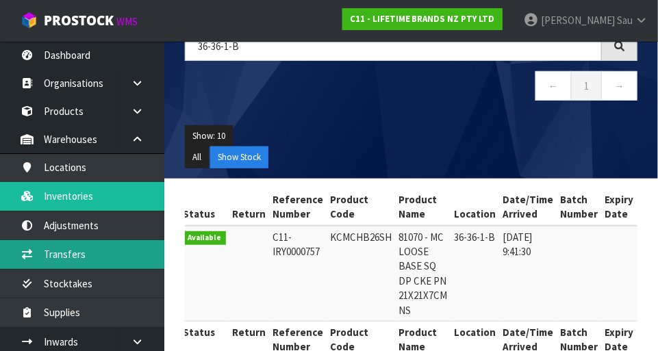
click at [88, 250] on link "Transfers" at bounding box center [82, 254] width 164 height 28
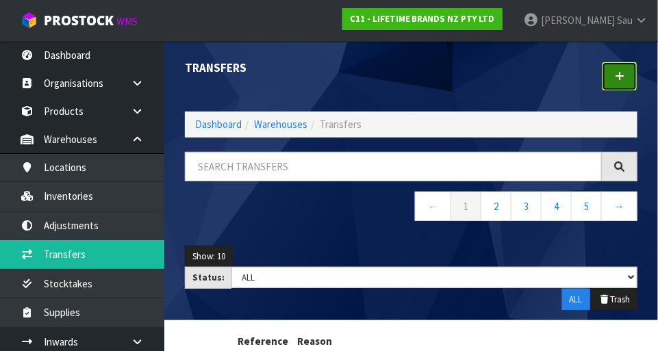
click at [411, 78] on icon at bounding box center [620, 76] width 10 height 10
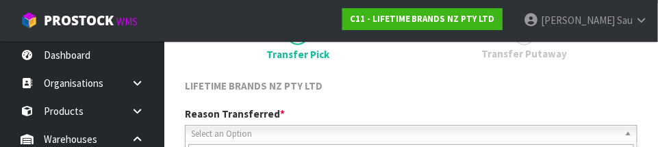
scroll to position [203, 0]
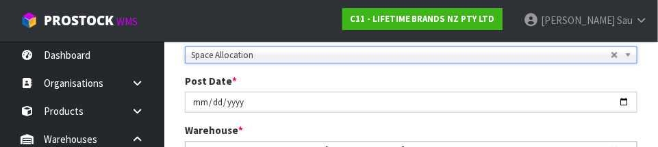
click at [411, 125] on div "Warehouse * 01 - CONTRACT WAREHOUSING MAIN 02 - CONTRACT WAREHOUSING NO 2 CHC -…" at bounding box center [411, 140] width 473 height 35
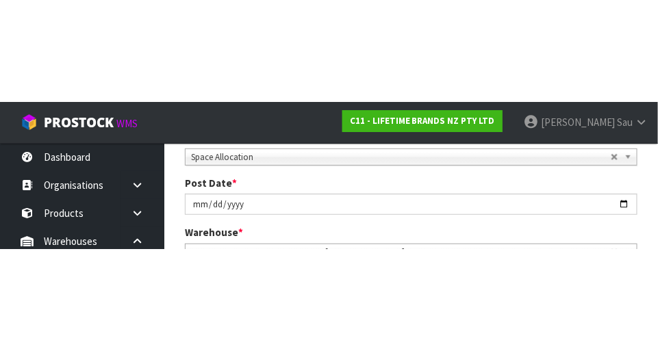
scroll to position [210, 0]
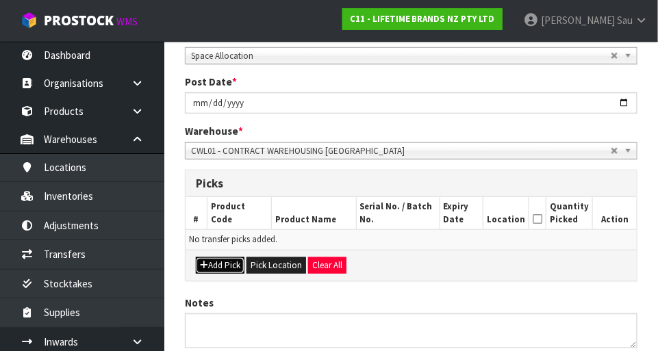
click at [227, 261] on button "Add Pick" at bounding box center [220, 266] width 49 height 16
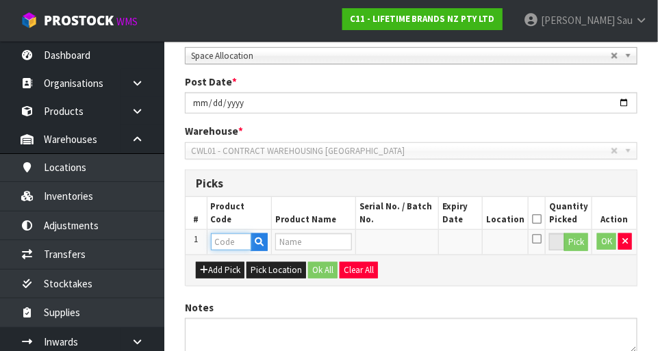
paste input "KCMCHB26SH"
type input "KCMCHB26SH"
type input "81070 - MC LOOSE BASE SQ DP CKE PN 21X21X7CM NS"
type input "KCMCHB26SH"
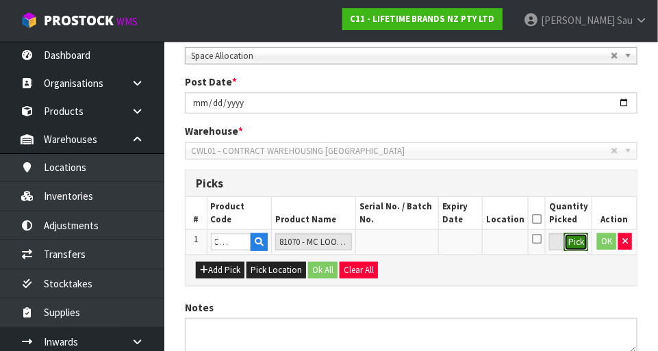
click at [411, 243] on button "Pick" at bounding box center [576, 243] width 24 height 18
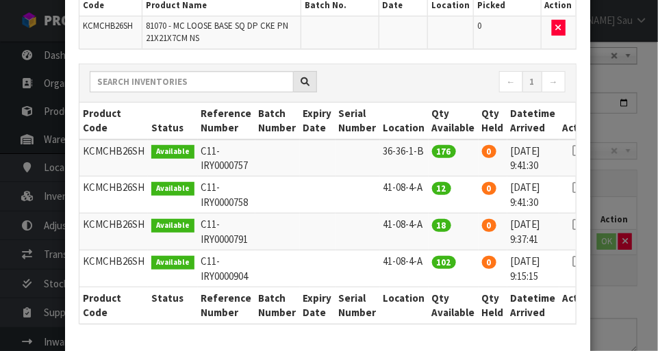
scroll to position [126, 0]
click at [411, 151] on icon at bounding box center [578, 151] width 11 height 1
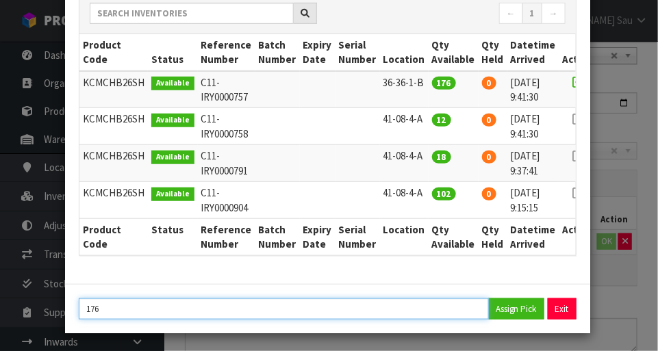
click at [344, 301] on input "176" at bounding box center [284, 309] width 410 height 21
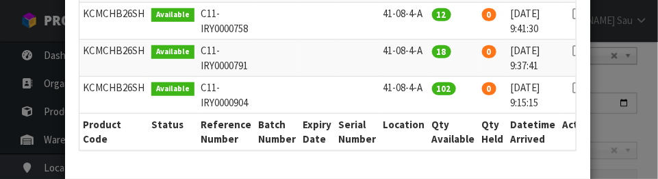
scroll to position [367, 0]
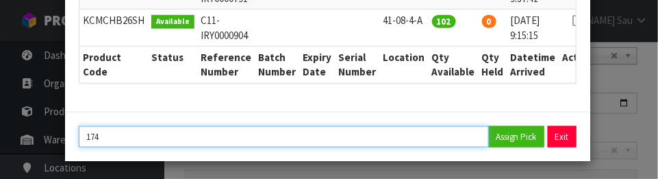
type input "174"
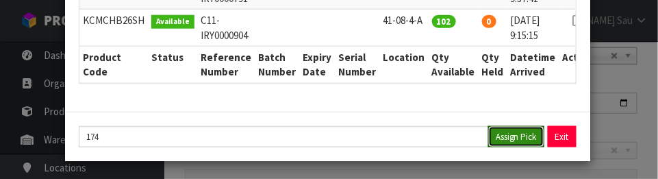
click at [411, 129] on button "Assign Pick" at bounding box center [516, 136] width 56 height 21
type input "174"
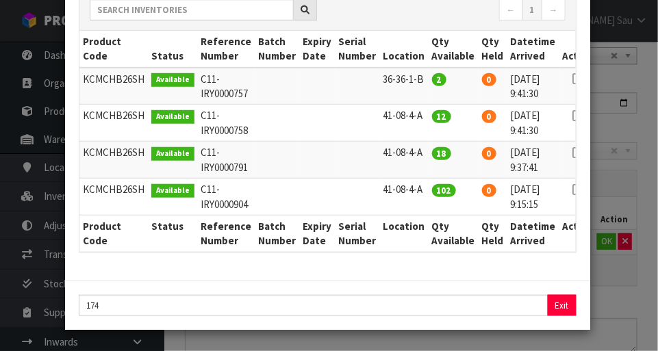
scroll to position [195, 0]
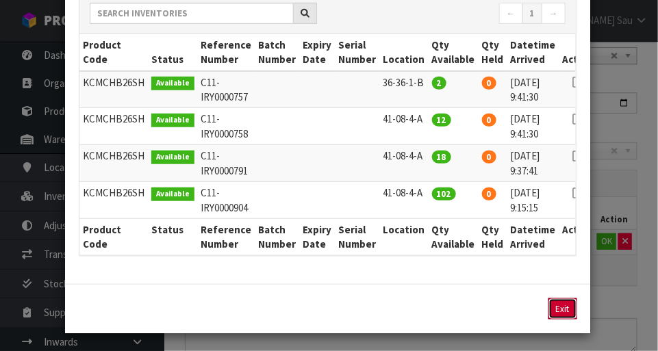
click at [411, 303] on button "Exit" at bounding box center [563, 309] width 29 height 21
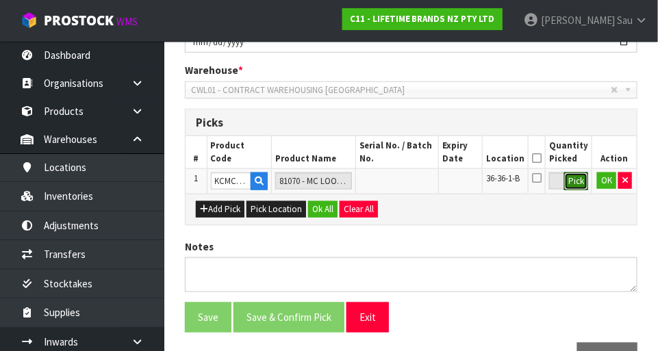
scroll to position [300, 0]
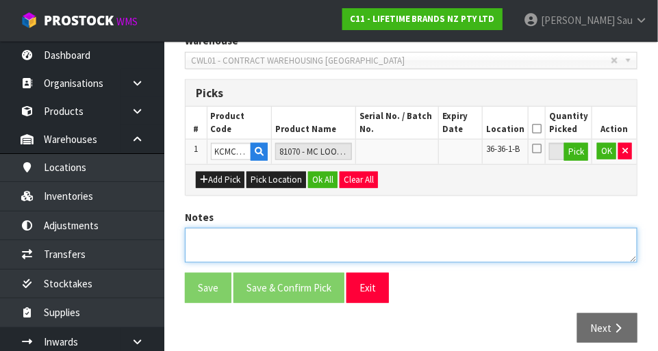
click at [411, 240] on textarea at bounding box center [411, 245] width 453 height 35
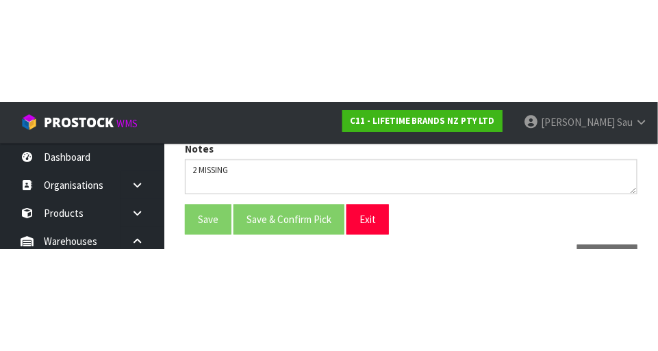
scroll to position [308, 0]
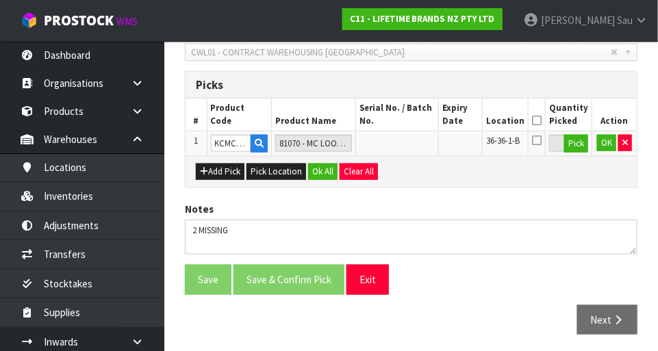
click at [411, 121] on icon at bounding box center [537, 121] width 10 height 1
click at [326, 170] on button "Ok All" at bounding box center [322, 172] width 29 height 16
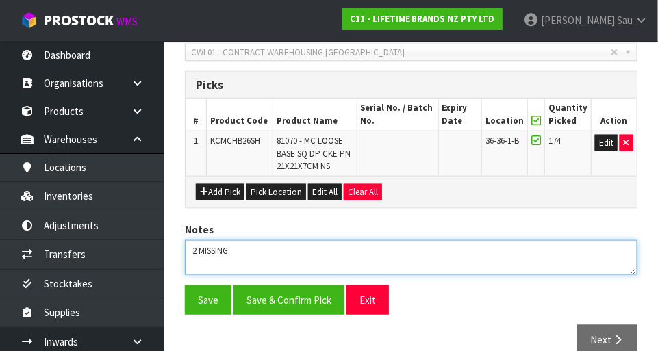
click at [301, 252] on textarea at bounding box center [411, 257] width 453 height 35
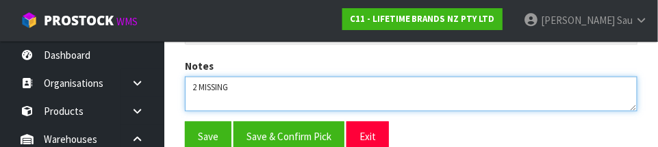
scroll to position [484, 0]
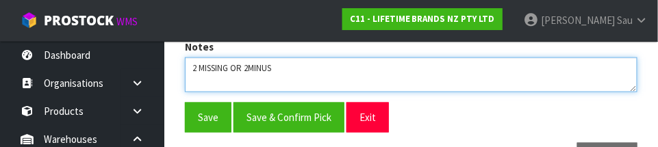
type textarea "2 MISSING OR 2MINUS"
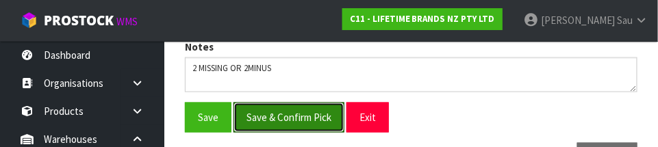
click at [282, 118] on button "Save & Confirm Pick" at bounding box center [289, 117] width 111 height 29
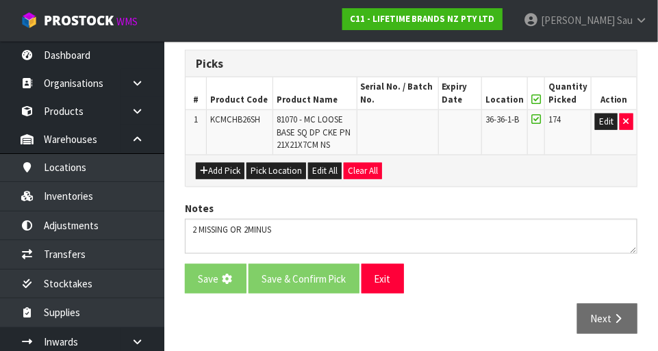
scroll to position [0, 0]
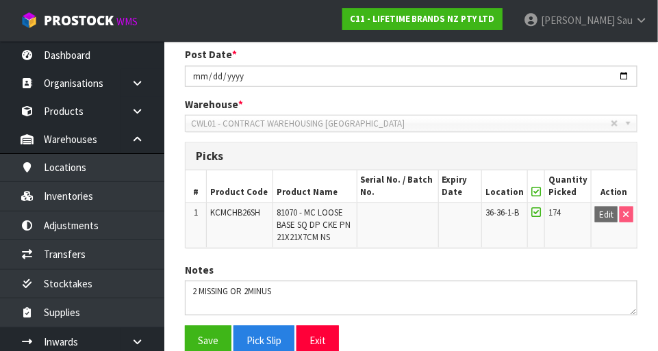
scroll to position [349, 0]
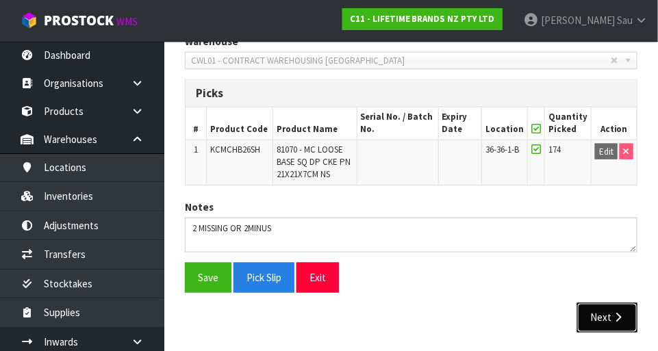
click at [411, 314] on button "Next" at bounding box center [607, 317] width 60 height 29
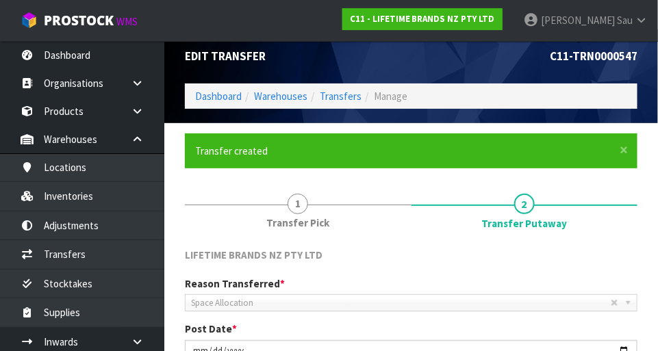
scroll to position [8, 0]
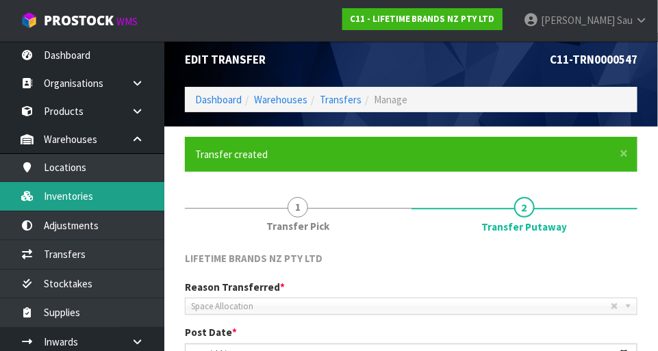
click at [85, 199] on link "Inventories" at bounding box center [82, 196] width 164 height 28
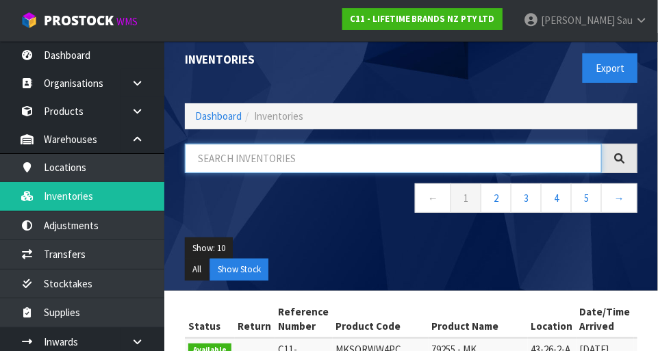
paste input "KCMCHB26SH"
type input "KCMCHB26SH"
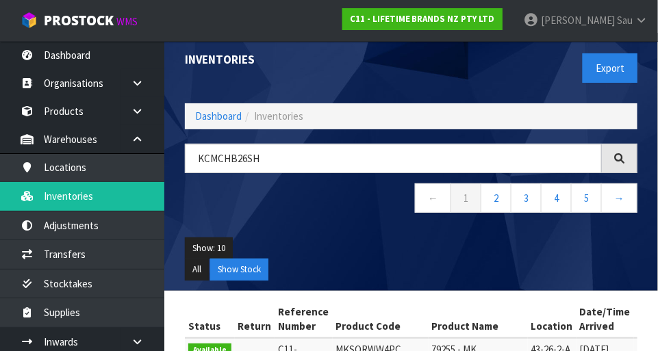
click at [362, 221] on div "KCMCHB26SH ← 1 2 3 4 5 →" at bounding box center [411, 186] width 473 height 84
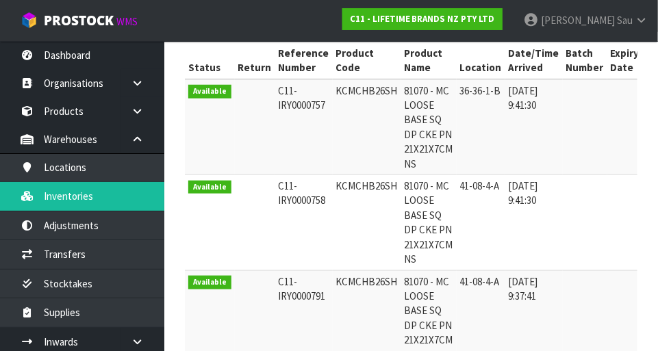
scroll to position [268, 0]
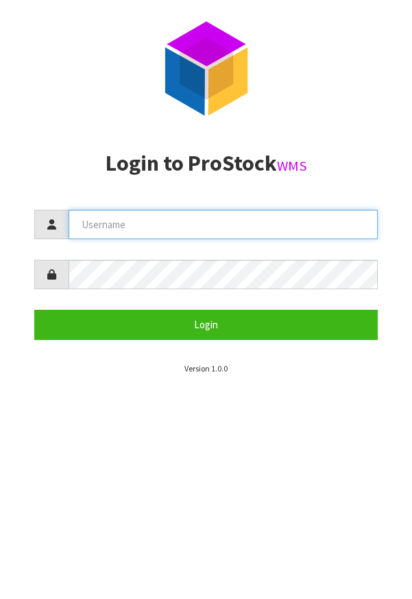
click at [120, 229] on input "text" at bounding box center [222, 224] width 309 height 29
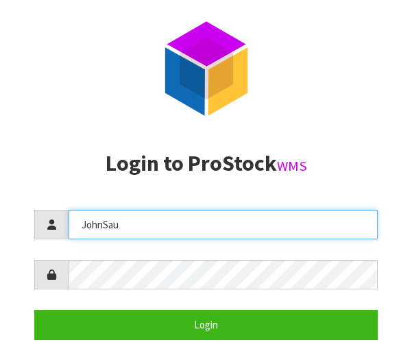
type input "JohnSau"
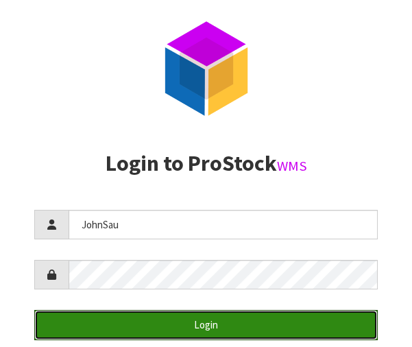
click at [189, 326] on button "Login" at bounding box center [205, 324] width 343 height 29
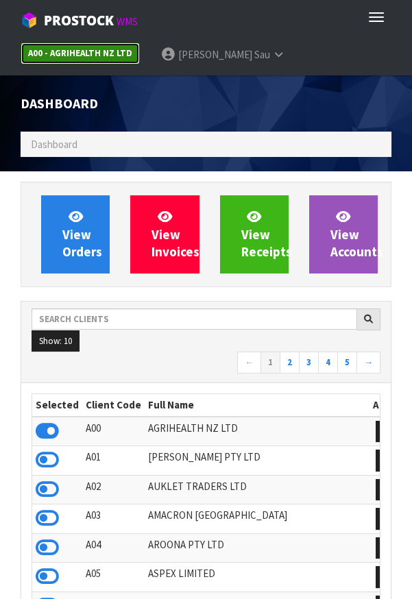
click at [92, 55] on strong "A00 - AGRIHEALTH NZ LTD" at bounding box center [80, 53] width 104 height 12
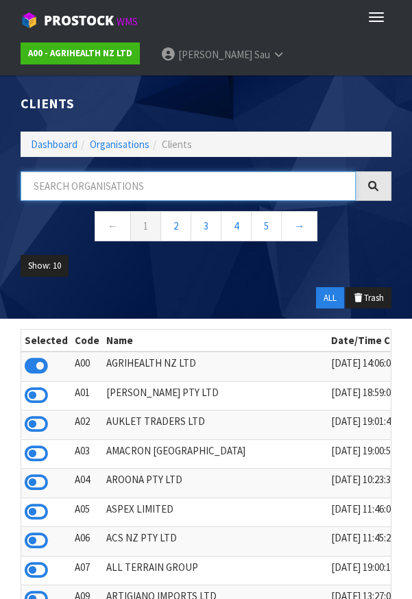
click at [216, 182] on input "text" at bounding box center [188, 185] width 335 height 29
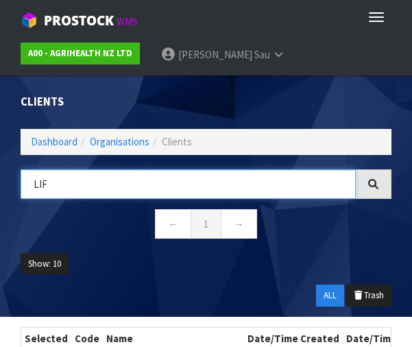
type input "LIF"
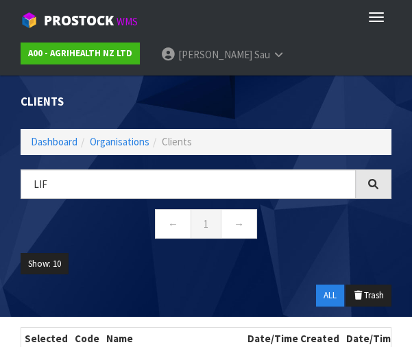
click at [375, 235] on nav "← 1 →" at bounding box center [206, 226] width 371 height 34
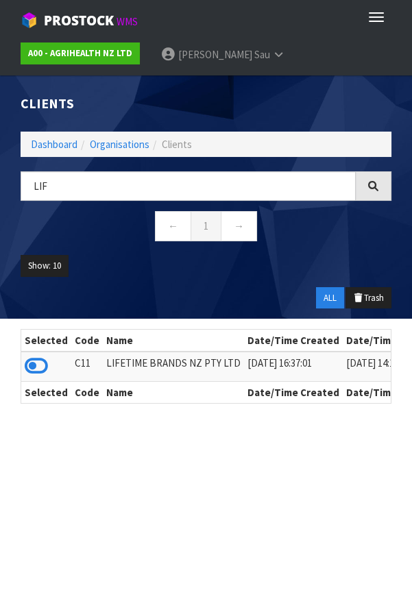
click at [41, 369] on icon at bounding box center [36, 365] width 23 height 21
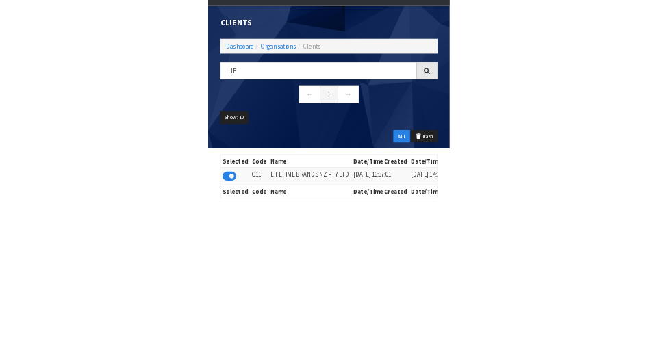
scroll to position [88, 0]
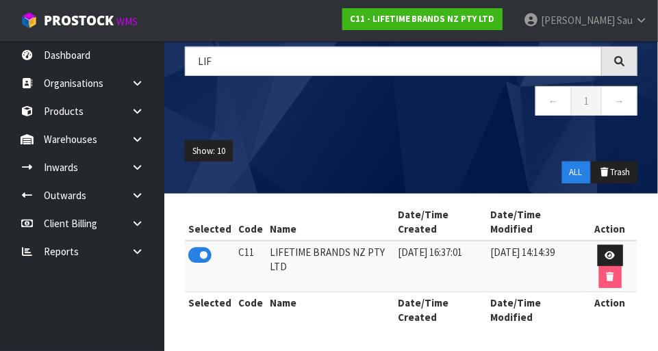
click at [136, 145] on link at bounding box center [143, 139] width 44 height 28
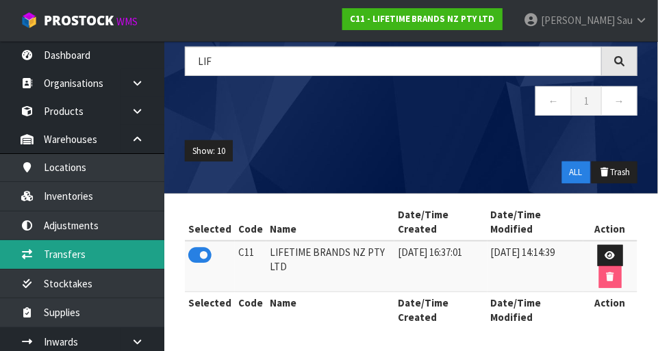
click at [60, 260] on link "Transfers" at bounding box center [82, 254] width 164 height 28
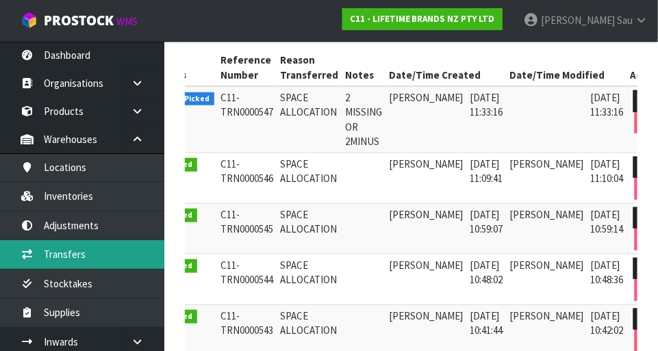
scroll to position [0, 45]
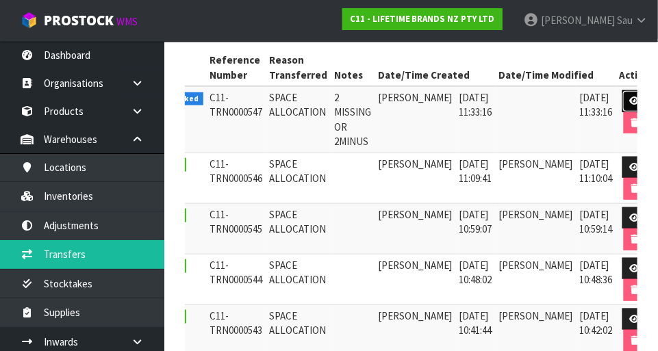
click at [411, 97] on icon at bounding box center [635, 101] width 10 height 9
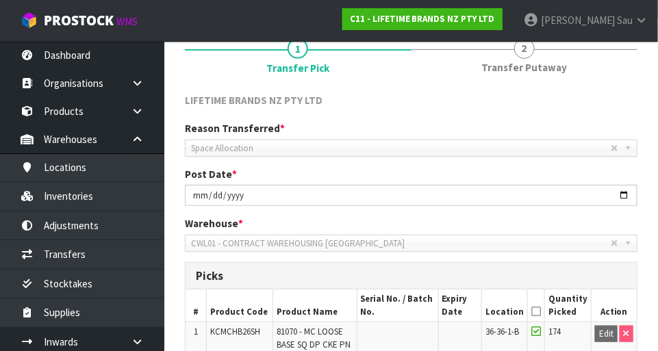
scroll to position [118, 0]
click at [411, 149] on abbr at bounding box center [615, 148] width 8 height 8
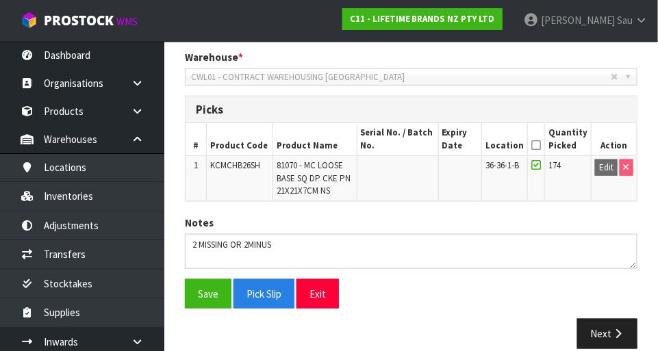
scroll to position [299, 0]
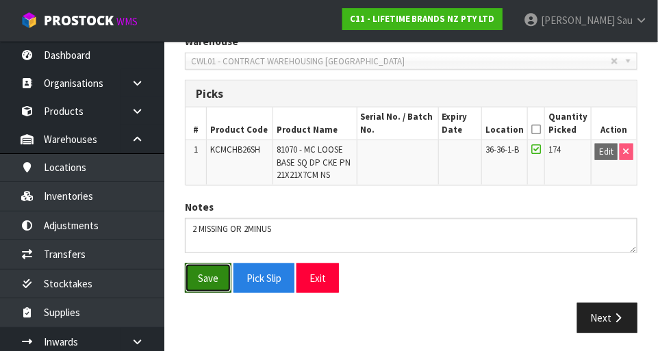
click at [211, 273] on button "Save" at bounding box center [208, 278] width 47 height 29
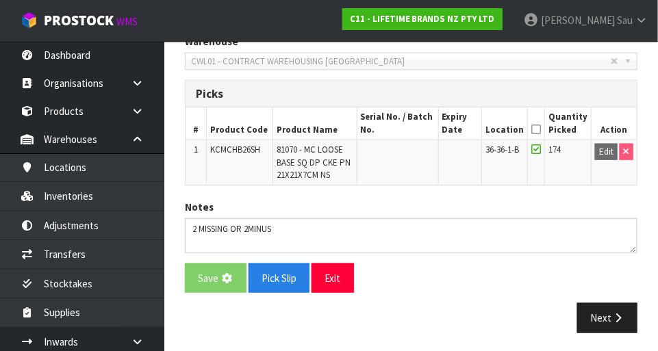
scroll to position [0, 0]
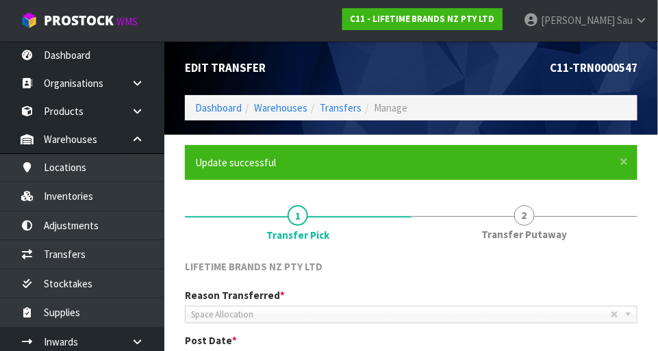
click at [411, 219] on span "2" at bounding box center [524, 215] width 21 height 21
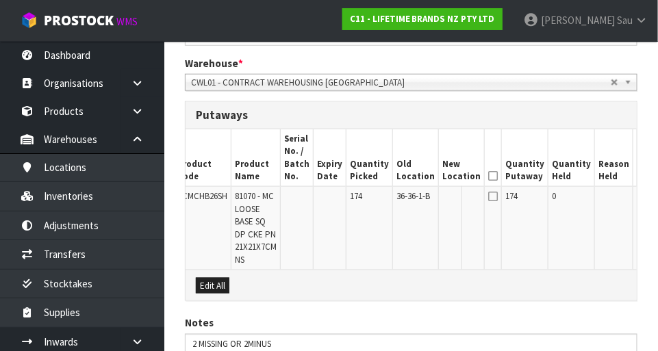
scroll to position [0, 22]
click at [411, 199] on icon at bounding box center [496, 196] width 10 height 11
click at [411, 200] on icon at bounding box center [496, 196] width 10 height 11
click at [411, 202] on button "Edit" at bounding box center [651, 198] width 23 height 16
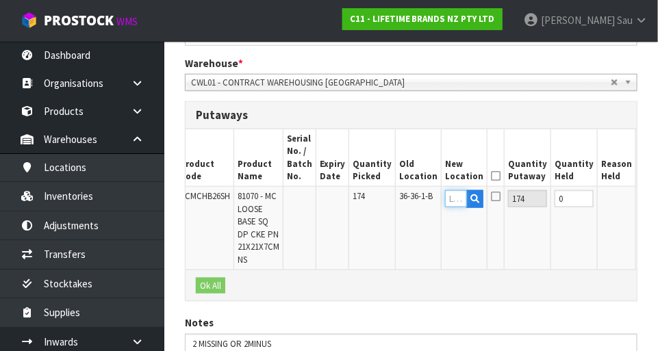
click at [411, 201] on input "text" at bounding box center [456, 198] width 22 height 17
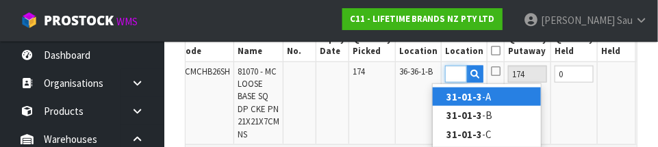
scroll to position [0, 21]
type input "31-01-3-A"
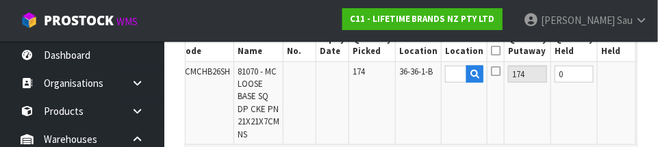
click at [411, 78] on button "OK" at bounding box center [649, 74] width 19 height 16
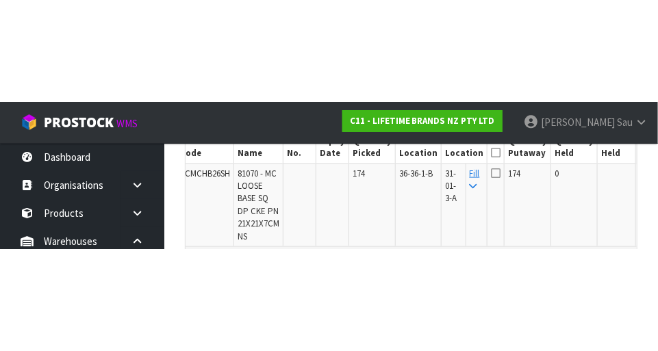
scroll to position [442, 0]
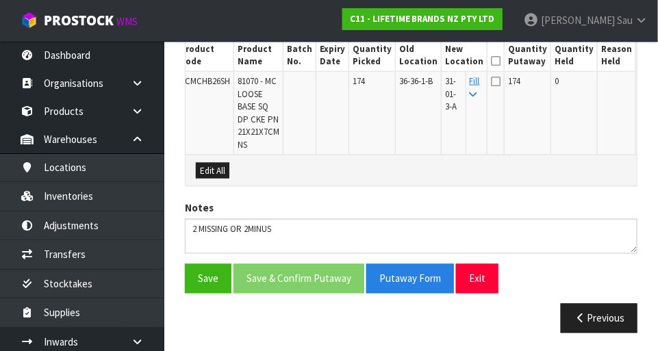
click at [411, 62] on icon at bounding box center [496, 61] width 10 height 1
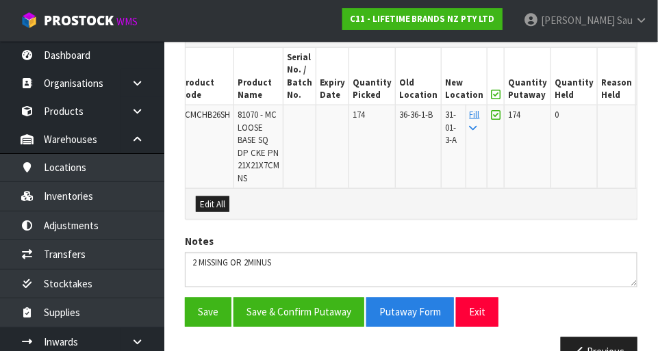
scroll to position [405, 0]
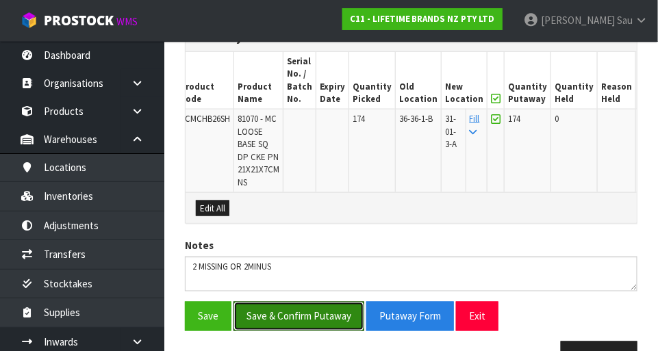
click at [300, 318] on button "Save & Confirm Putaway" at bounding box center [299, 316] width 131 height 29
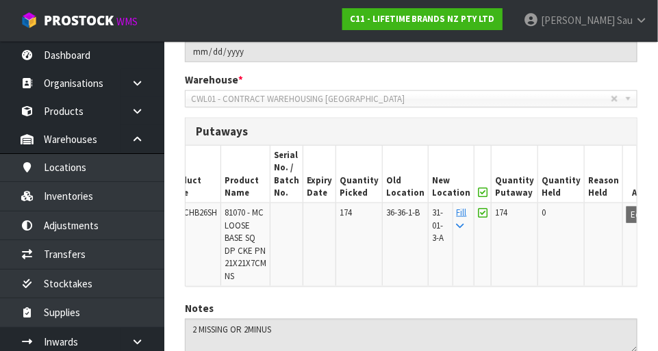
scroll to position [0, 0]
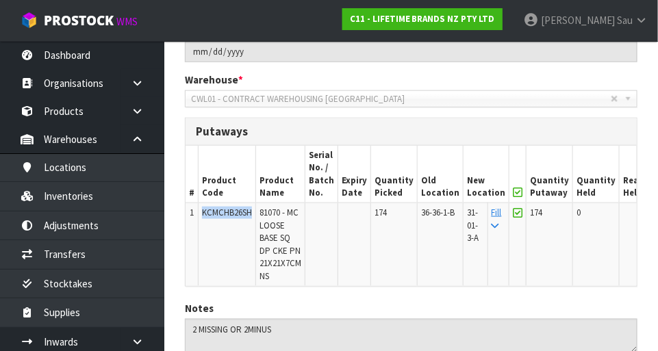
copy span "KCMCHB26SH"
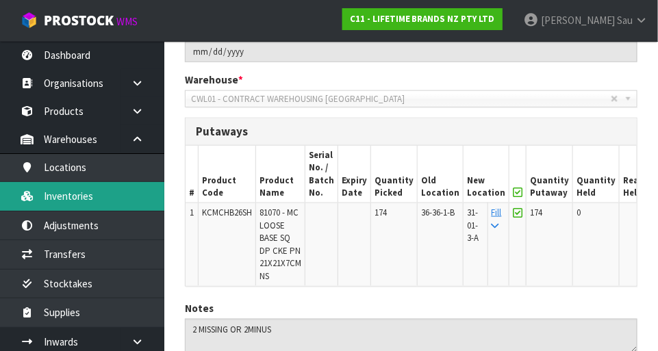
click at [109, 202] on link "Inventories" at bounding box center [82, 196] width 164 height 28
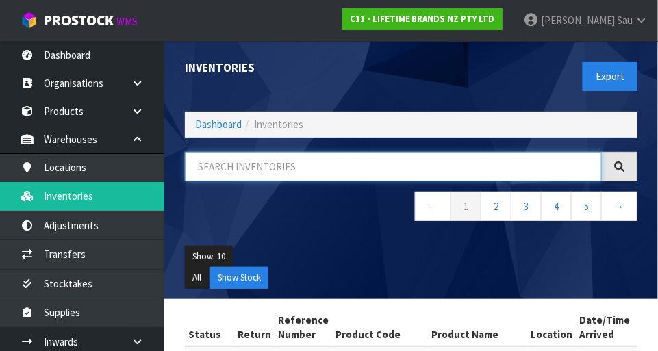
paste input "KCMCHB26SH"
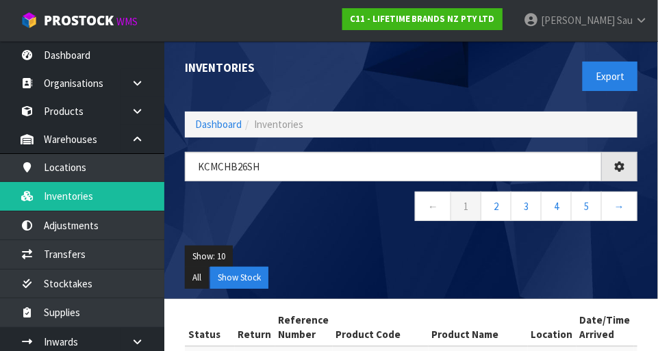
click at [327, 225] on div "KCMCHB26SH ← 1 2 3 4 5 →" at bounding box center [411, 194] width 473 height 84
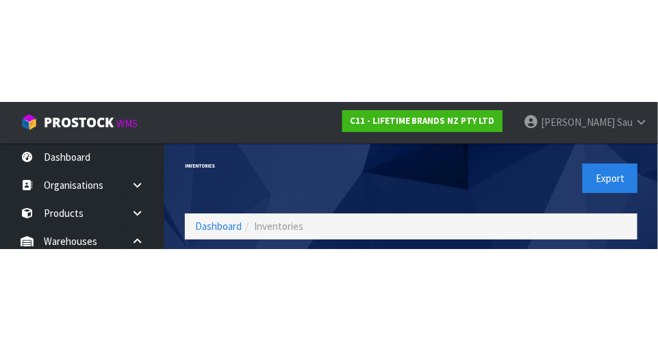
scroll to position [92, 0]
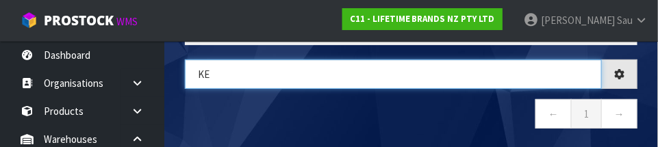
type input "KE"
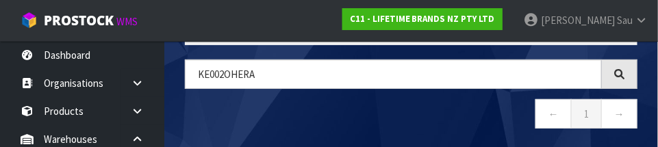
click at [411, 110] on nav "← 1 →" at bounding box center [411, 116] width 453 height 34
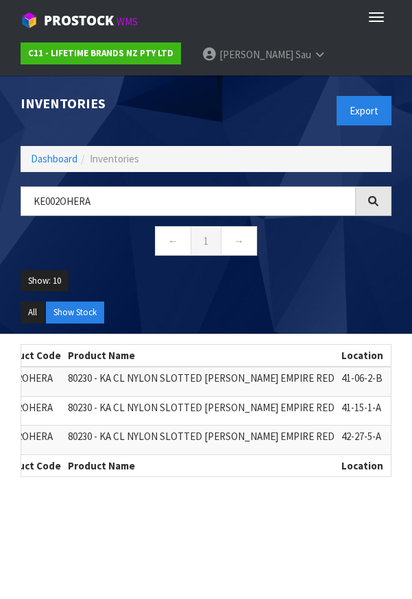
scroll to position [0, 200]
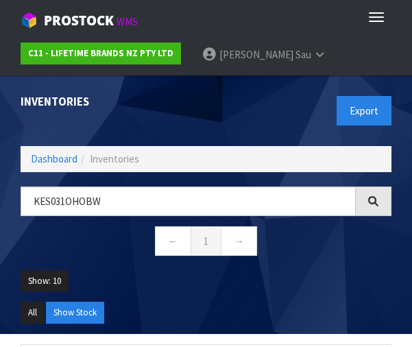
click at [341, 260] on div "KES031OHOBW ← 1 →" at bounding box center [205, 228] width 391 height 84
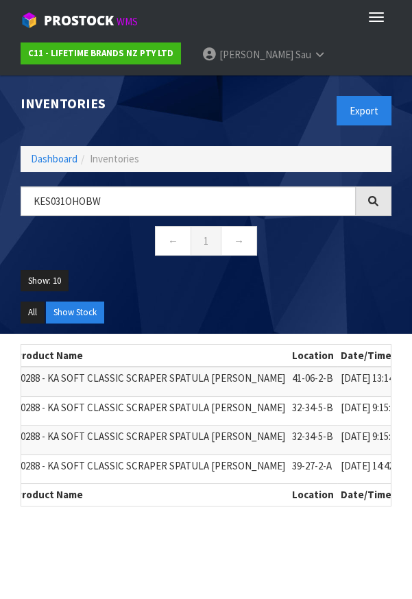
scroll to position [0, 377]
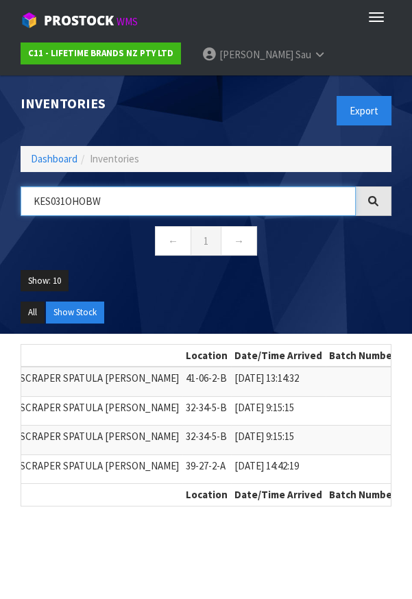
click at [113, 200] on input "KES031OHOBW" at bounding box center [188, 200] width 335 height 29
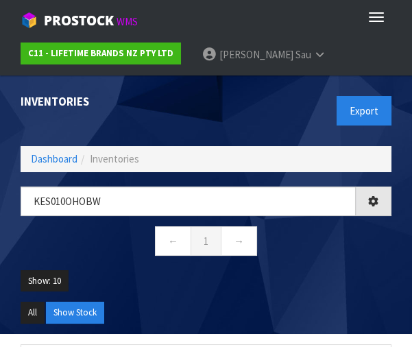
click at [360, 288] on ul "Show: 10 5 10 25 50" at bounding box center [206, 286] width 371 height 32
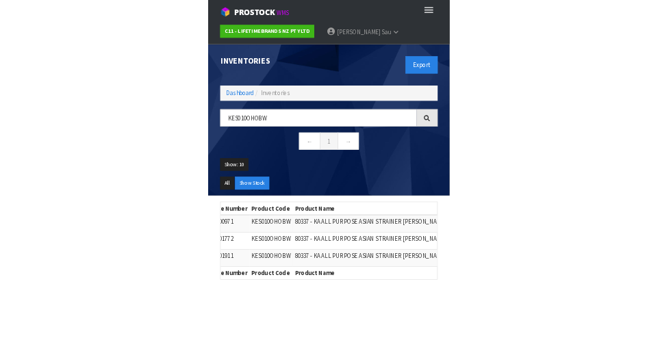
scroll to position [0, 0]
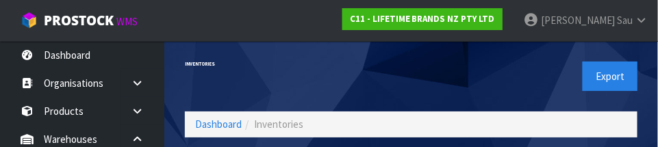
click at [411, 78] on div "Export" at bounding box center [530, 76] width 237 height 71
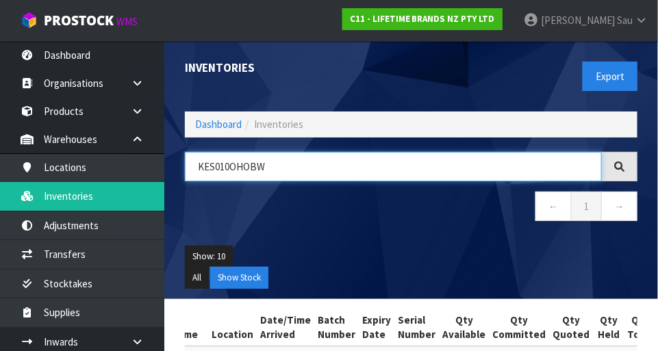
click at [411, 171] on input "KES010OHOBW" at bounding box center [393, 166] width 417 height 29
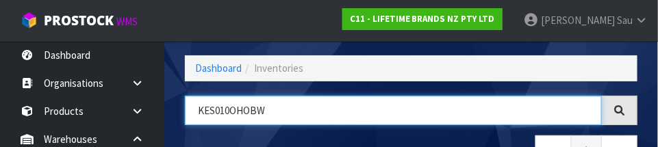
scroll to position [92, 0]
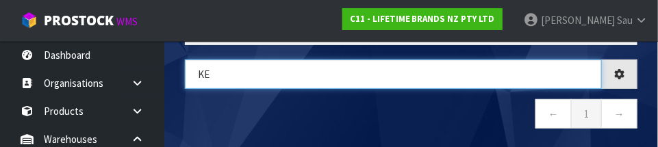
type input "K"
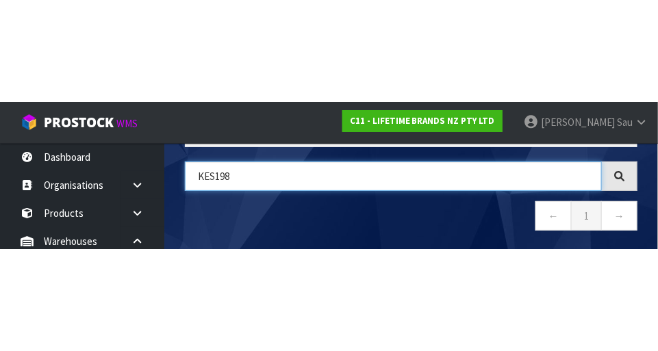
scroll to position [0, 219]
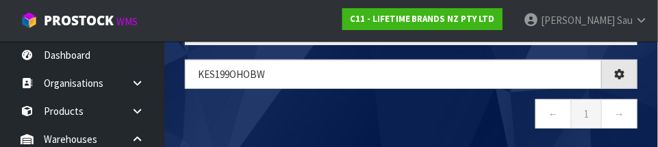
click at [411, 103] on nav "← 1 →" at bounding box center [411, 116] width 453 height 34
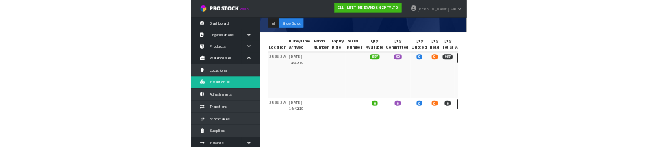
scroll to position [0, 0]
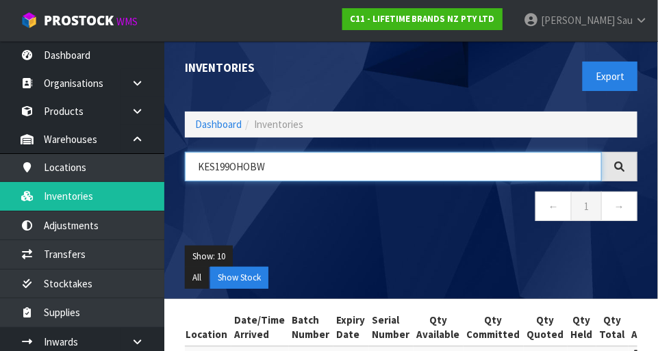
click at [411, 179] on input "KES199OHOBW" at bounding box center [393, 166] width 417 height 29
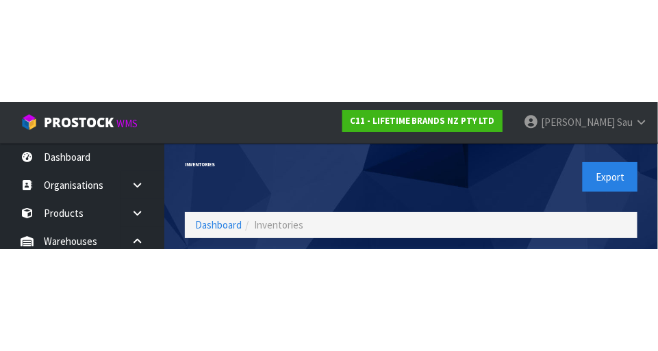
scroll to position [92, 0]
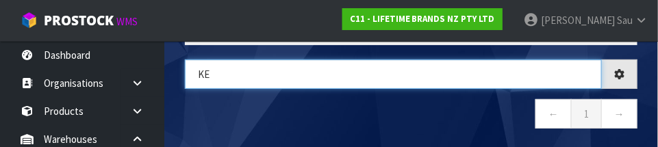
type input "K"
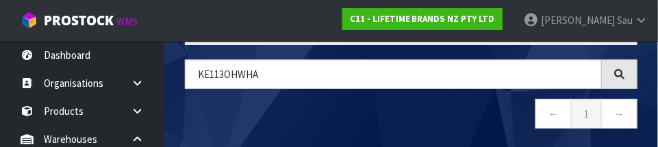
click at [411, 109] on nav "← 1 →" at bounding box center [411, 116] width 453 height 34
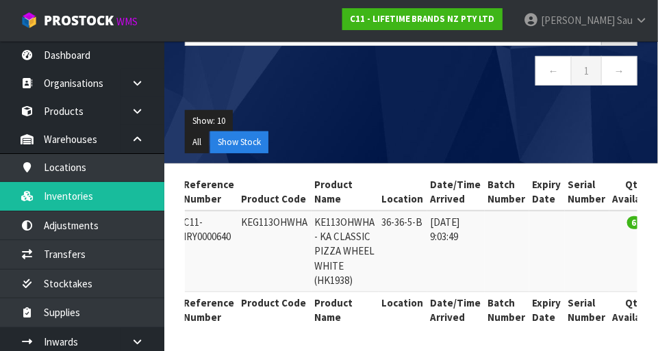
scroll to position [0, 0]
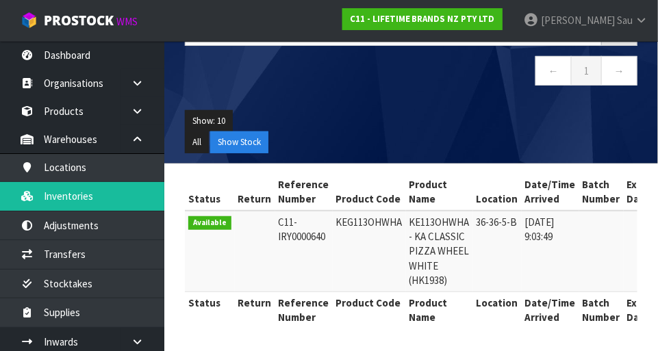
copy td "KEG113OHWHA"
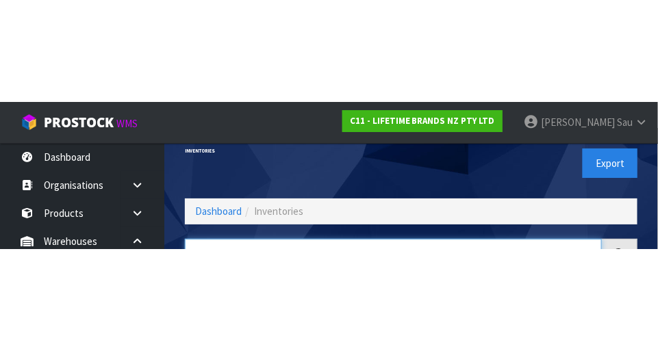
scroll to position [92, 0]
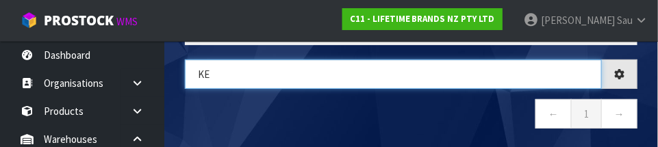
type input "K"
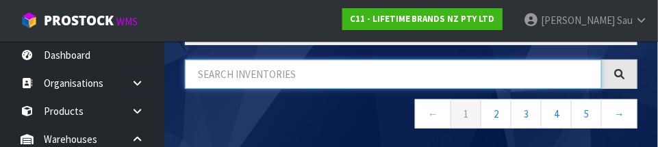
paste input "KEG113OHWHA"
type input "KEG113OHWHA"
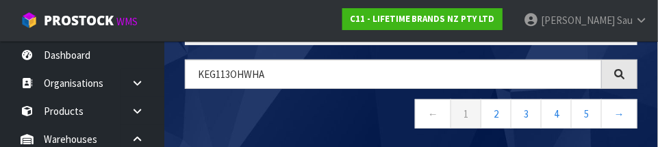
click at [303, 115] on nav "← 1 2 3 4 5 →" at bounding box center [411, 116] width 453 height 34
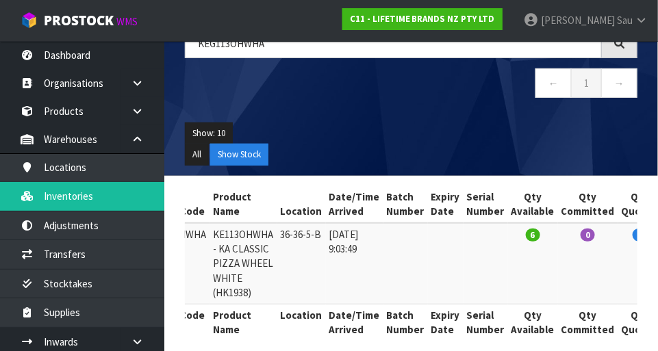
scroll to position [0, 195]
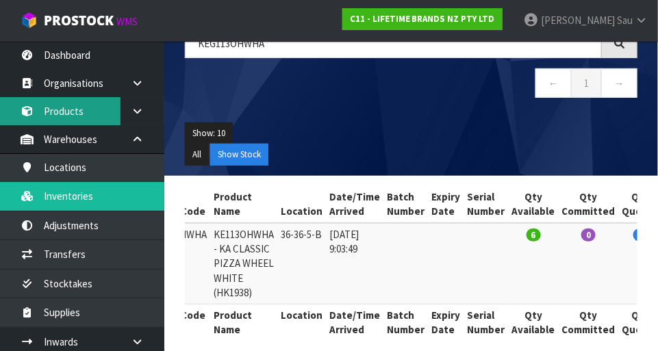
click at [74, 110] on link "Products" at bounding box center [82, 111] width 164 height 28
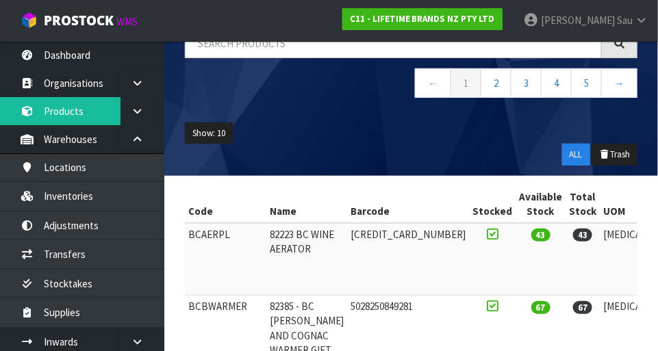
click at [362, 132] on ul "Show: 10 5 10 25 50" at bounding box center [411, 134] width 453 height 22
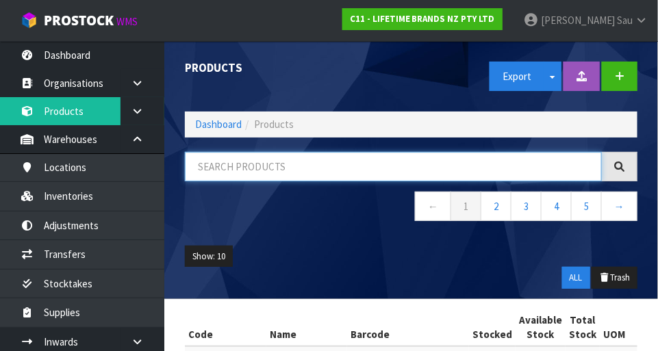
click at [354, 165] on input "text" at bounding box center [393, 166] width 417 height 29
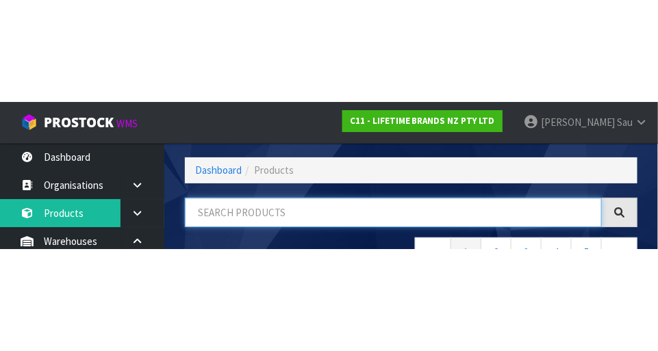
scroll to position [92, 0]
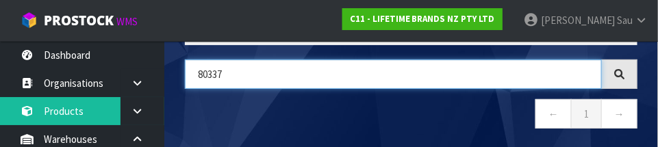
type input "80337"
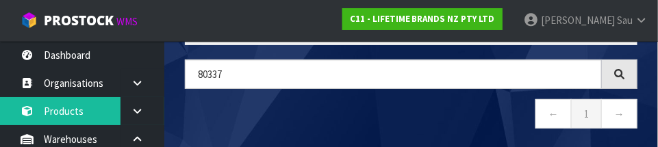
click at [411, 122] on nav "← 1 →" at bounding box center [411, 116] width 453 height 34
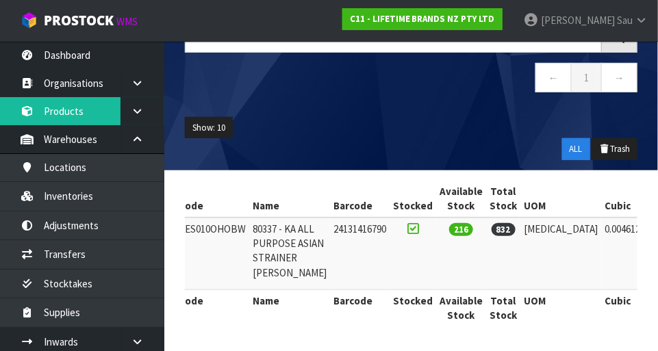
scroll to position [0, 0]
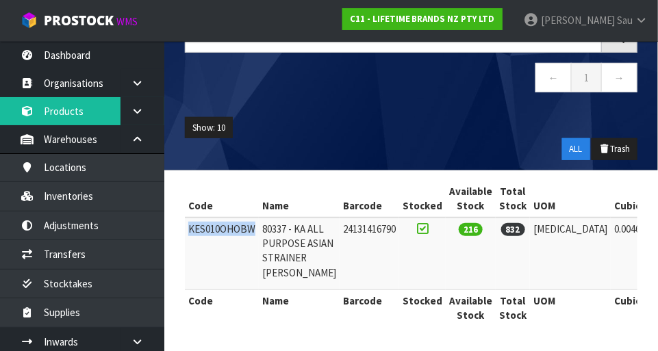
copy td "KES010OHOBW"
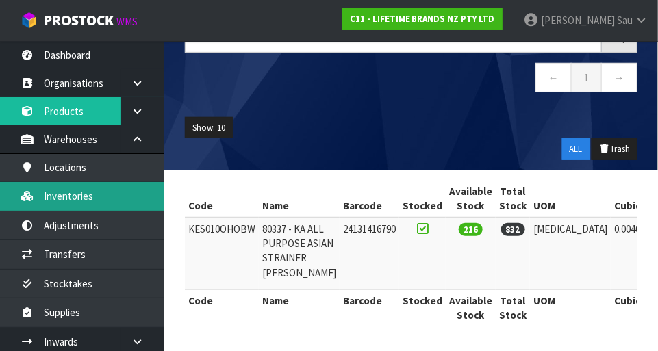
click at [101, 203] on link "Inventories" at bounding box center [82, 196] width 164 height 28
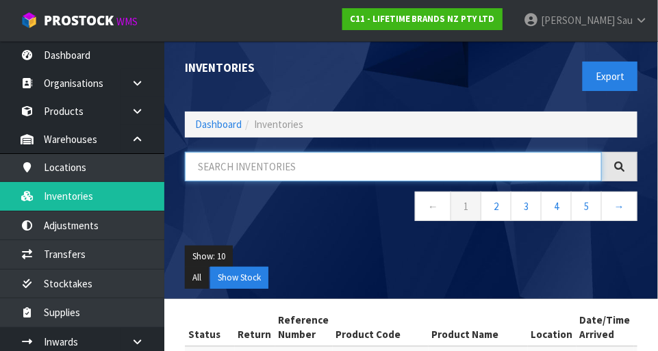
paste input "KES010OHOBW"
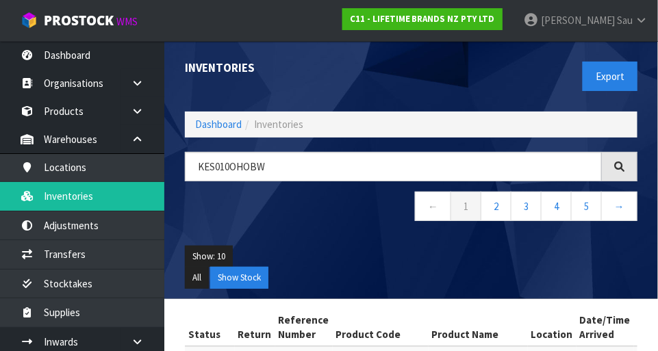
click at [312, 228] on div "KES010OHOBW ← 1 2 3 4 5 →" at bounding box center [411, 194] width 473 height 84
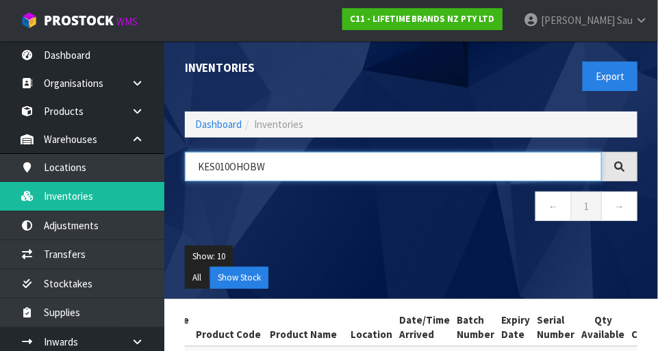
click at [320, 166] on input "KES010OHOBW" at bounding box center [393, 166] width 417 height 29
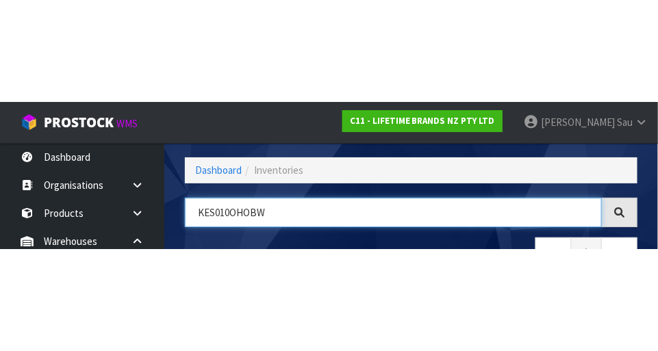
scroll to position [92, 0]
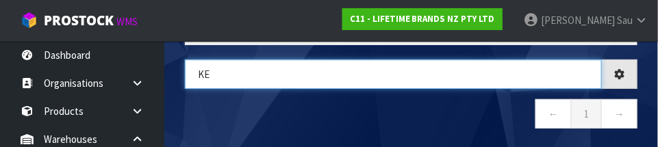
type input "K"
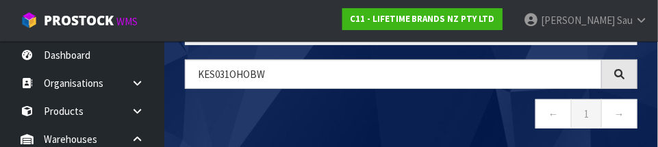
click at [316, 132] on nav "← 1 →" at bounding box center [411, 116] width 453 height 34
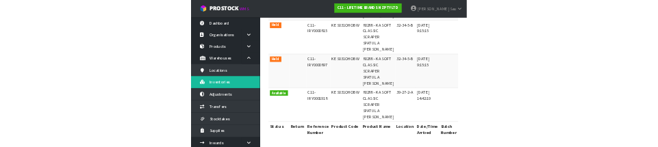
scroll to position [0, 0]
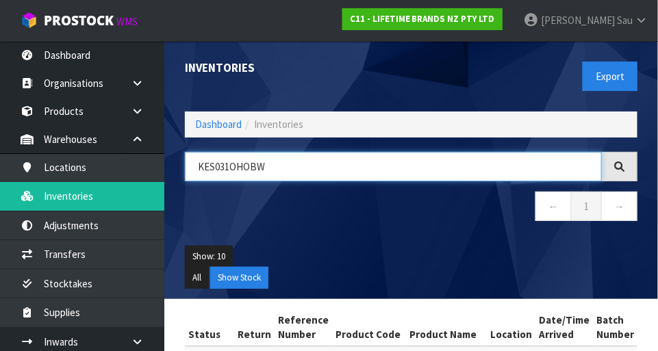
click at [313, 170] on input "KES031OHOBW" at bounding box center [393, 166] width 417 height 29
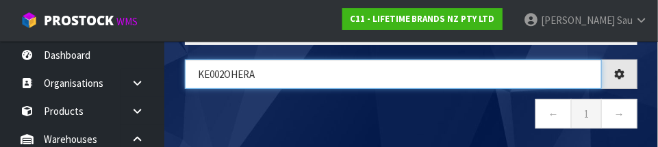
type input "KE002OHERA"
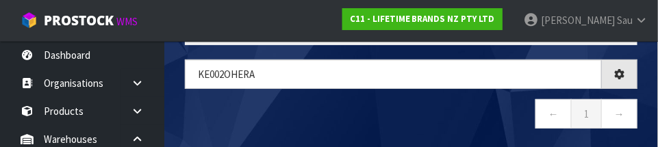
click at [370, 105] on nav "← 1 →" at bounding box center [411, 116] width 453 height 34
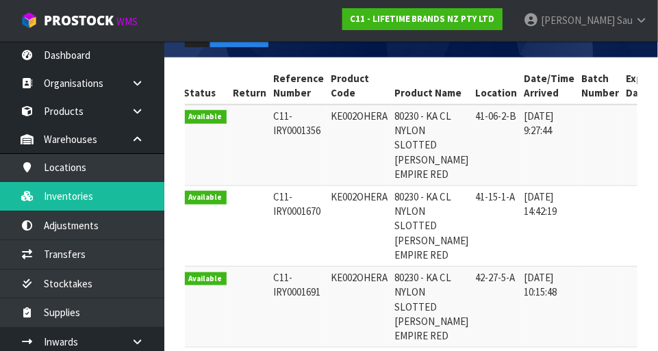
scroll to position [0, 14]
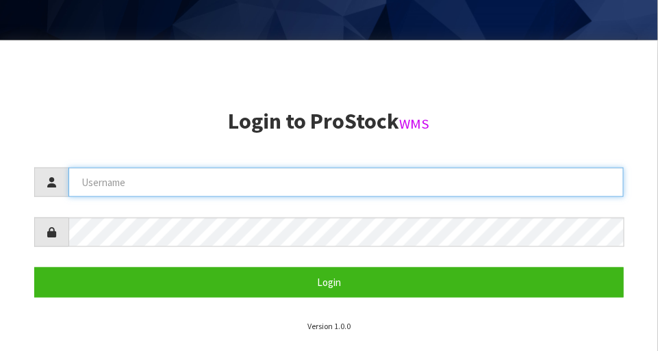
click at [149, 184] on input "text" at bounding box center [345, 182] width 555 height 29
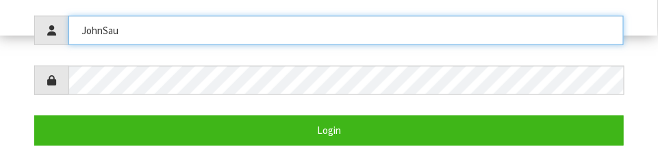
scroll to position [258, 0]
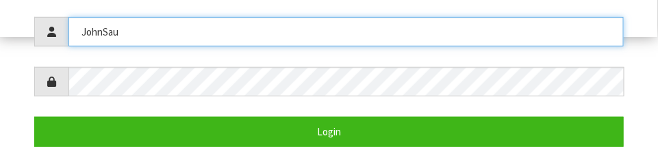
type input "JohnSau"
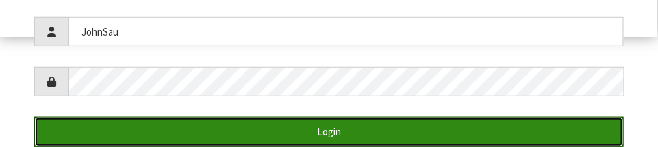
click at [277, 130] on button "Login" at bounding box center [329, 131] width 590 height 29
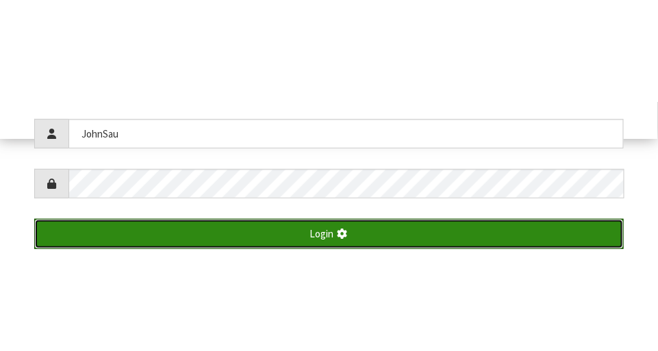
scroll to position [351, 0]
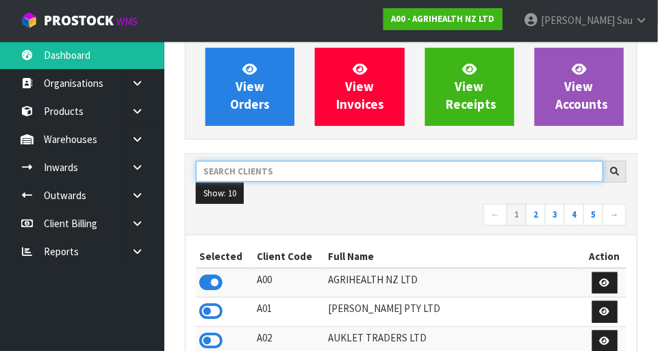
click at [497, 175] on input "text" at bounding box center [400, 171] width 408 height 21
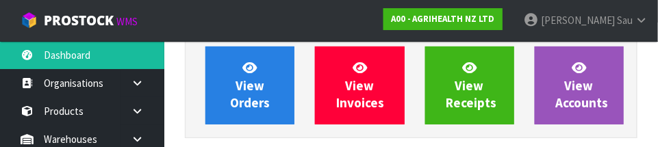
scroll to position [201, 0]
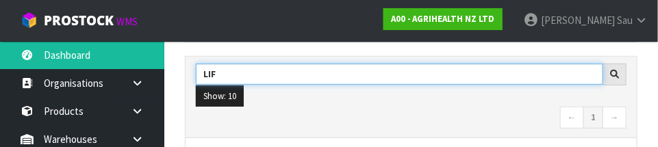
type input "LIF"
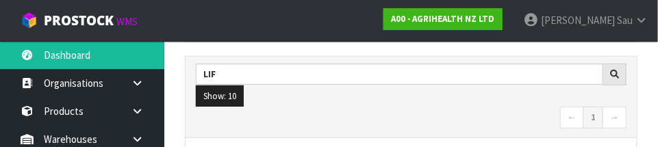
click at [636, 94] on div "Show: 10 5 10 25 50" at bounding box center [411, 97] width 451 height 22
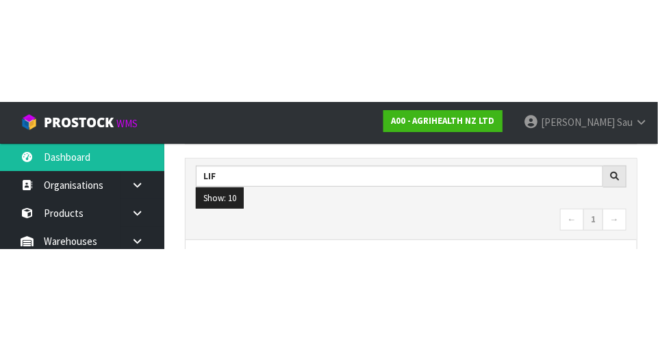
scroll to position [208, 0]
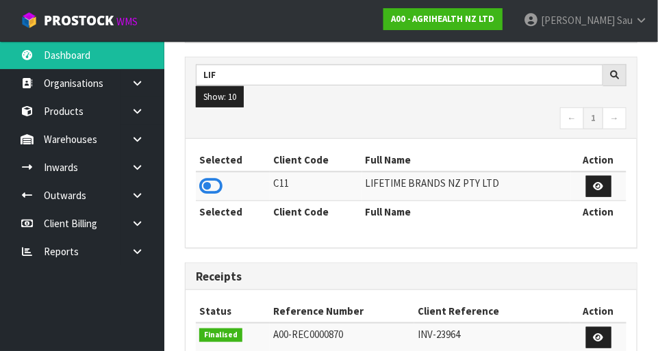
click at [210, 193] on icon at bounding box center [210, 186] width 23 height 21
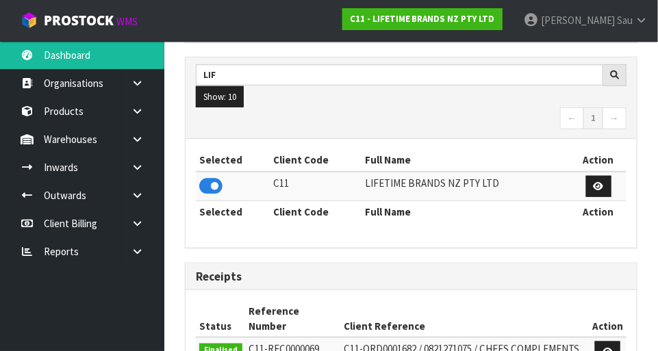
scroll to position [1110, 473]
click at [147, 142] on link at bounding box center [143, 139] width 44 height 28
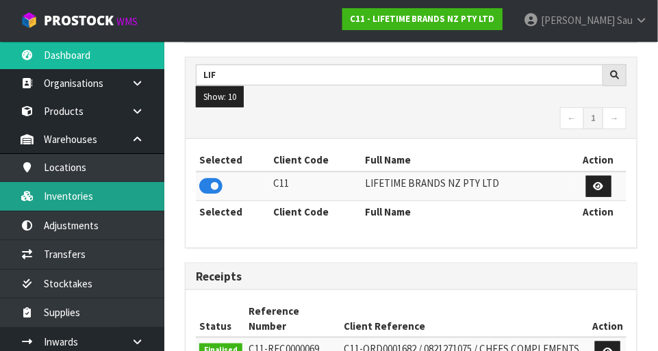
click at [70, 198] on link "Inventories" at bounding box center [82, 196] width 164 height 28
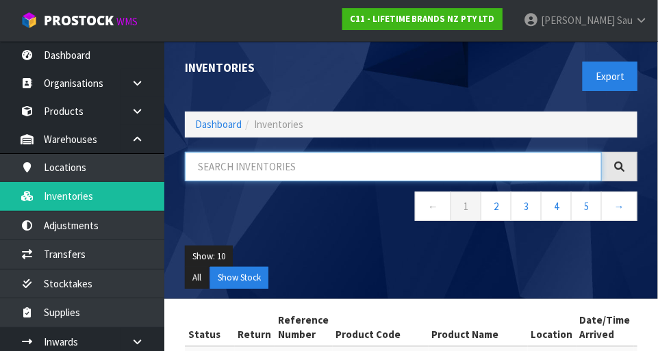
click at [525, 171] on input "text" at bounding box center [393, 166] width 417 height 29
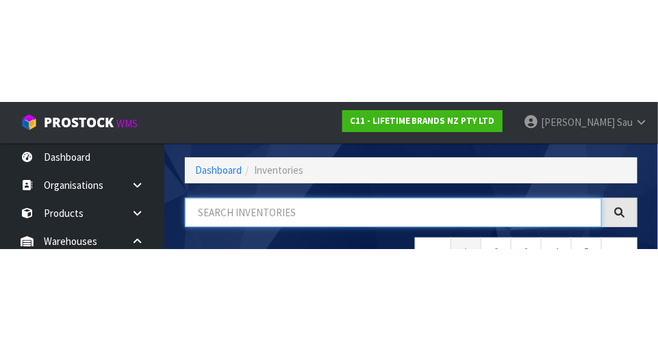
scroll to position [92, 0]
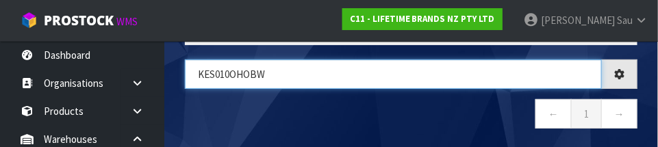
type input "KES010OHOBW"
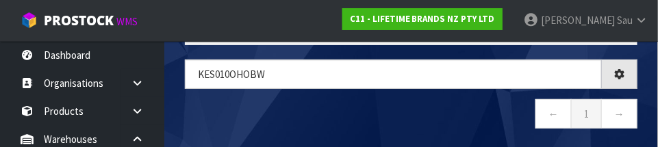
click at [459, 114] on nav "← 1 →" at bounding box center [411, 116] width 453 height 34
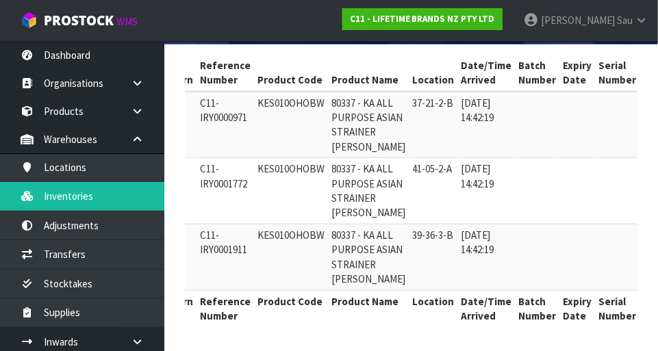
scroll to position [0, 0]
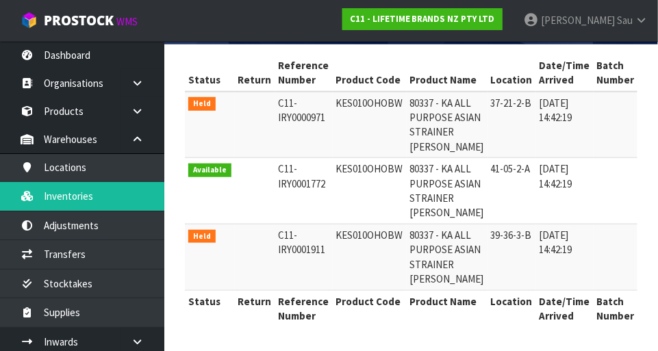
copy td "KES010OHOBW"
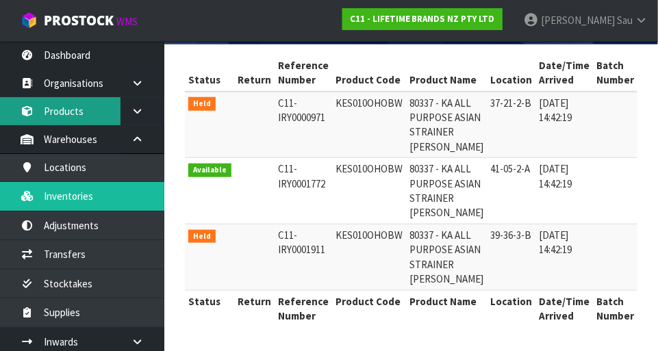
click at [66, 114] on link "Products" at bounding box center [82, 111] width 164 height 28
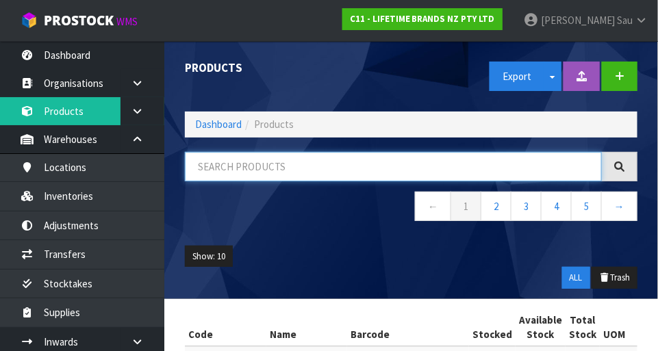
click at [535, 167] on input "text" at bounding box center [393, 166] width 417 height 29
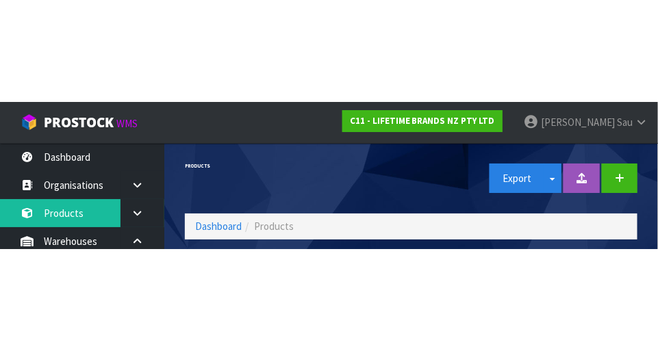
scroll to position [92, 0]
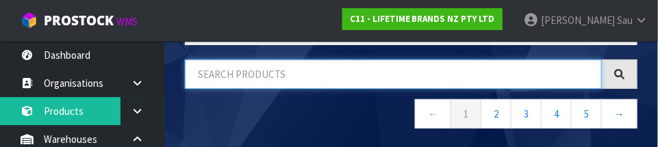
paste input "KES010OHOBW"
type input "KES010OHOBW"
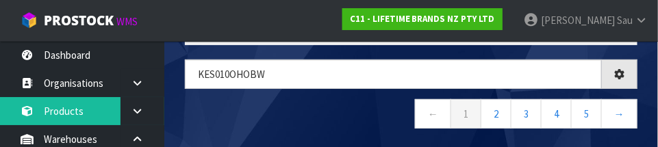
click at [231, 119] on nav "← 1 2 3 4 5 →" at bounding box center [411, 116] width 453 height 34
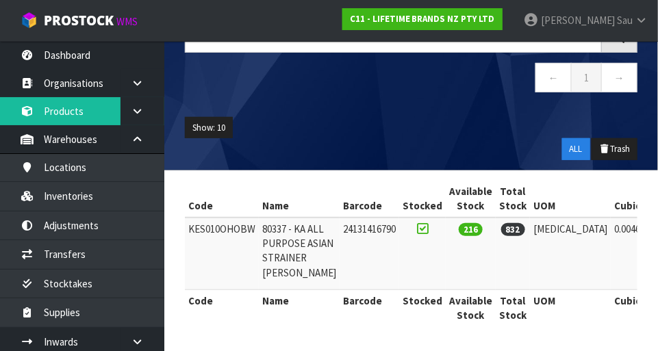
scroll to position [0, 127]
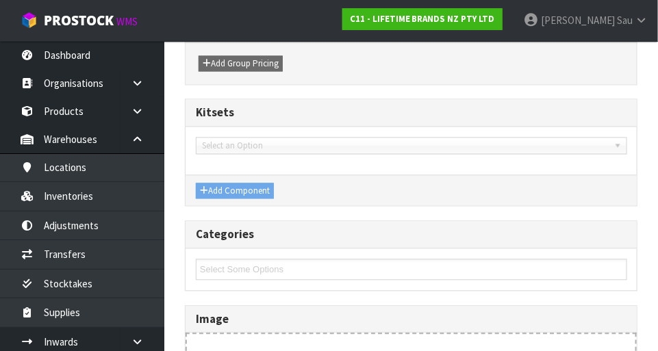
type input "KES010OHOBW"
type input "80337 - KA ALL PURPOSE ASIAN STRAINER BLACK WM"
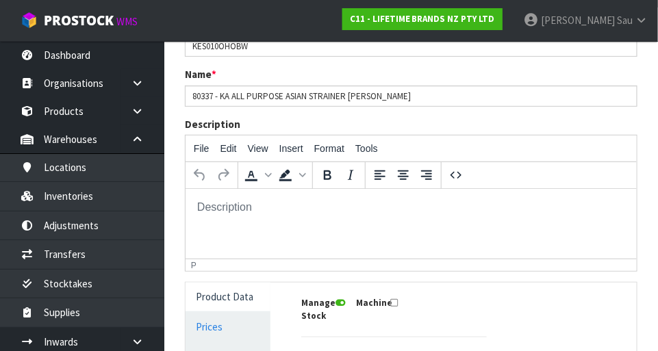
scroll to position [0, 0]
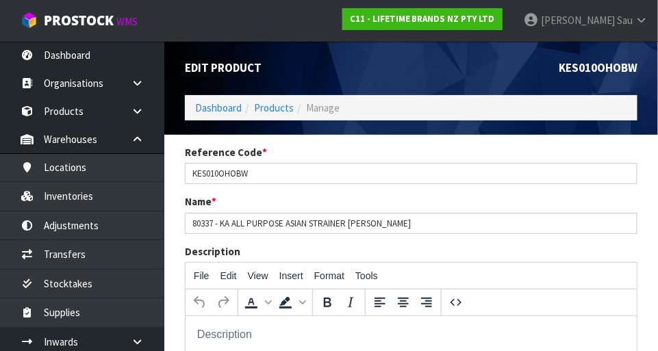
click at [624, 23] on span "Sau" at bounding box center [625, 20] width 16 height 13
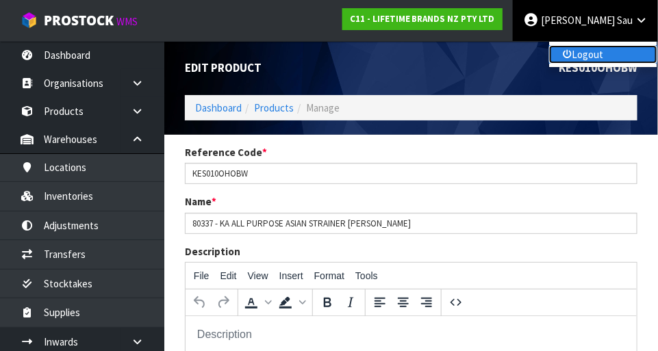
click at [614, 62] on link "Logout" at bounding box center [603, 54] width 108 height 18
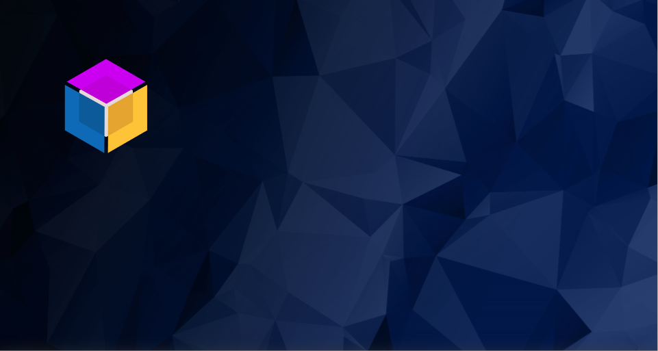
click at [92, 115] on img at bounding box center [106, 106] width 103 height 103
click at [114, 106] on img at bounding box center [106, 106] width 103 height 103
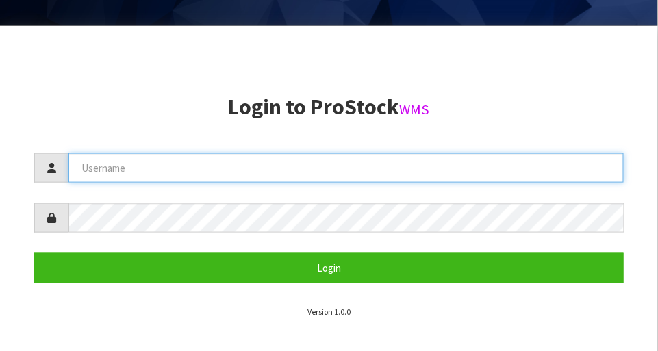
click at [490, 165] on input "text" at bounding box center [345, 167] width 555 height 29
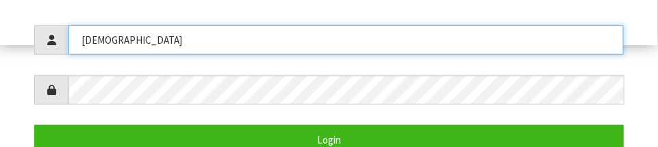
scroll to position [248, 0]
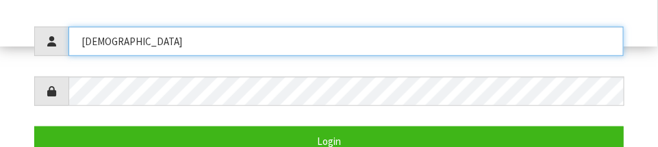
type input "[DEMOGRAPHIC_DATA]"
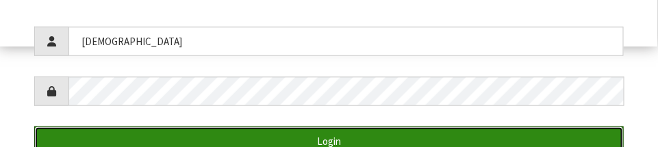
click at [490, 137] on button "Login" at bounding box center [329, 141] width 590 height 29
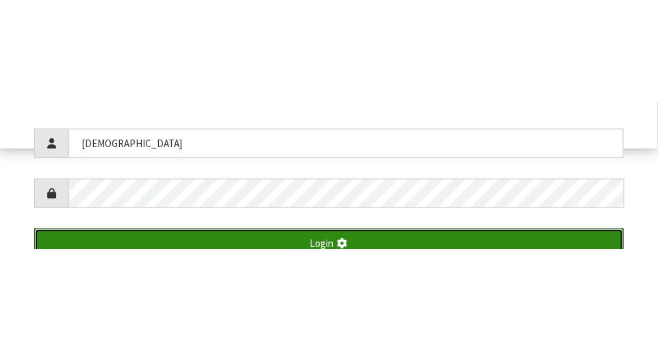
scroll to position [351, 0]
